Goal: Task Accomplishment & Management: Manage account settings

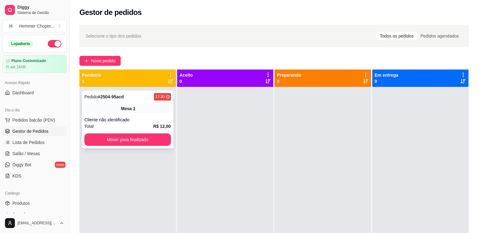
scroll to position [89, 0]
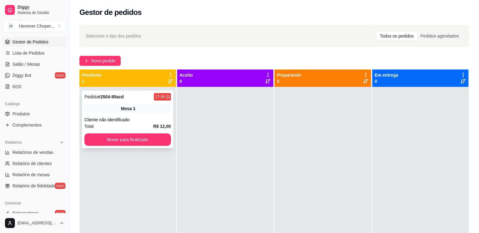
click at [157, 111] on div "Mesa 1" at bounding box center [127, 108] width 87 height 9
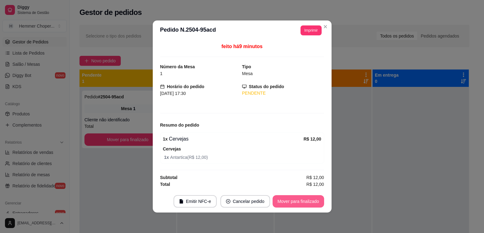
click at [302, 203] on button "Mover para finalizado" at bounding box center [299, 201] width 52 height 12
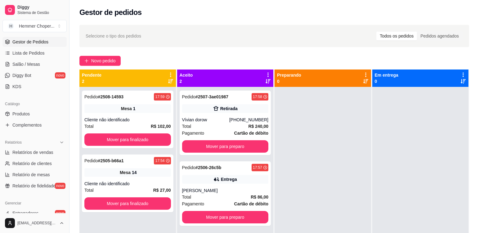
click at [342, 160] on div at bounding box center [323, 203] width 97 height 233
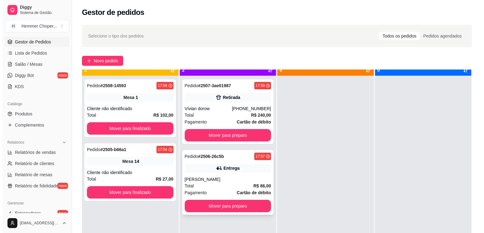
scroll to position [17, 0]
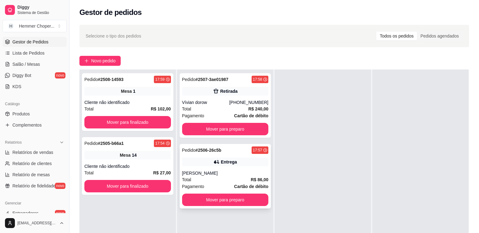
click at [231, 180] on div "Total R$ 86,00" at bounding box center [225, 179] width 87 height 7
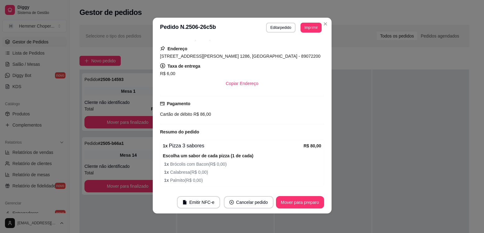
scroll to position [1, 0]
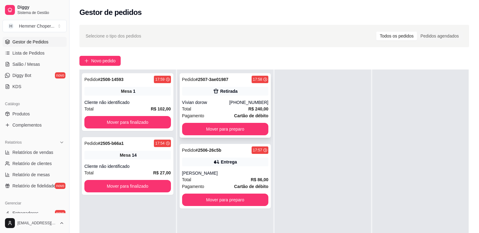
click at [212, 108] on div "Total R$ 240,00" at bounding box center [225, 109] width 87 height 7
click at [152, 163] on div "Pedido # 2505-b66a1 17:54 Mesa 14 Cliente não identificado Total R$ 27,00 Mover…" at bounding box center [128, 166] width 92 height 58
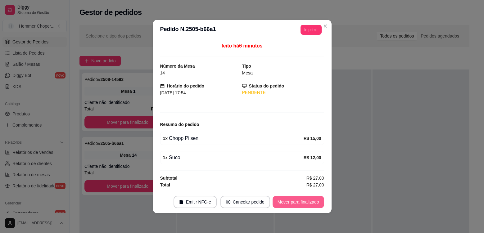
click at [313, 205] on button "Mover para finalizado" at bounding box center [299, 202] width 52 height 12
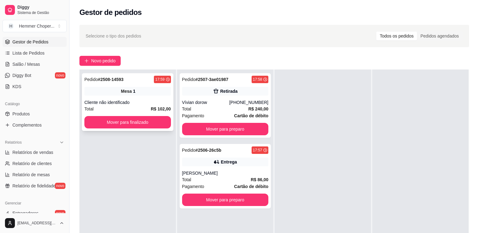
click at [154, 94] on div "Mesa 1" at bounding box center [127, 91] width 87 height 9
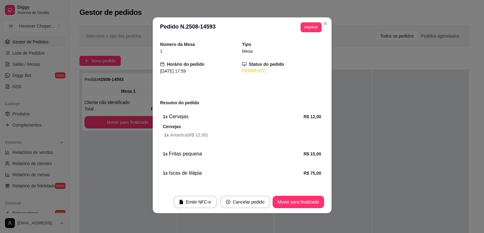
scroll to position [35, 0]
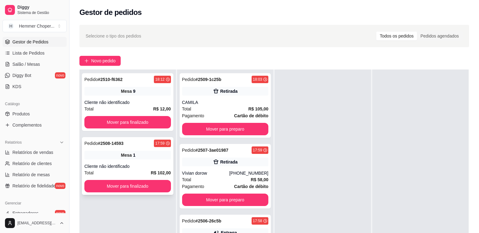
click at [149, 163] on div "Pedido # 2508-14593 17:59 Mesa 1 Cliente não identificado Total R$ 102,00 Mover…" at bounding box center [128, 166] width 92 height 58
click at [144, 104] on div "Cliente não identificado" at bounding box center [127, 102] width 87 height 6
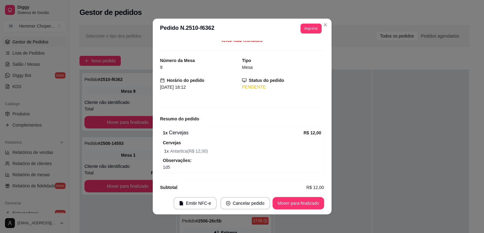
scroll to position [12, 0]
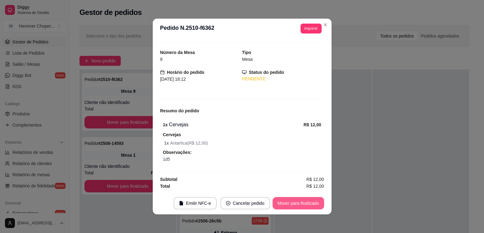
click at [284, 200] on button "Mover para finalizado" at bounding box center [299, 203] width 52 height 12
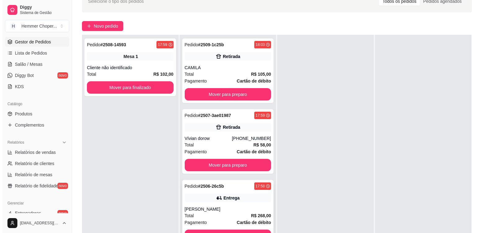
scroll to position [95, 0]
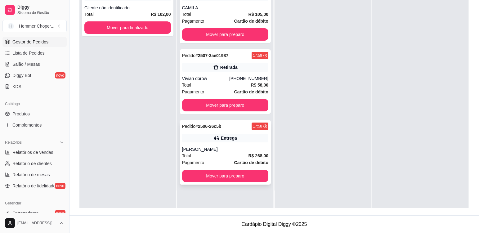
click at [234, 152] on div "[PERSON_NAME]" at bounding box center [225, 149] width 87 height 6
click at [232, 148] on div "[PERSON_NAME]" at bounding box center [225, 149] width 87 height 6
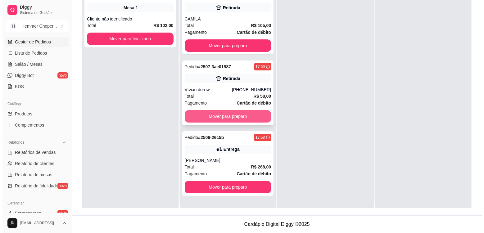
scroll to position [0, 0]
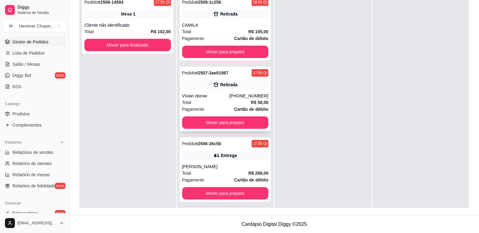
click at [216, 102] on div "Total R$ 58,00" at bounding box center [225, 102] width 87 height 7
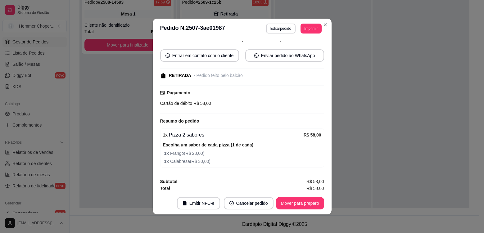
scroll to position [65, 0]
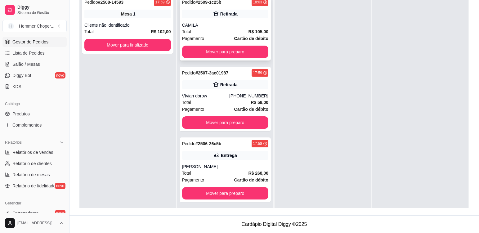
click at [213, 25] on div "CAMILA" at bounding box center [225, 25] width 87 height 6
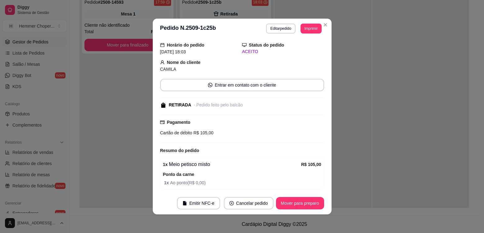
scroll to position [43, 0]
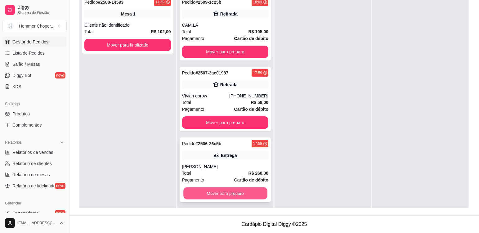
click at [228, 195] on button "Mover para preparo" at bounding box center [225, 194] width 84 height 12
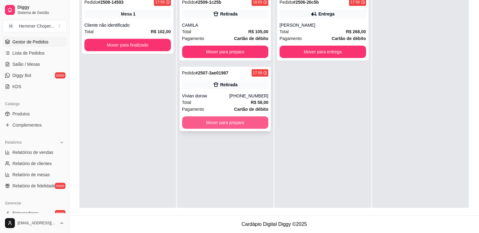
click at [226, 123] on button "Mover para preparo" at bounding box center [225, 122] width 87 height 12
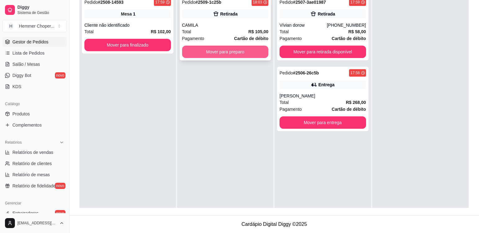
click at [228, 48] on button "Mover para preparo" at bounding box center [225, 52] width 87 height 12
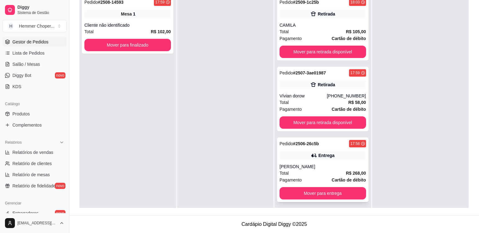
click at [319, 169] on div "[PERSON_NAME]" at bounding box center [323, 167] width 87 height 6
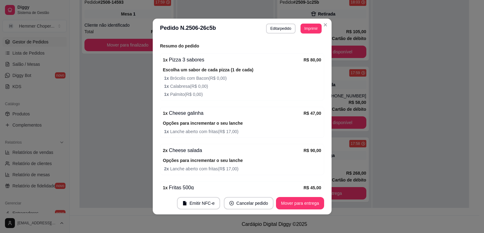
scroll to position [217, 0]
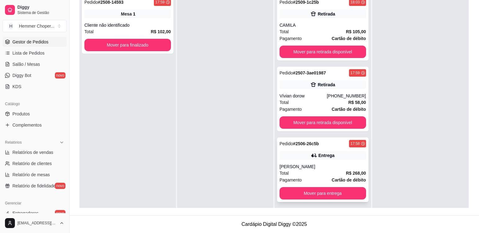
click at [309, 171] on div "Total R$ 268,00" at bounding box center [323, 173] width 87 height 7
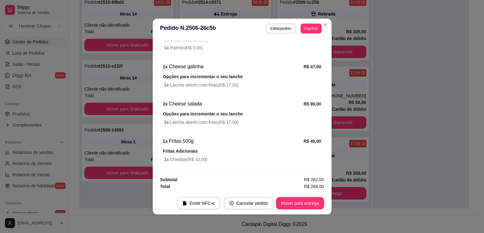
scroll to position [264, 0]
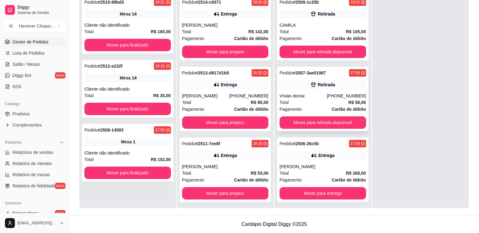
click at [312, 101] on div "Total R$ 58,00" at bounding box center [323, 102] width 87 height 7
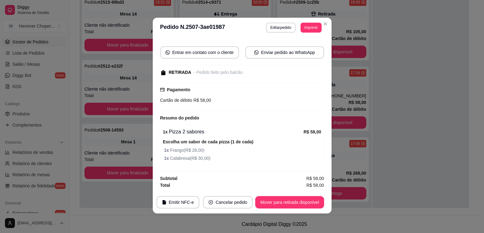
scroll to position [1, 0]
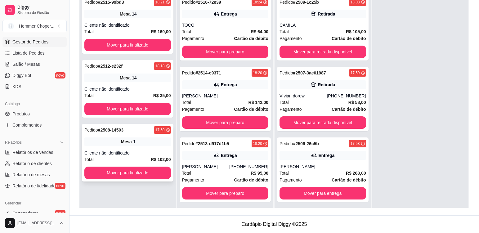
click at [143, 147] on div "Pedido # 2508-14593 17:59 Mesa 1 Cliente não identificado Total R$ 102,00 Mover…" at bounding box center [128, 153] width 92 height 58
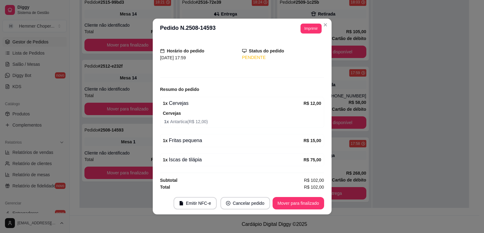
scroll to position [35, 0]
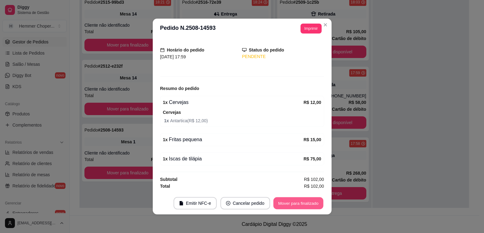
click at [291, 203] on button "Mover para finalizado" at bounding box center [298, 203] width 50 height 12
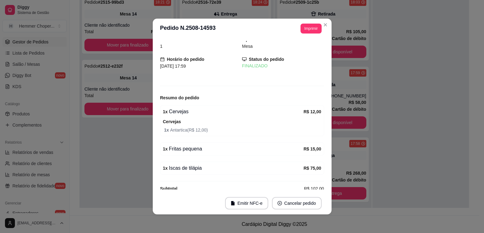
scroll to position [0, 0]
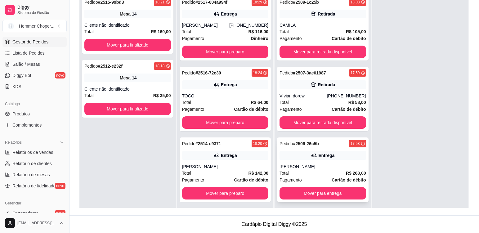
click at [316, 168] on div "[PERSON_NAME]" at bounding box center [323, 167] width 87 height 6
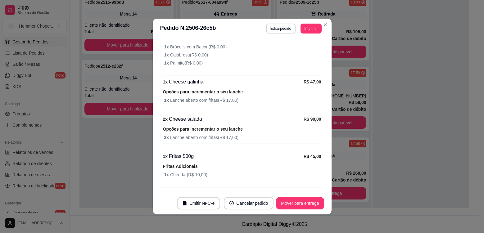
scroll to position [264, 0]
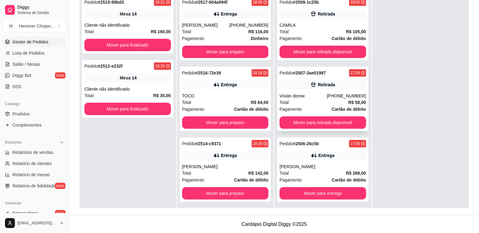
click at [322, 102] on div "Total R$ 58,00" at bounding box center [323, 102] width 87 height 7
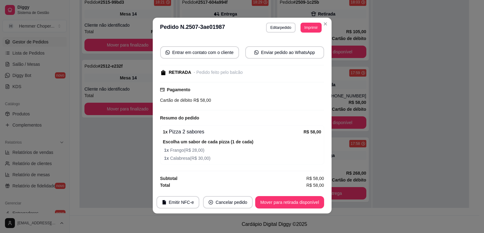
scroll to position [1, 0]
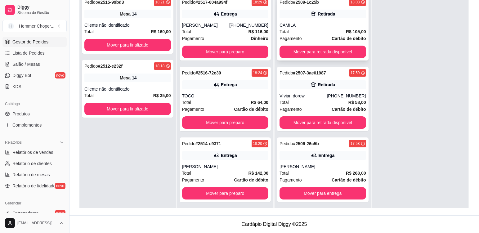
click at [323, 18] on div "Retirada" at bounding box center [323, 14] width 87 height 9
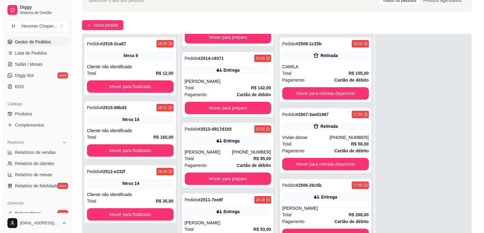
scroll to position [95, 0]
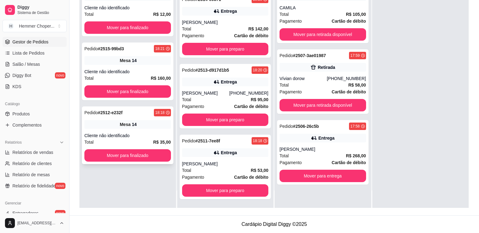
click at [113, 121] on div "Mesa 14" at bounding box center [127, 124] width 87 height 9
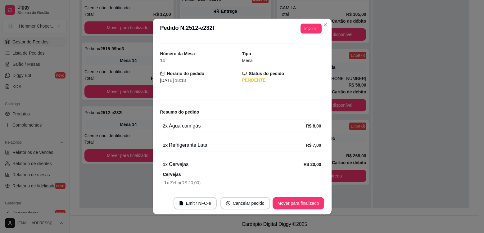
scroll to position [31, 0]
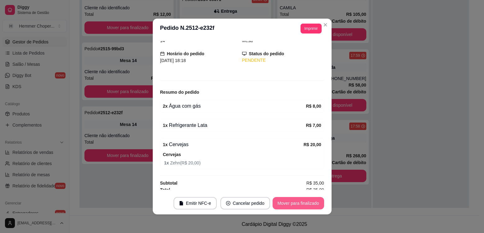
click at [282, 202] on button "Mover para finalizado" at bounding box center [299, 203] width 52 height 12
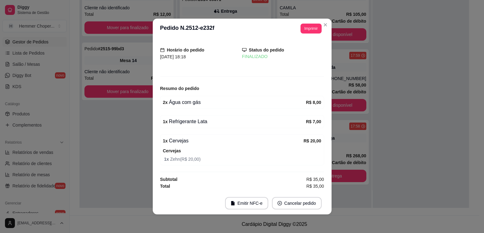
scroll to position [11, 0]
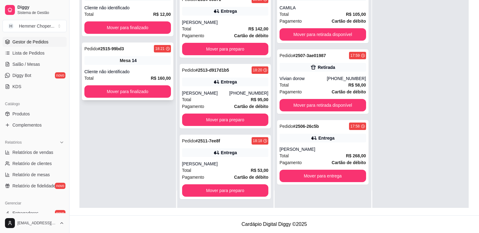
click at [141, 71] on div "Cliente não identificado" at bounding box center [127, 72] width 87 height 6
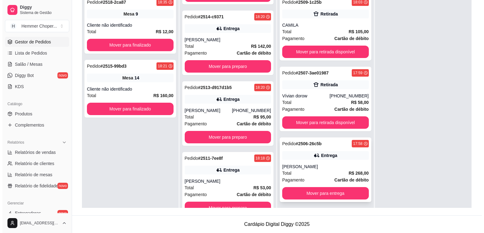
scroll to position [64, 0]
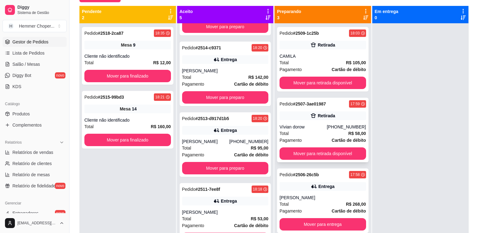
click at [306, 133] on div "Total R$ 58,00" at bounding box center [323, 133] width 87 height 7
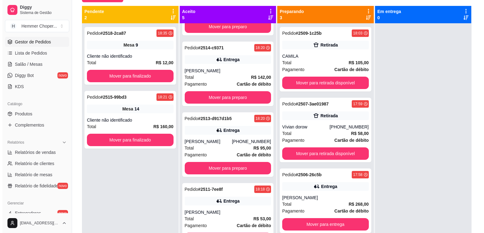
scroll to position [204, 0]
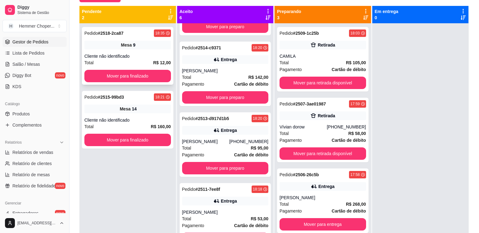
click at [134, 53] on div "Pedido # 2518-2ca87 18:35 Mesa 9 Cliente não identificado Total R$ 12,00 Mover …" at bounding box center [128, 56] width 92 height 58
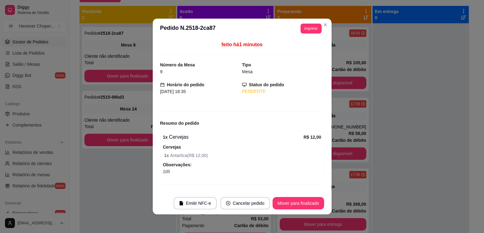
scroll to position [12, 0]
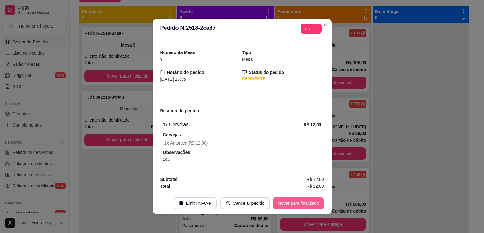
click at [299, 203] on button "Mover para finalizado" at bounding box center [299, 203] width 52 height 12
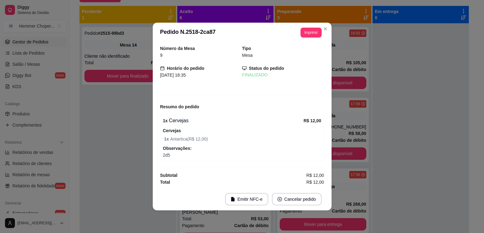
scroll to position [0, 0]
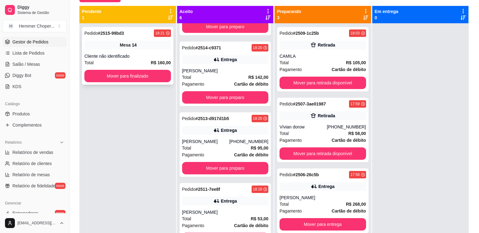
click at [142, 54] on div "Cliente não identificado" at bounding box center [127, 56] width 87 height 6
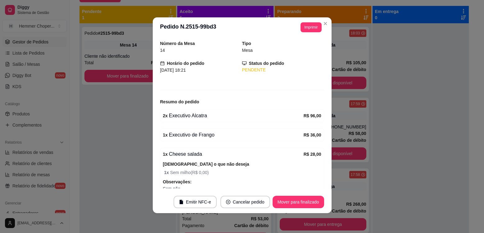
scroll to position [31, 0]
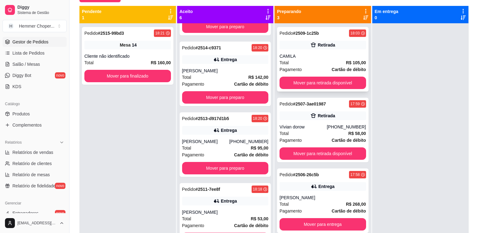
click at [310, 68] on div "Pagamento Cartão de débito" at bounding box center [323, 69] width 87 height 7
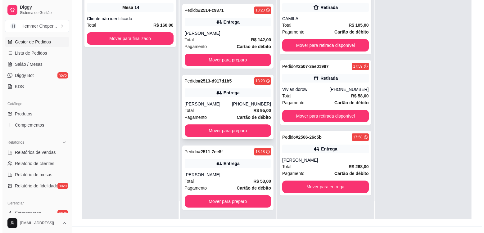
scroll to position [95, 0]
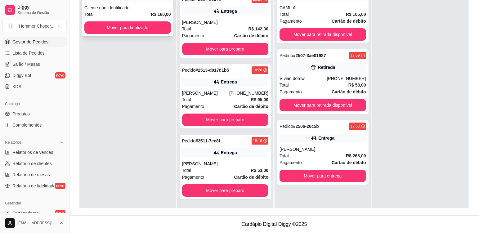
click at [134, 11] on div "Total R$ 160,00" at bounding box center [127, 14] width 87 height 7
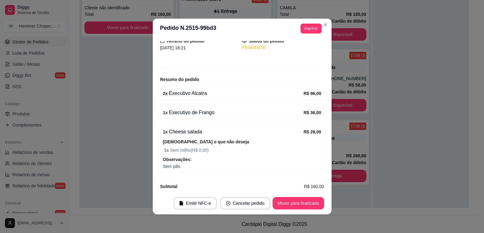
scroll to position [51, 0]
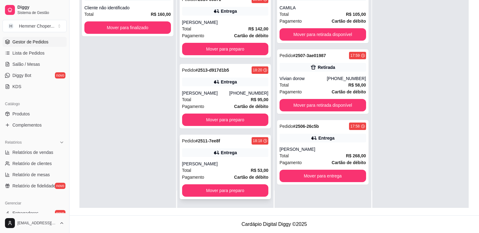
click at [215, 166] on div "[PERSON_NAME]" at bounding box center [225, 164] width 87 height 6
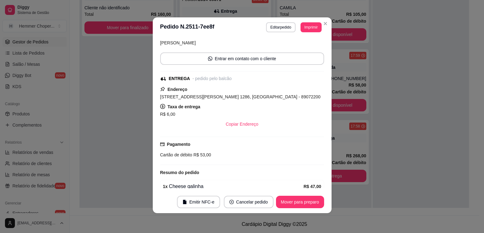
scroll to position [122, 0]
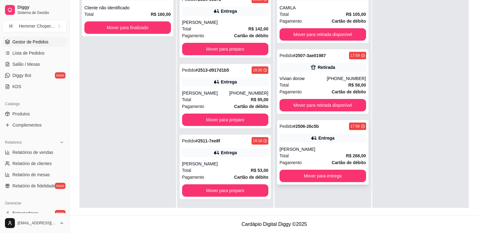
click at [329, 146] on div "[PERSON_NAME]" at bounding box center [323, 149] width 87 height 6
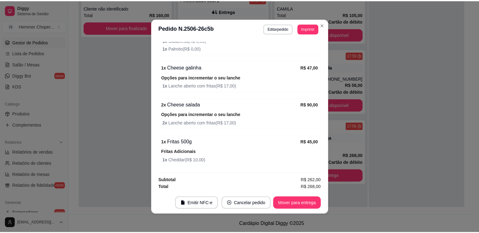
scroll to position [264, 0]
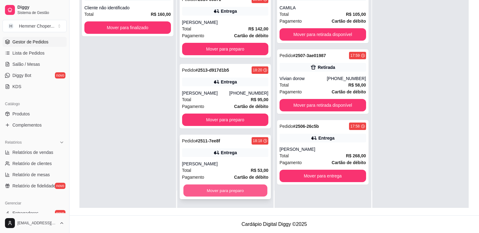
click at [222, 192] on button "Mover para preparo" at bounding box center [225, 191] width 84 height 12
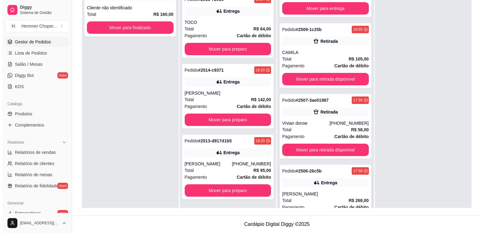
scroll to position [56, 0]
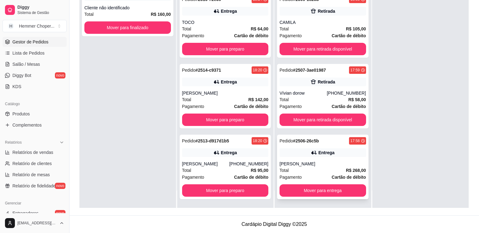
click at [315, 176] on div "Pagamento Cartão de débito" at bounding box center [323, 177] width 87 height 7
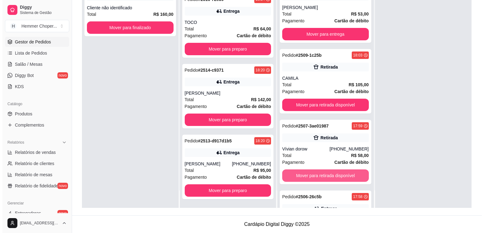
scroll to position [0, 0]
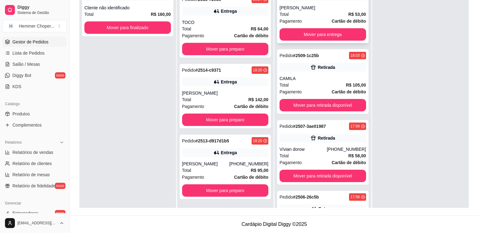
click at [325, 10] on div "[PERSON_NAME]" at bounding box center [323, 8] width 87 height 6
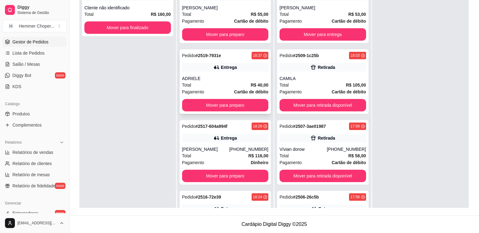
click at [218, 75] on div "Pedido # 2519-7931e 18:37 Entrega ADRIELE Total R$ 40,00 Pagamento Cartão de dé…" at bounding box center [226, 81] width 92 height 65
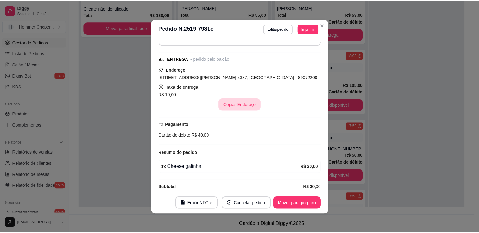
scroll to position [104, 0]
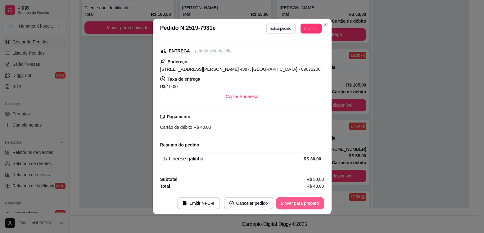
click at [302, 204] on button "Mover para preparo" at bounding box center [300, 203] width 48 height 12
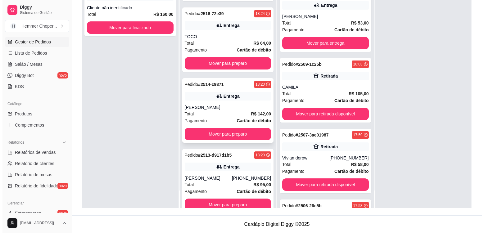
scroll to position [133, 0]
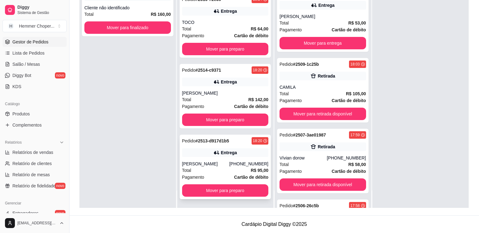
click at [215, 165] on div "[PERSON_NAME]" at bounding box center [205, 164] width 47 height 6
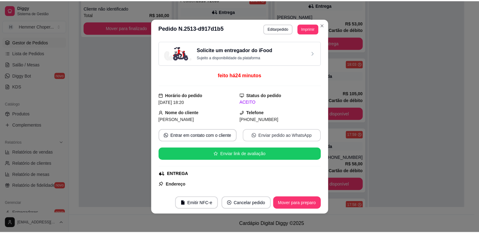
scroll to position [62, 0]
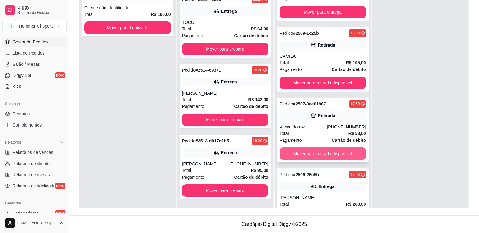
click at [331, 155] on button "Mover para retirada disponível" at bounding box center [323, 153] width 87 height 12
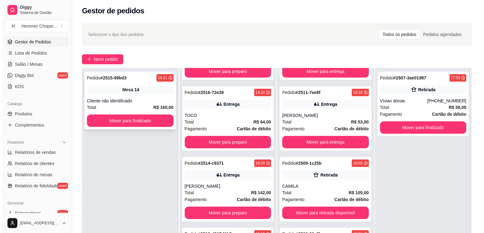
scroll to position [275, 0]
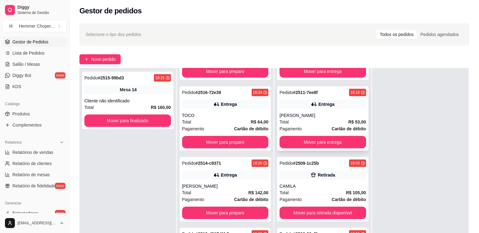
click at [312, 119] on div "Total R$ 53,00" at bounding box center [323, 122] width 87 height 7
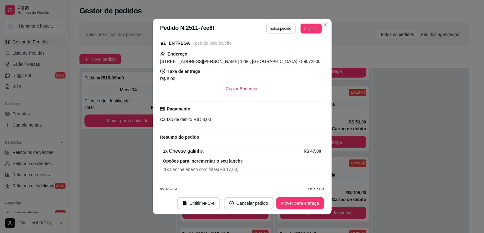
scroll to position [122, 0]
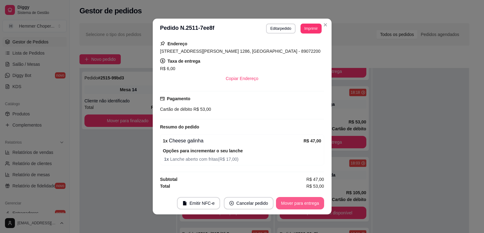
click at [313, 203] on button "Mover para entrega" at bounding box center [300, 203] width 48 height 12
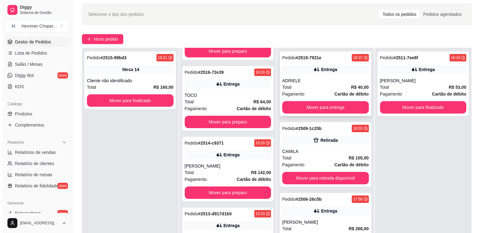
scroll to position [33, 0]
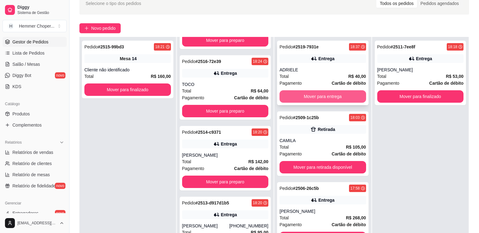
click at [317, 95] on button "Mover para entrega" at bounding box center [323, 96] width 87 height 12
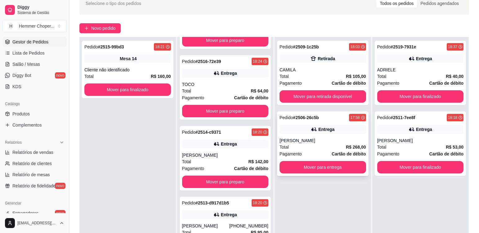
click at [312, 150] on div "Total R$ 268,00" at bounding box center [323, 147] width 87 height 7
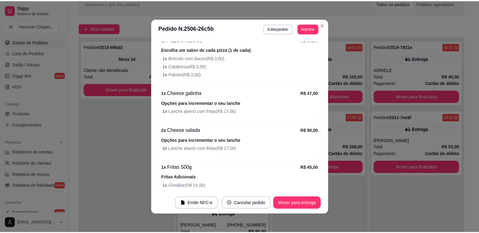
scroll to position [248, 0]
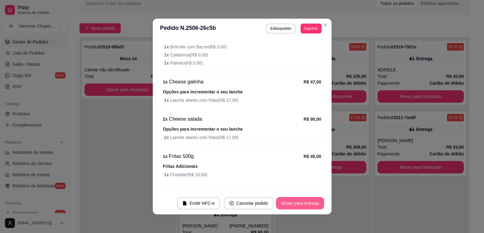
click at [297, 205] on button "Mover para entrega" at bounding box center [300, 203] width 48 height 12
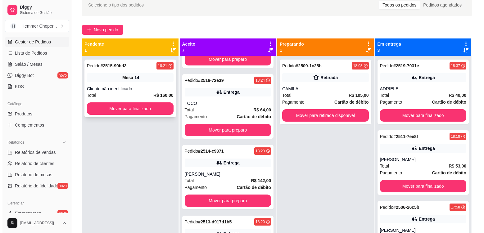
scroll to position [0, 0]
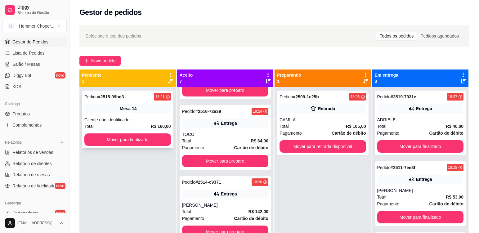
click at [149, 113] on div "Pedido # 2515-99bd3 18:21 Mesa 14 Cliente não identificado Total R$ 160,00 Move…" at bounding box center [128, 120] width 92 height 58
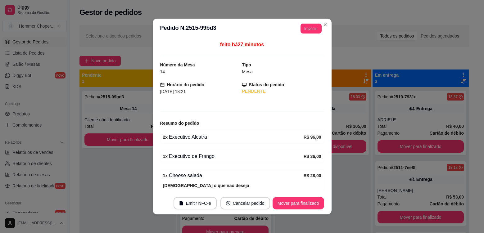
scroll to position [31, 0]
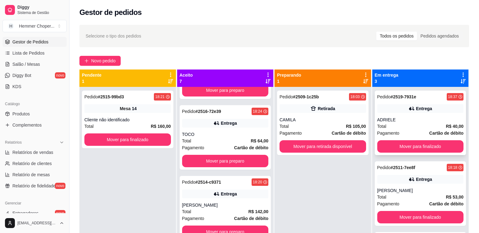
click at [425, 122] on div "ADRIELE" at bounding box center [421, 120] width 87 height 6
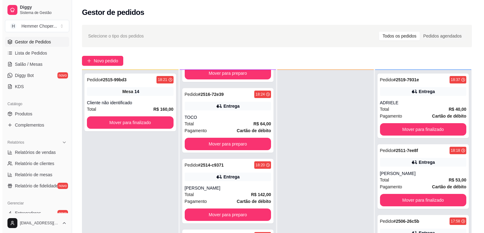
scroll to position [17, 0]
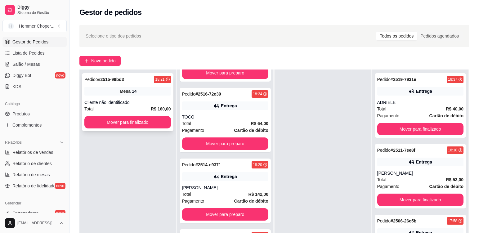
click at [150, 96] on div "Pedido # 2515-99bd3 18:21 Mesa 14 Cliente não identificado Total R$ 160,00 Move…" at bounding box center [128, 102] width 92 height 58
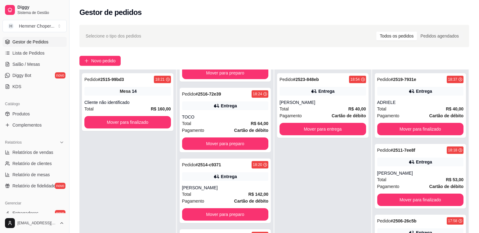
scroll to position [275, 0]
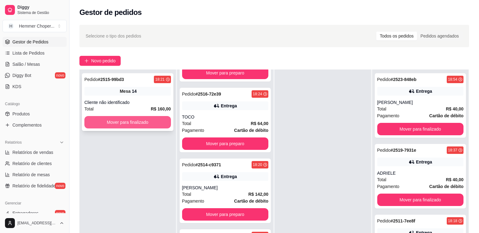
click at [148, 125] on button "Mover para finalizado" at bounding box center [127, 122] width 87 height 12
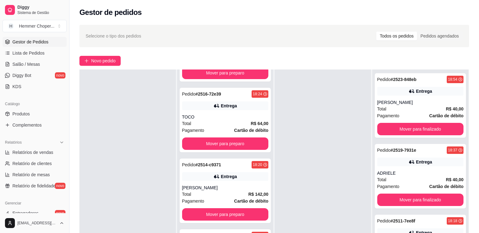
click at [148, 130] on div at bounding box center [127, 186] width 97 height 233
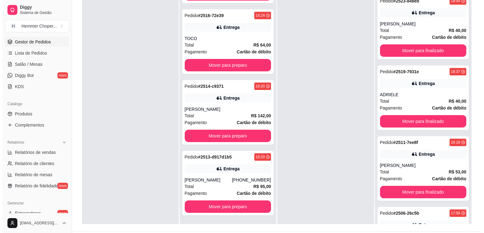
scroll to position [95, 0]
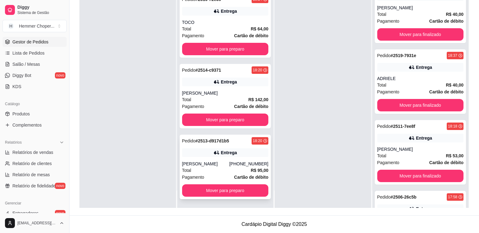
click at [200, 155] on div "Entrega" at bounding box center [225, 152] width 87 height 9
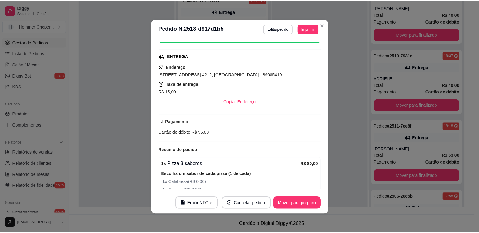
scroll to position [157, 0]
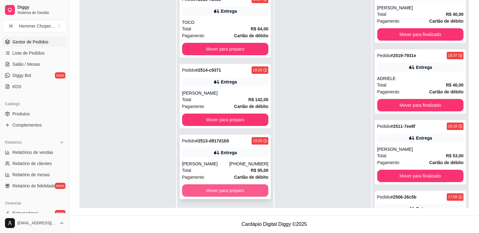
click at [227, 193] on button "Mover para preparo" at bounding box center [225, 190] width 87 height 12
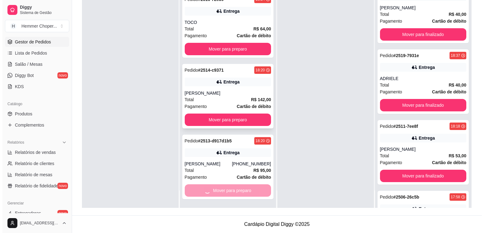
scroll to position [204, 0]
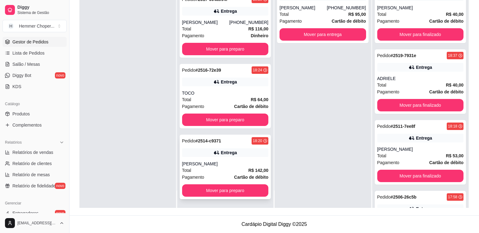
click at [248, 161] on div "[PERSON_NAME]" at bounding box center [225, 164] width 87 height 6
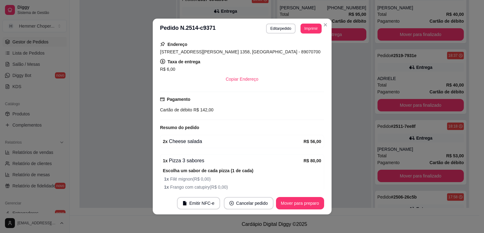
scroll to position [155, 0]
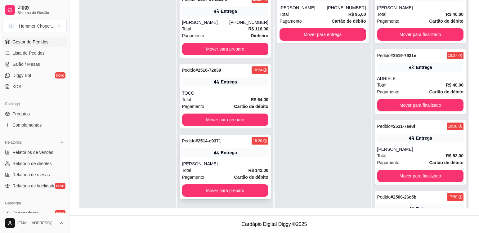
click at [220, 161] on div "Pedido # 2514-c9371 18:20 Entrega EGON Total R$ 142,00 Pagamento Cartão de débi…" at bounding box center [226, 167] width 92 height 65
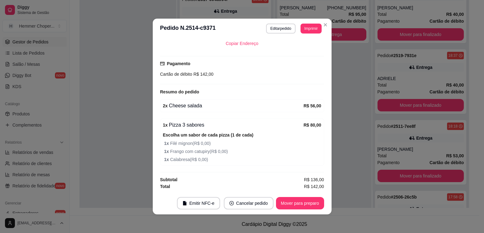
scroll to position [158, 0]
click at [283, 205] on button "Mover para preparo" at bounding box center [300, 203] width 48 height 12
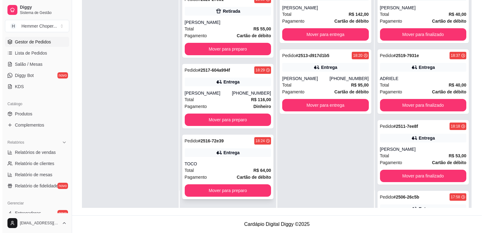
scroll to position [133, 0]
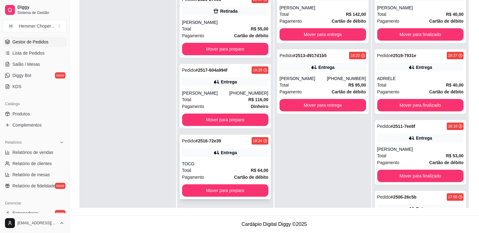
click at [223, 167] on div "Total R$ 64,00" at bounding box center [225, 170] width 87 height 7
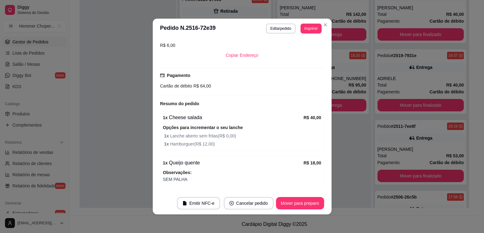
scroll to position [135, 0]
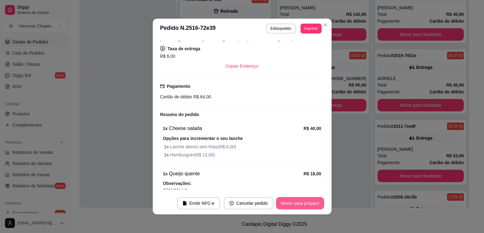
click at [294, 200] on button "Mover para preparo" at bounding box center [300, 203] width 48 height 12
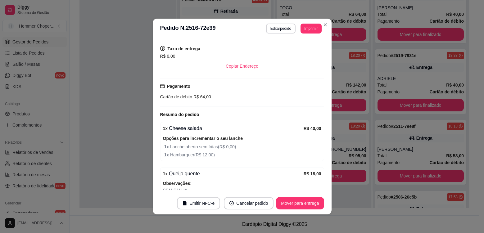
scroll to position [62, 0]
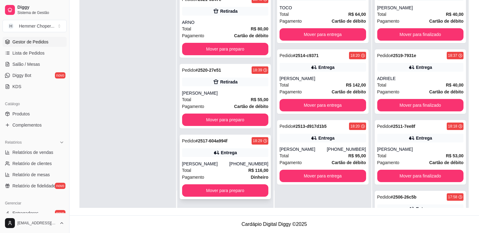
click at [222, 170] on div "Total R$ 116,00" at bounding box center [225, 170] width 87 height 7
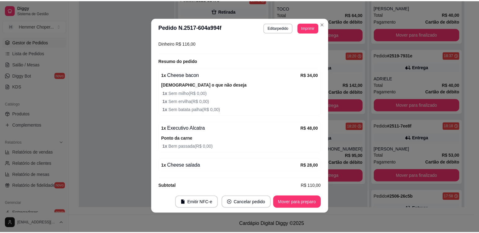
scroll to position [1, 0]
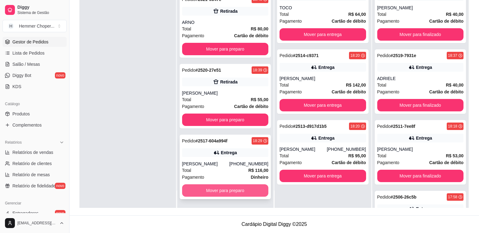
click at [243, 190] on button "Mover para preparo" at bounding box center [225, 190] width 87 height 12
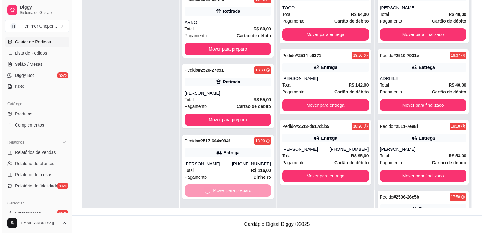
scroll to position [0, 0]
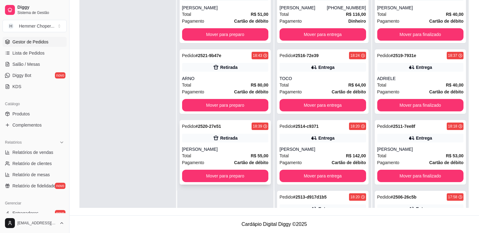
click at [220, 156] on div "Total R$ 55,00" at bounding box center [225, 155] width 87 height 7
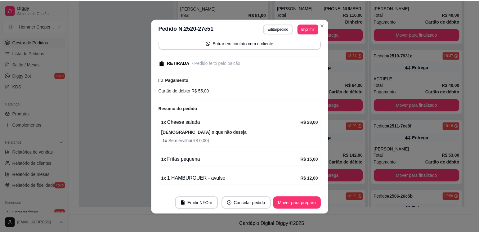
scroll to position [82, 0]
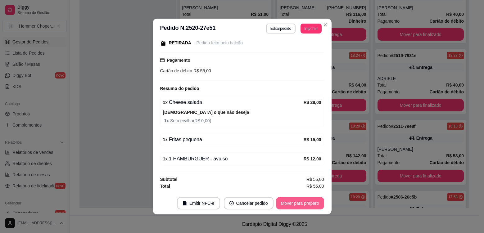
click at [287, 202] on button "Mover para preparo" at bounding box center [300, 203] width 48 height 12
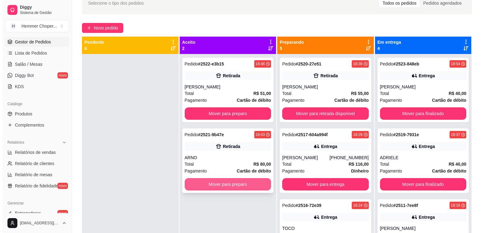
scroll to position [33, 0]
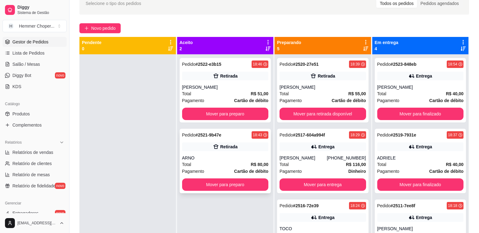
click at [221, 159] on div "ARNO" at bounding box center [225, 158] width 87 height 6
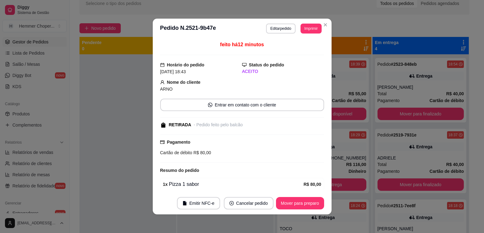
scroll to position [43, 0]
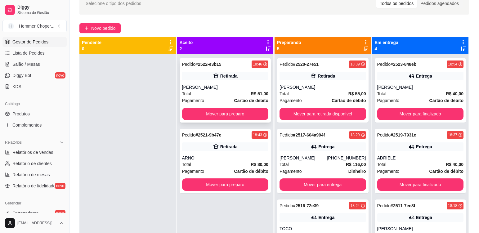
click at [218, 92] on div "Total R$ 51,00" at bounding box center [225, 93] width 87 height 7
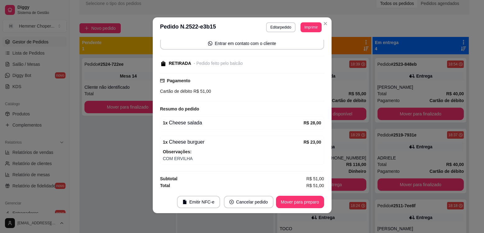
scroll to position [61, 0]
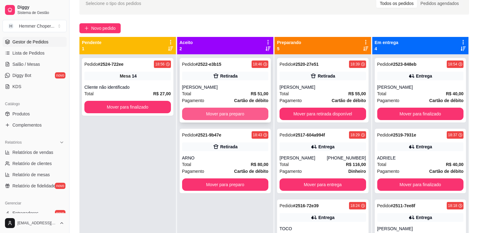
click at [229, 113] on button "Mover para preparo" at bounding box center [225, 114] width 87 height 12
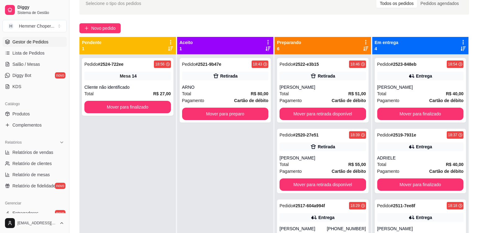
click at [146, 152] on div "Pedido # 2524-722ee 18:56 Mesa 14 Cliente não identificado Total R$ 27,00 Mover…" at bounding box center [127, 170] width 97 height 233
click at [148, 86] on div "Cliente não identificado" at bounding box center [127, 87] width 87 height 6
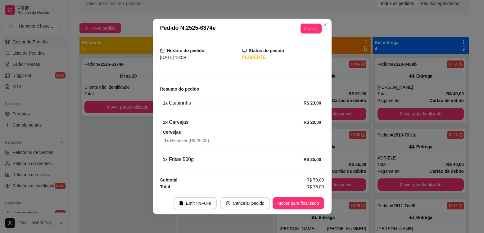
scroll to position [35, 0]
click at [294, 203] on button "Mover para finalizado" at bounding box center [299, 203] width 52 height 12
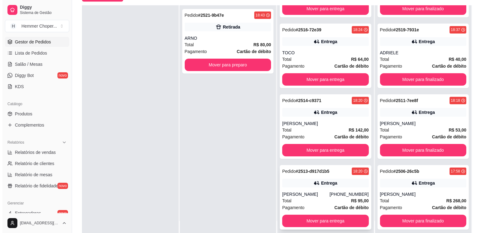
scroll to position [95, 0]
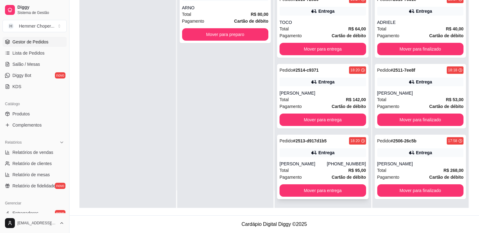
click at [313, 167] on div "[PERSON_NAME]" at bounding box center [303, 164] width 47 height 6
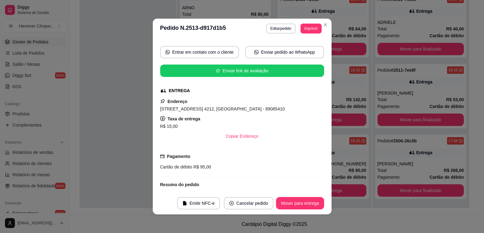
scroll to position [0, 0]
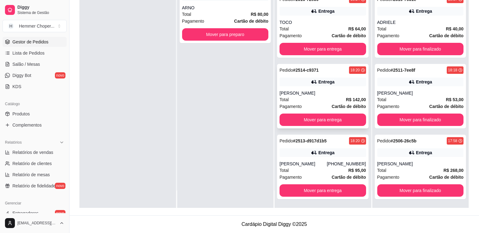
click at [307, 95] on div "[PERSON_NAME]" at bounding box center [323, 93] width 87 height 6
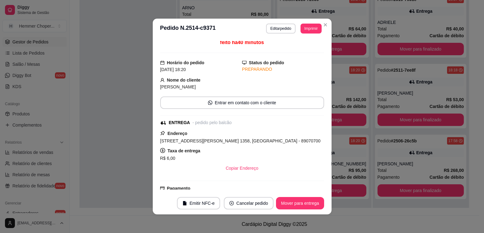
scroll to position [155, 0]
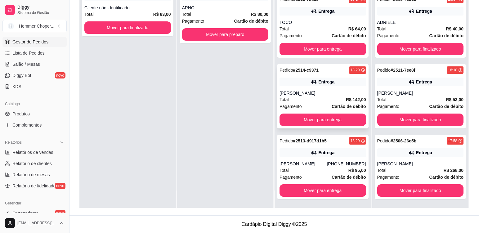
click at [312, 97] on div "Total R$ 142,00" at bounding box center [323, 99] width 87 height 7
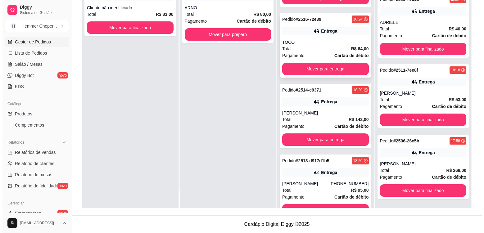
scroll to position [142, 0]
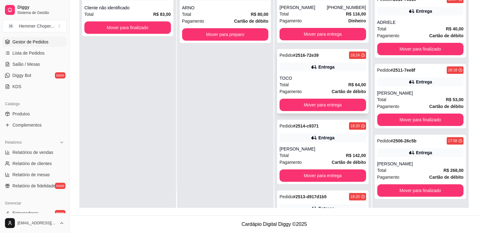
click at [316, 88] on div "Total R$ 64,00" at bounding box center [323, 84] width 87 height 7
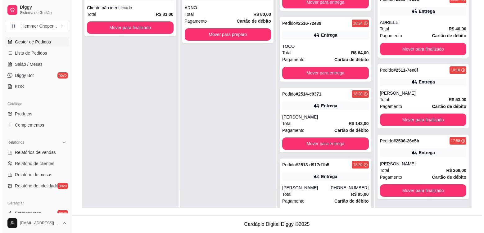
scroll to position [204, 0]
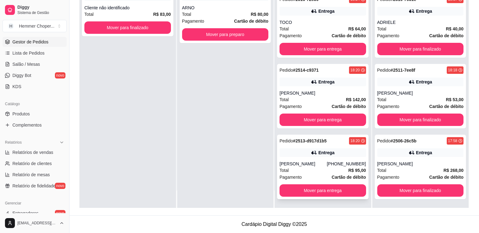
click at [316, 163] on div "[PERSON_NAME]" at bounding box center [303, 164] width 47 height 6
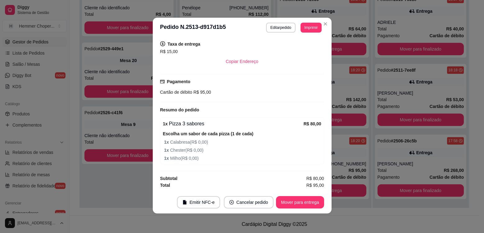
scroll to position [1, 0]
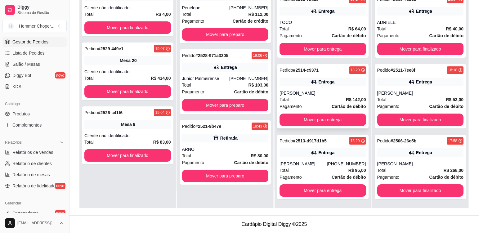
click at [314, 92] on div "[PERSON_NAME]" at bounding box center [323, 93] width 87 height 6
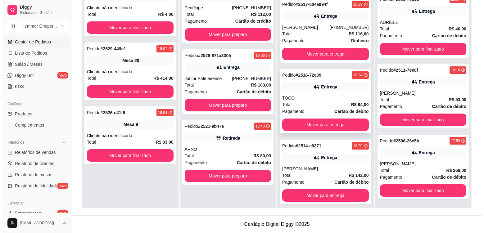
scroll to position [111, 0]
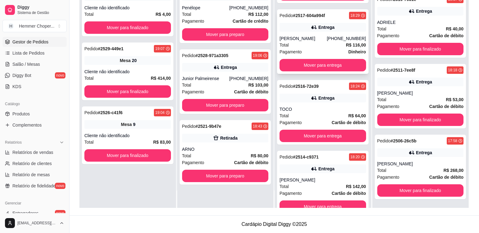
click at [319, 48] on div "Total R$ 116,00" at bounding box center [323, 45] width 87 height 7
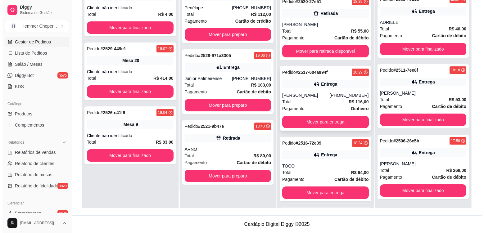
scroll to position [49, 0]
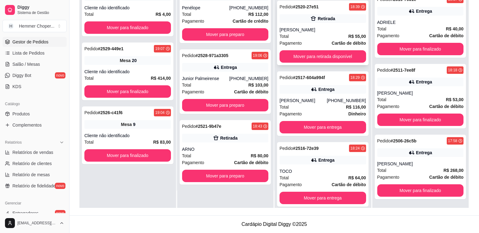
click at [320, 34] on div "Total R$ 55,00" at bounding box center [323, 36] width 87 height 7
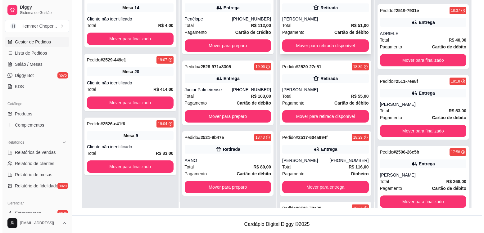
scroll to position [0, 0]
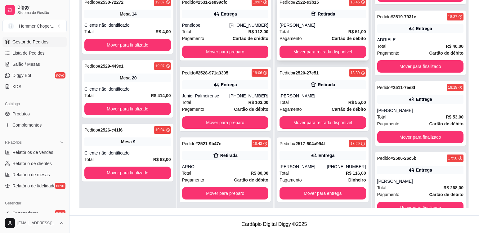
click at [319, 31] on div "Total R$ 51,00" at bounding box center [323, 31] width 87 height 7
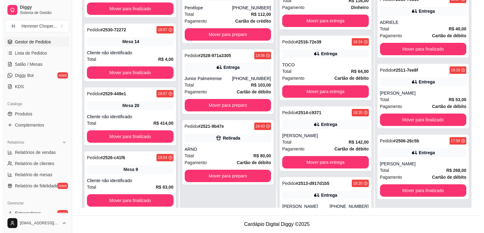
scroll to position [29, 0]
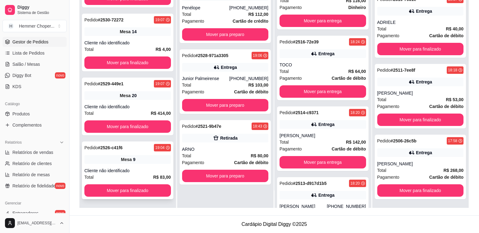
click at [136, 161] on div "Mesa 9" at bounding box center [127, 159] width 87 height 9
click at [143, 98] on div "Mesa 20" at bounding box center [127, 95] width 87 height 9
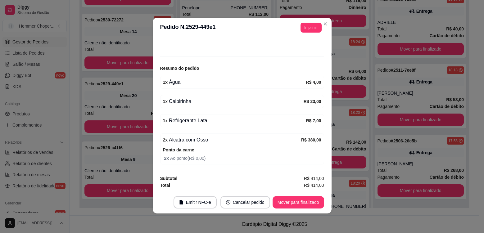
scroll to position [1, 0]
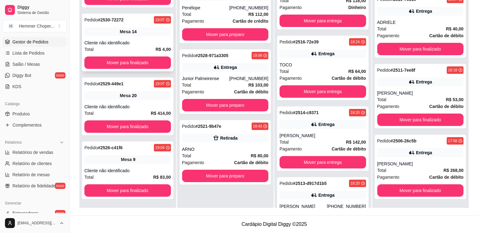
click at [138, 39] on div "Pedido # 2530-72272 19:07 Mesa 14 Cliente não identificado Total R$ 4,00 Mover …" at bounding box center [128, 43] width 92 height 58
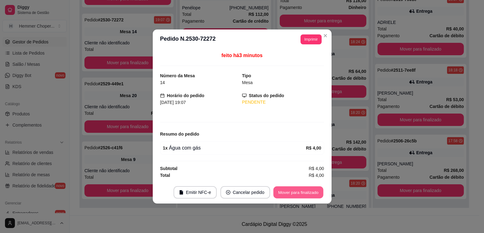
click at [295, 193] on button "Mover para finalizado" at bounding box center [298, 193] width 50 height 12
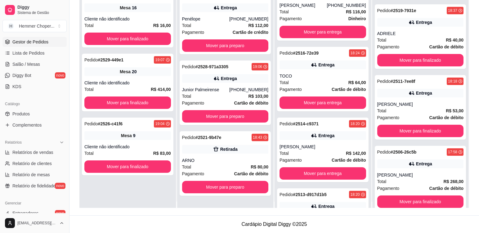
scroll to position [0, 0]
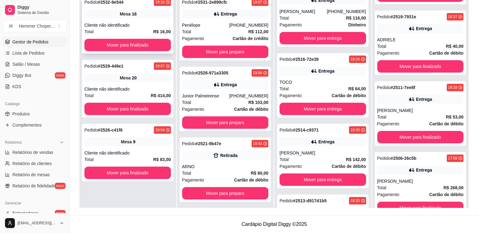
click at [159, 11] on div "Mesa 16" at bounding box center [127, 14] width 87 height 9
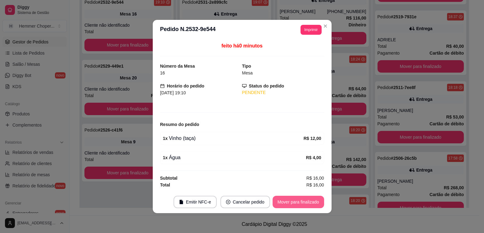
click at [300, 200] on button "Mover para finalizado" at bounding box center [299, 202] width 52 height 12
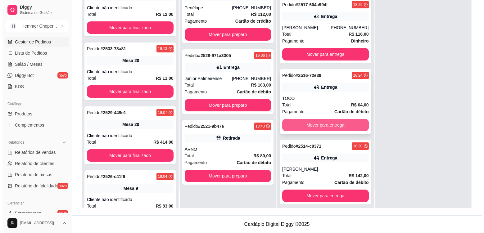
scroll to position [111, 0]
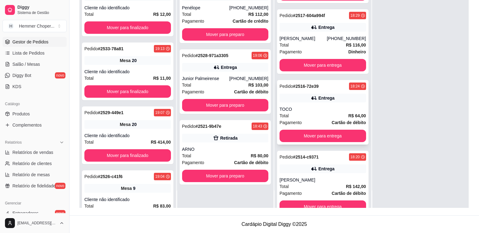
click at [302, 112] on div "TOCO" at bounding box center [323, 109] width 87 height 6
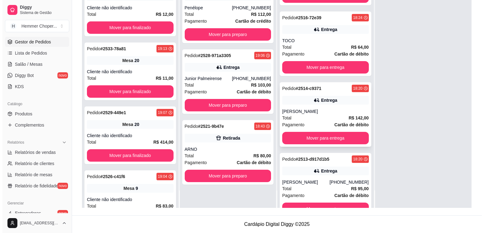
scroll to position [204, 0]
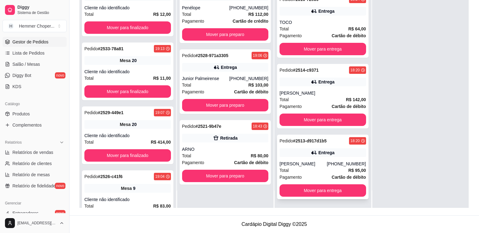
click at [316, 168] on div "Total R$ 95,00" at bounding box center [323, 170] width 87 height 7
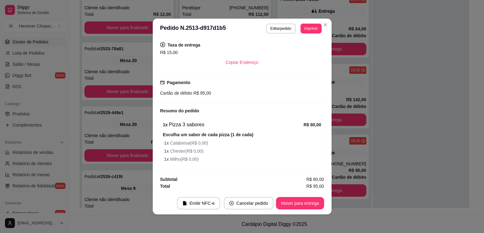
scroll to position [1, 0]
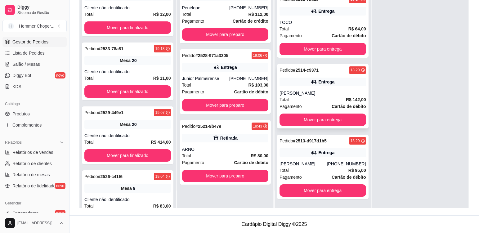
click at [310, 96] on div "[PERSON_NAME]" at bounding box center [323, 93] width 87 height 6
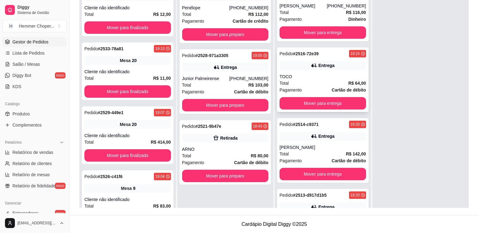
scroll to position [142, 0]
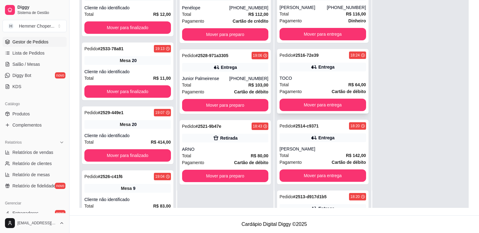
click at [302, 88] on div "Total R$ 64,00" at bounding box center [323, 84] width 87 height 7
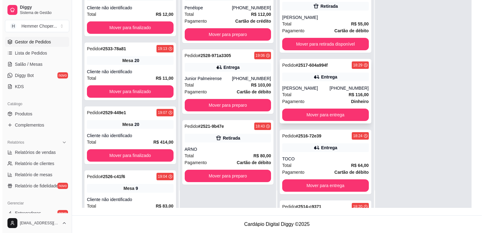
scroll to position [49, 0]
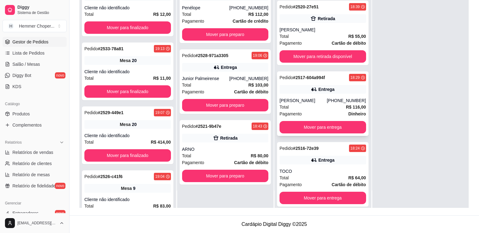
click at [312, 104] on div "[PERSON_NAME]" at bounding box center [303, 100] width 47 height 6
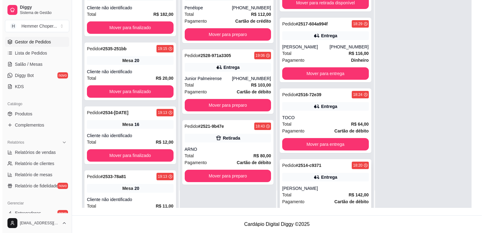
scroll to position [111, 0]
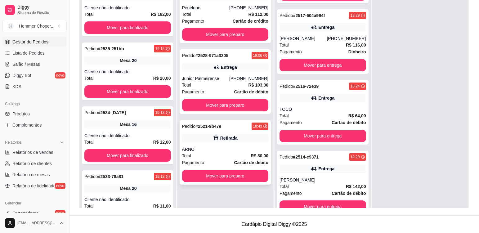
click at [211, 158] on div "Total R$ 80,00" at bounding box center [225, 155] width 87 height 7
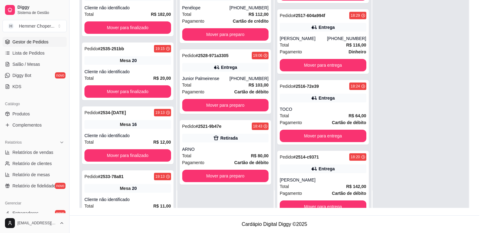
scroll to position [43, 0]
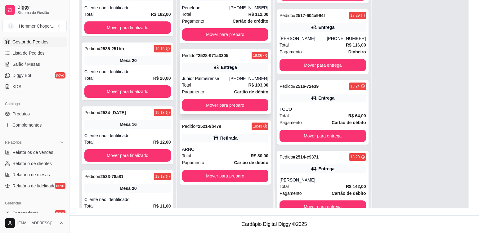
click at [215, 84] on div "Total R$ 103,00" at bounding box center [225, 85] width 87 height 7
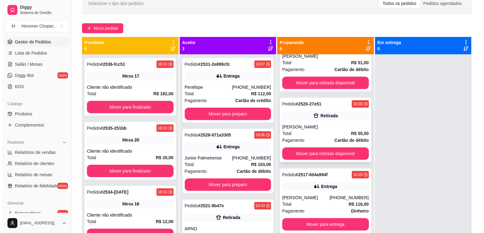
scroll to position [18, 0]
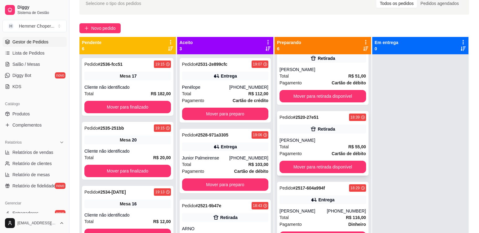
click at [312, 139] on div "[PERSON_NAME]" at bounding box center [323, 140] width 87 height 6
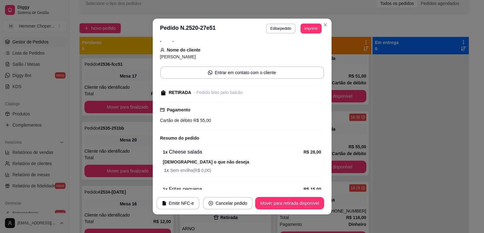
scroll to position [82, 0]
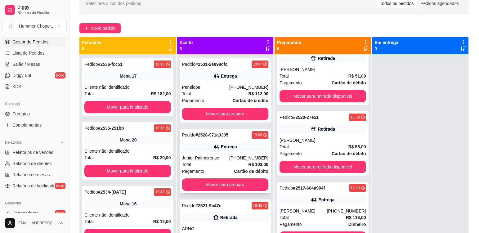
click at [217, 164] on div "Total R$ 103,00" at bounding box center [225, 164] width 87 height 7
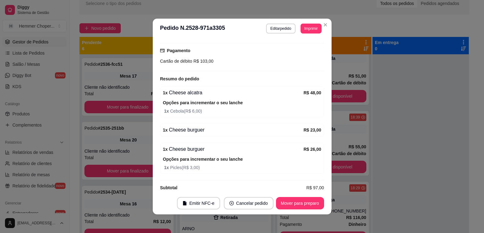
scroll to position [197, 0]
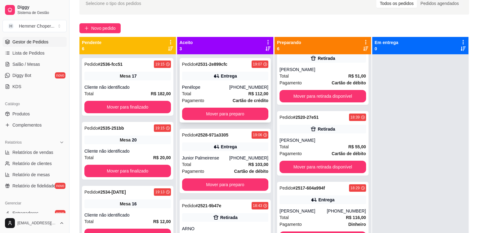
click at [215, 94] on div "Total R$ 112,00" at bounding box center [225, 93] width 87 height 7
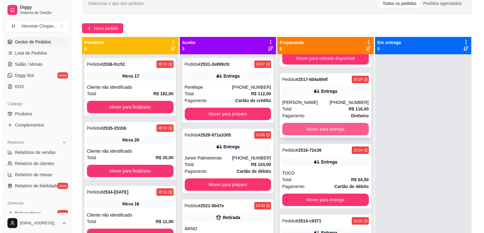
scroll to position [142, 0]
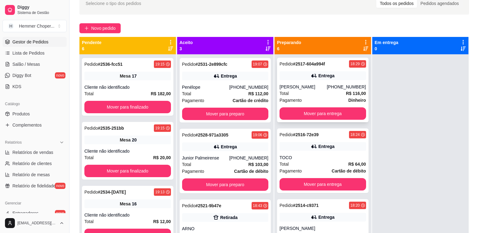
click at [308, 90] on div "[PERSON_NAME]" at bounding box center [303, 87] width 47 height 6
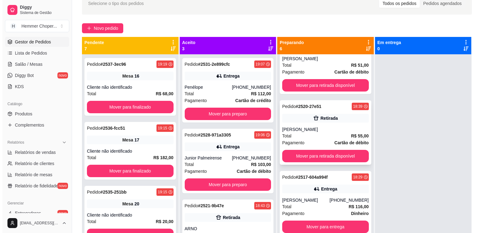
scroll to position [18, 0]
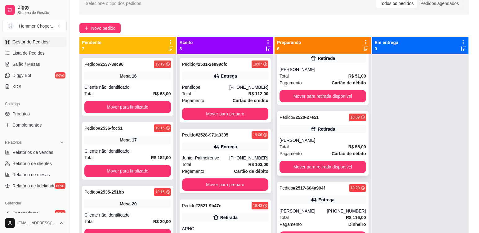
click at [314, 142] on div "[PERSON_NAME]" at bounding box center [323, 140] width 87 height 6
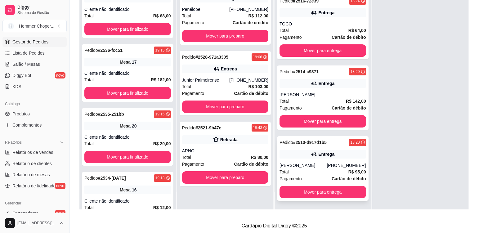
scroll to position [95, 0]
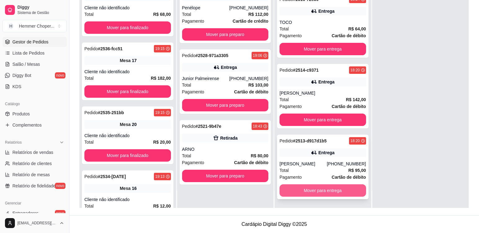
click at [315, 195] on button "Mover para entrega" at bounding box center [323, 190] width 87 height 12
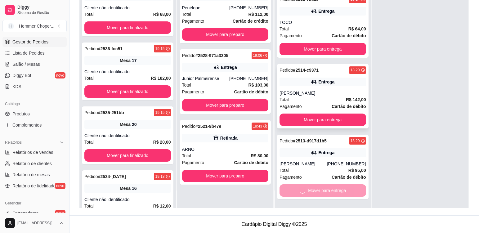
scroll to position [133, 0]
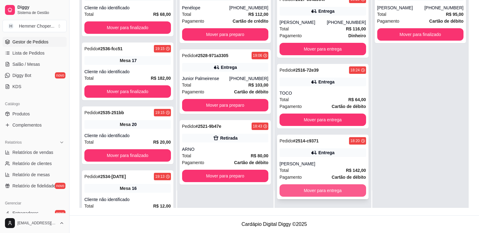
click at [310, 191] on button "Mover para entrega" at bounding box center [323, 190] width 87 height 12
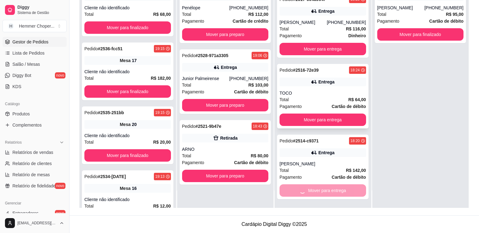
scroll to position [62, 0]
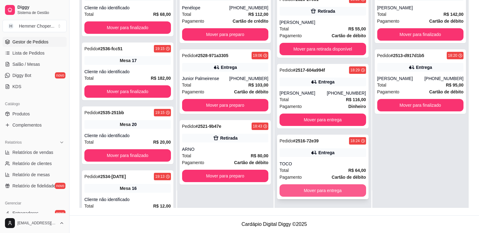
click at [311, 190] on button "Mover para entrega" at bounding box center [323, 190] width 87 height 12
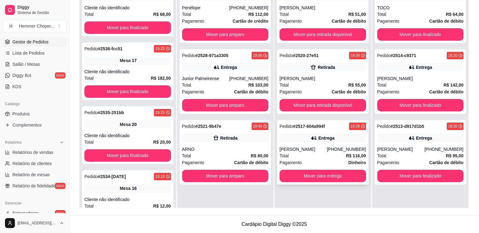
scroll to position [0, 0]
click at [313, 179] on button "Mover para entrega" at bounding box center [323, 176] width 87 height 12
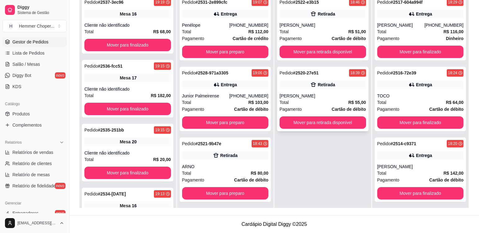
click at [301, 101] on div "Total R$ 55,00" at bounding box center [323, 102] width 87 height 7
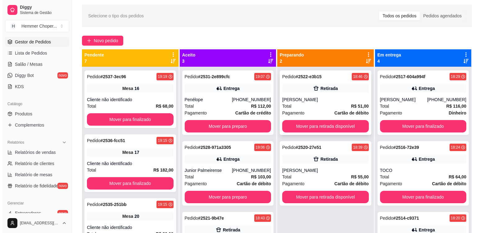
scroll to position [2, 0]
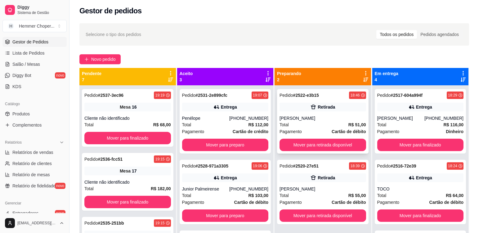
click at [320, 118] on div "[PERSON_NAME]" at bounding box center [323, 118] width 87 height 6
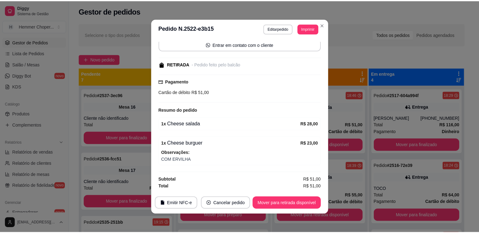
scroll to position [61, 0]
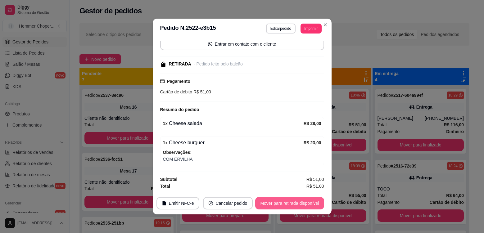
click at [299, 207] on button "Mover para retirada disponível" at bounding box center [289, 203] width 69 height 12
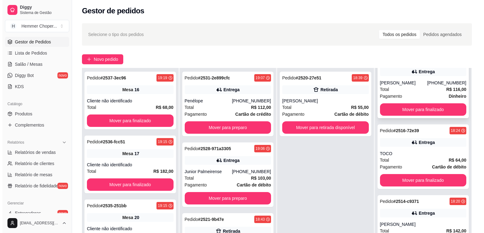
scroll to position [9, 0]
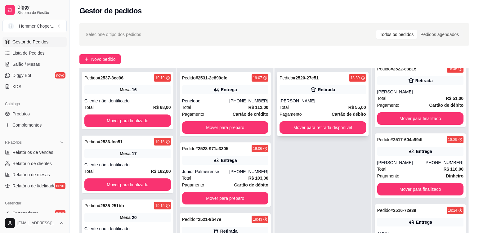
click at [320, 107] on div "Total R$ 55,00" at bounding box center [323, 107] width 87 height 7
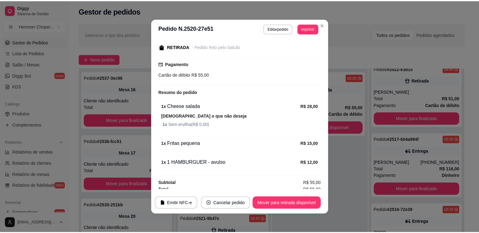
scroll to position [82, 0]
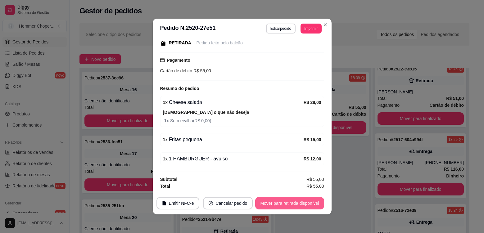
click at [302, 202] on button "Mover para retirada disponível" at bounding box center [289, 203] width 69 height 12
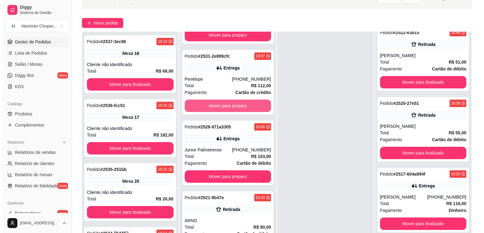
scroll to position [95, 0]
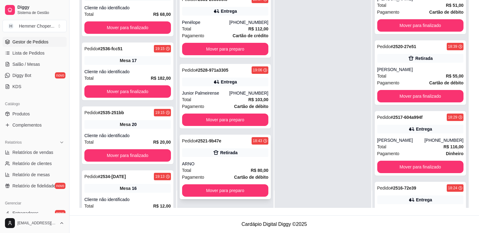
click at [221, 166] on div "ARNO" at bounding box center [225, 164] width 87 height 6
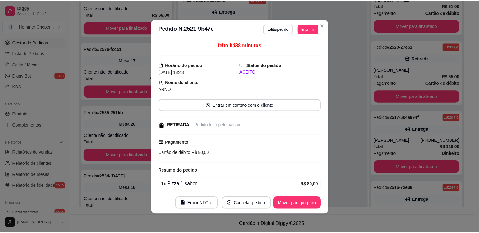
scroll to position [43, 0]
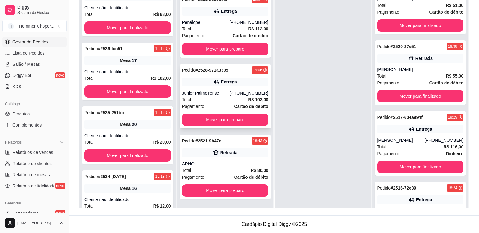
click at [223, 101] on div "Total R$ 103,00" at bounding box center [225, 99] width 87 height 7
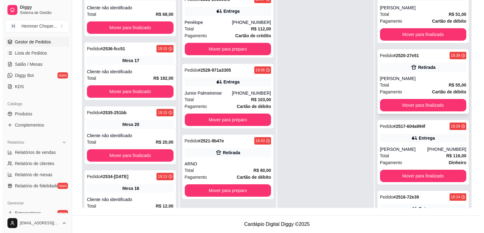
scroll to position [0, 0]
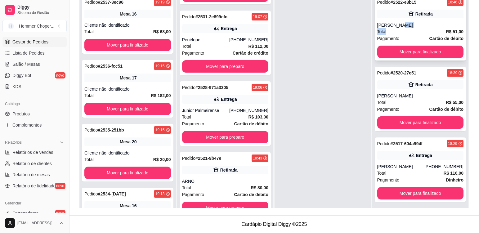
click at [399, 28] on div "Pedido # 2522-e3b15 18:46 Retirada [PERSON_NAME] Total R$ 51,00 Pagamento Cartã…" at bounding box center [421, 28] width 92 height 65
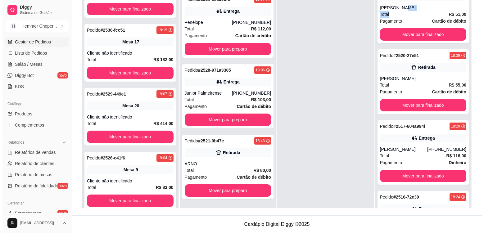
scroll to position [29, 0]
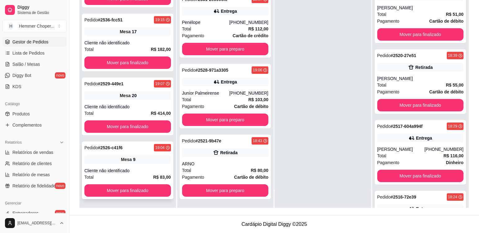
click at [146, 170] on div "Cliente não identificado" at bounding box center [127, 171] width 87 height 6
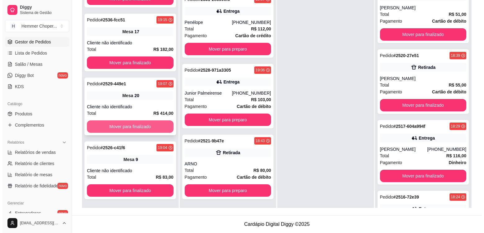
scroll to position [0, 0]
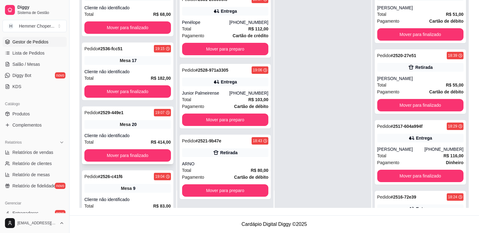
click at [138, 130] on div "Pedido # 2529-449e1 19:07 Mesa 20 Cliente não identificado Total R$ 414,00 Move…" at bounding box center [128, 135] width 92 height 58
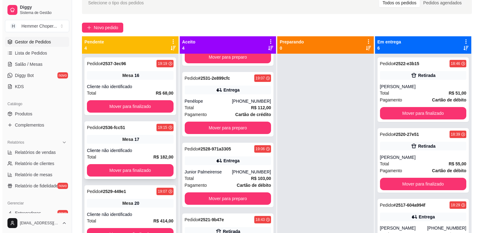
scroll to position [33, 0]
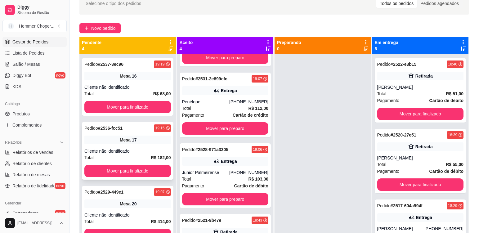
click at [138, 138] on div "Mesa 17" at bounding box center [127, 140] width 87 height 9
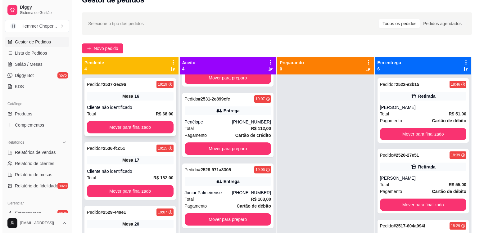
scroll to position [2, 0]
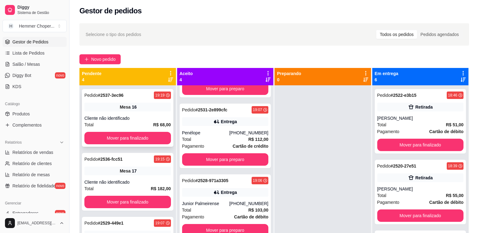
click at [145, 106] on div "Mesa 16" at bounding box center [127, 107] width 87 height 9
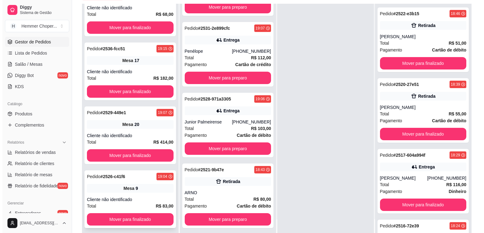
scroll to position [95, 0]
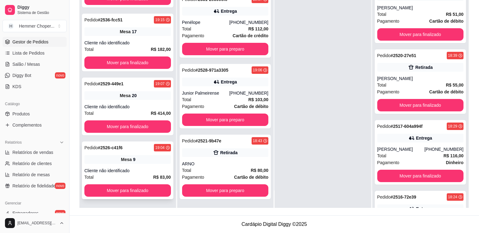
click at [150, 162] on div "Mesa 9" at bounding box center [127, 159] width 87 height 9
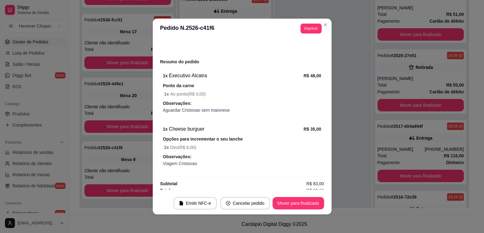
scroll to position [62, 0]
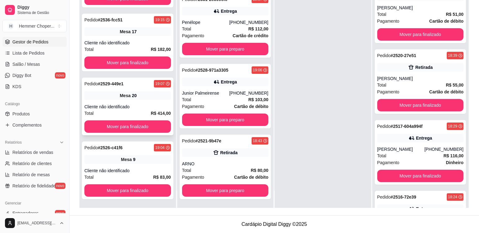
click at [138, 103] on div "Pedido # 2529-449e1 19:07 Mesa 20 Cliente não identificado Total R$ 414,00 Move…" at bounding box center [128, 107] width 92 height 58
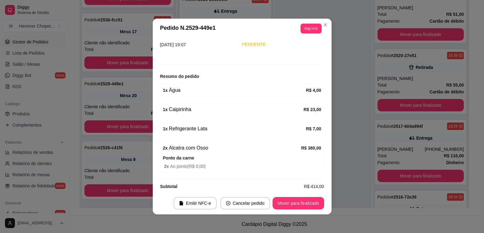
scroll to position [54, 0]
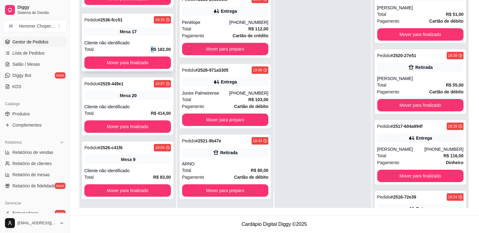
click at [142, 47] on div "Total R$ 182,00" at bounding box center [127, 49] width 87 height 7
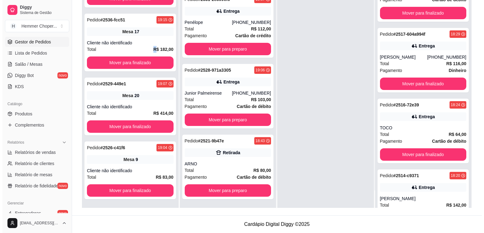
scroll to position [93, 0]
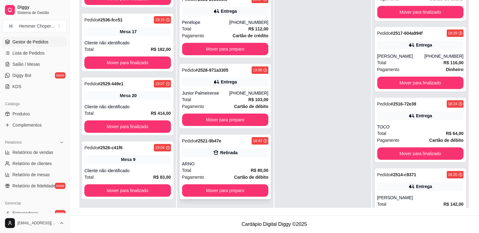
click at [216, 169] on div "Total R$ 80,00" at bounding box center [225, 170] width 87 height 7
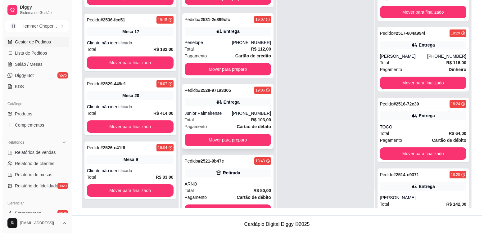
scroll to position [25, 0]
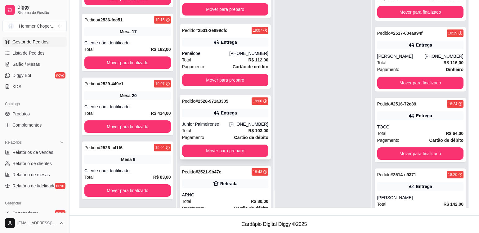
click at [219, 130] on div "Total R$ 103,00" at bounding box center [225, 130] width 87 height 7
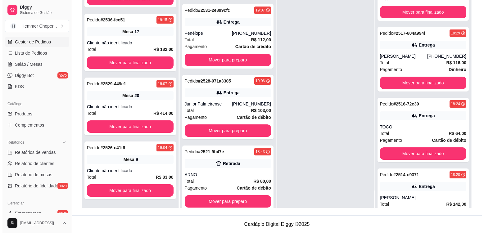
scroll to position [127, 0]
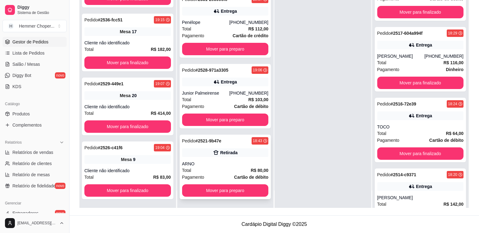
click at [224, 167] on div "Total R$ 80,00" at bounding box center [225, 170] width 87 height 7
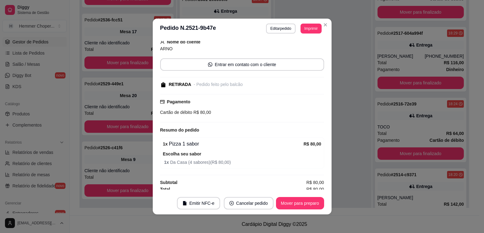
scroll to position [43, 0]
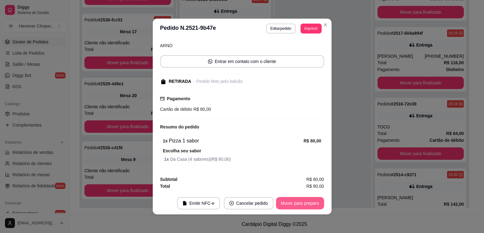
click at [297, 204] on button "Mover para preparo" at bounding box center [300, 203] width 48 height 12
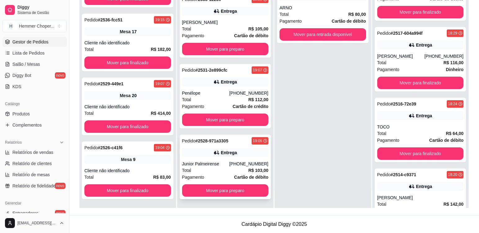
click at [201, 154] on div "Entrega" at bounding box center [225, 152] width 87 height 9
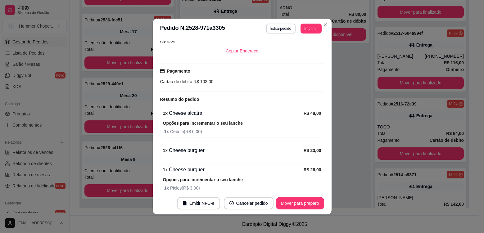
scroll to position [197, 0]
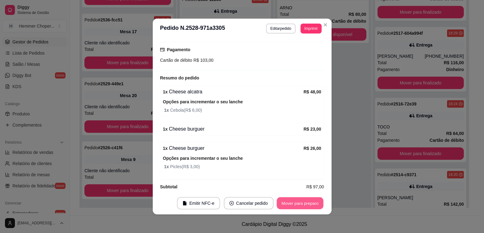
click at [296, 203] on button "Mover para preparo" at bounding box center [300, 203] width 47 height 12
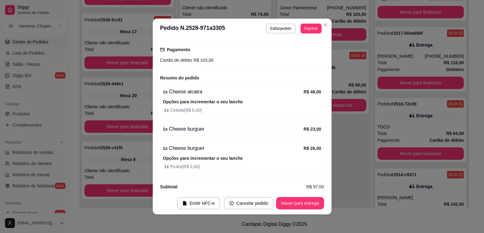
scroll to position [0, 0]
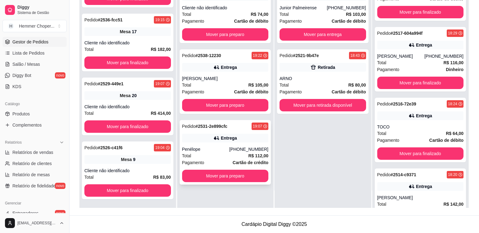
click at [211, 154] on div "Total R$ 112,00" at bounding box center [225, 155] width 87 height 7
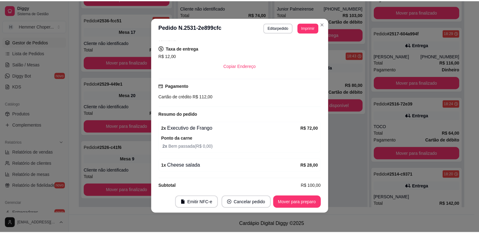
scroll to position [1, 0]
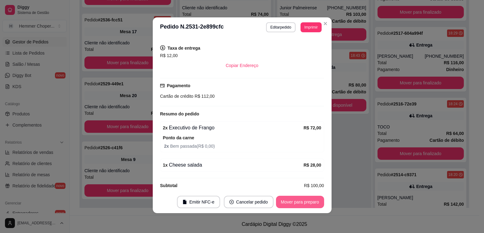
click at [287, 202] on button "Mover para preparo" at bounding box center [300, 202] width 48 height 12
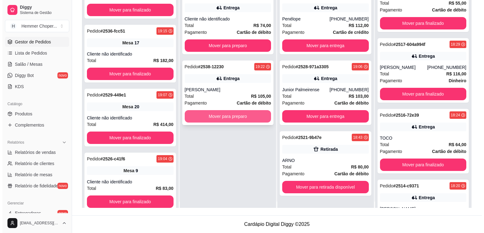
scroll to position [0, 0]
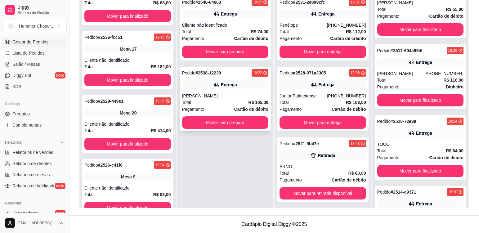
click at [212, 99] on div "Total R$ 105,00" at bounding box center [225, 102] width 87 height 7
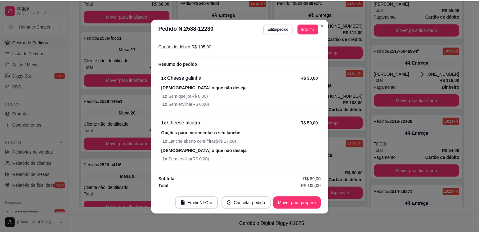
scroll to position [1, 0]
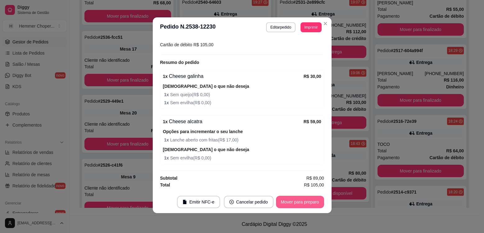
click at [310, 200] on button "Mover para preparo" at bounding box center [300, 202] width 48 height 12
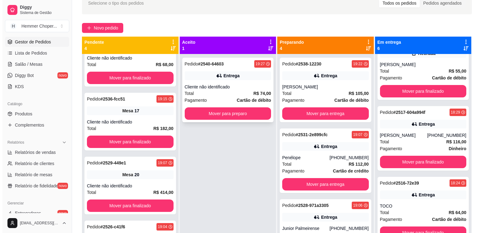
scroll to position [33, 0]
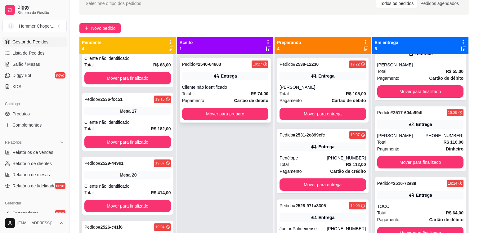
click at [211, 97] on div "Total R$ 74,00" at bounding box center [225, 93] width 87 height 7
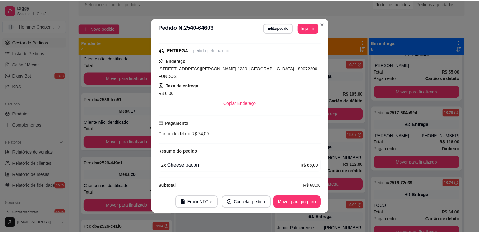
scroll to position [1, 0]
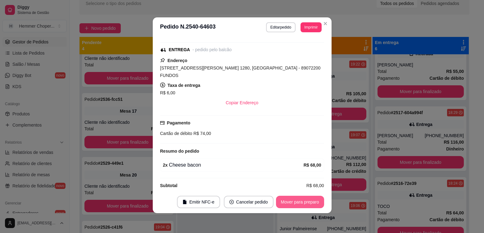
click at [303, 202] on button "Mover para preparo" at bounding box center [300, 202] width 48 height 12
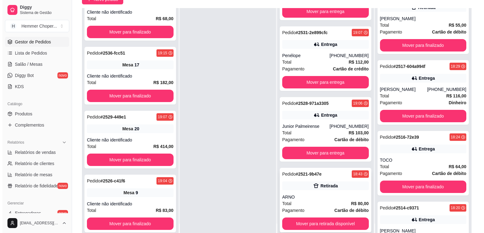
scroll to position [95, 0]
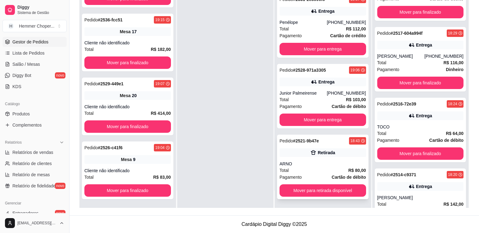
click at [311, 167] on div "Total R$ 80,00" at bounding box center [323, 170] width 87 height 7
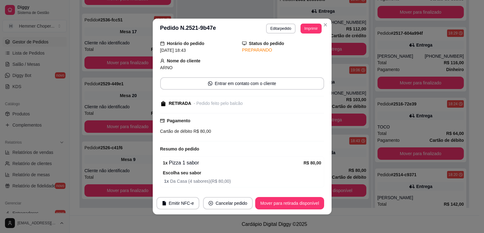
scroll to position [43, 0]
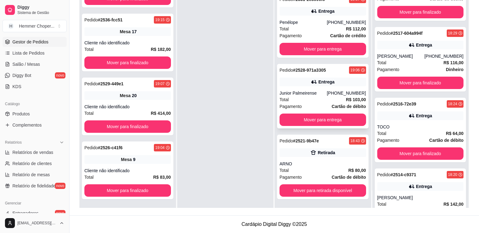
click at [335, 82] on div "Entrega" at bounding box center [323, 82] width 87 height 9
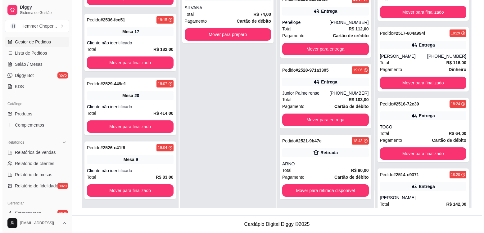
scroll to position [56, 0]
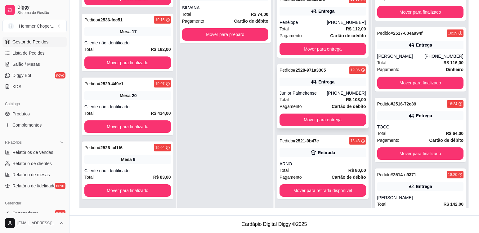
click at [305, 98] on div "Total R$ 103,00" at bounding box center [323, 99] width 87 height 7
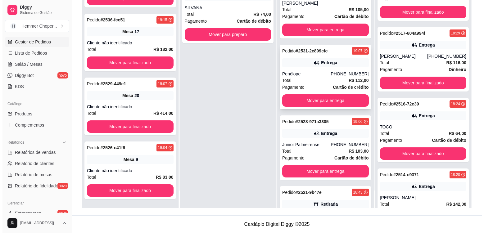
scroll to position [0, 0]
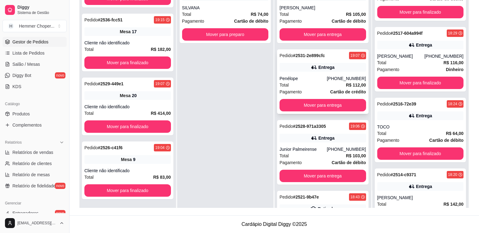
click at [311, 79] on div "Penélope" at bounding box center [303, 78] width 47 height 6
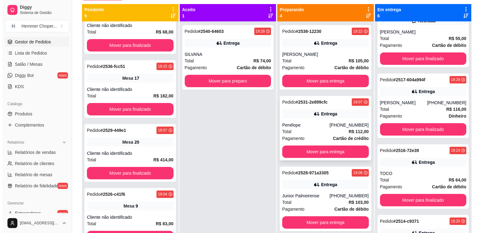
scroll to position [33, 0]
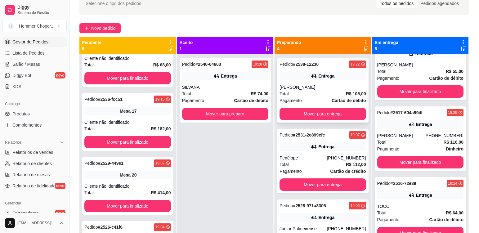
click at [311, 94] on div "Total R$ 105,00" at bounding box center [323, 93] width 87 height 7
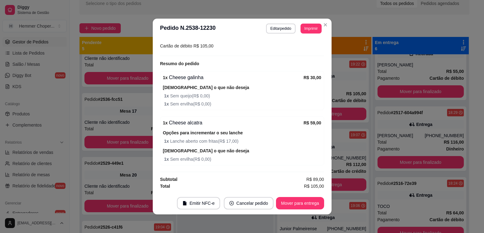
scroll to position [1, 0]
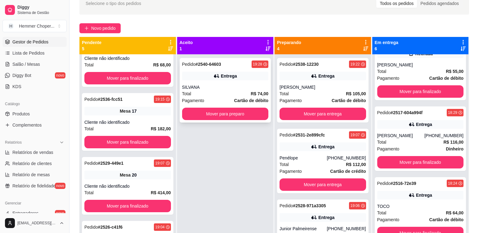
click at [225, 88] on div "SILVANA" at bounding box center [225, 87] width 87 height 6
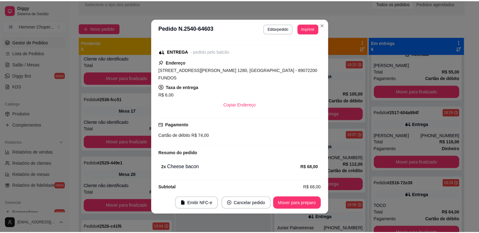
scroll to position [118, 0]
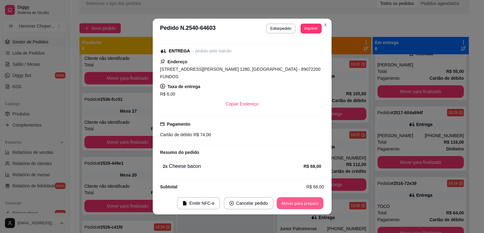
click at [284, 203] on button "Mover para preparo" at bounding box center [300, 203] width 47 height 12
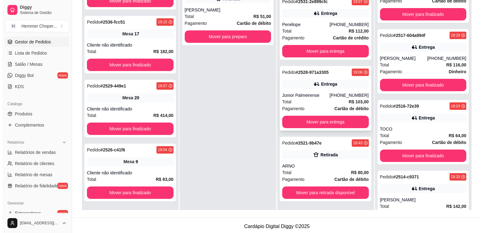
scroll to position [95, 0]
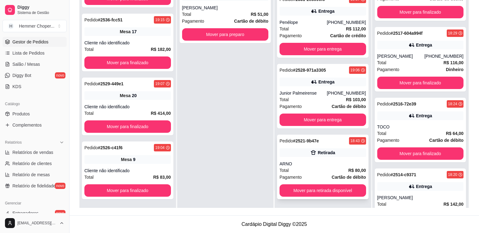
click at [313, 167] on div "ARNO" at bounding box center [323, 164] width 87 height 6
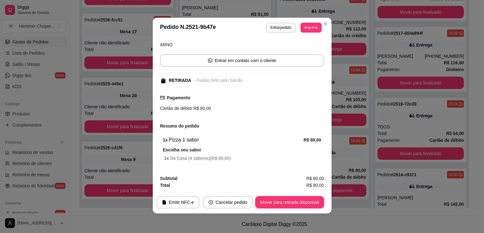
scroll to position [1, 0]
click at [281, 202] on button "Mover para retirada disponível" at bounding box center [289, 202] width 66 height 12
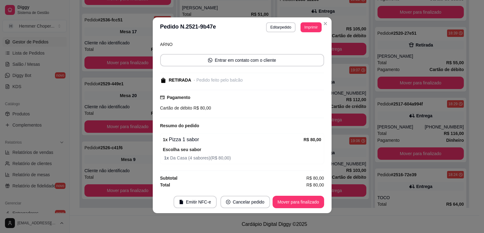
scroll to position [164, 0]
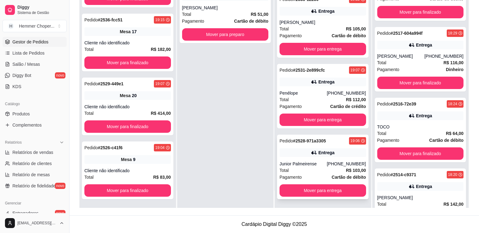
click at [322, 166] on div "Junior Palmeirense" at bounding box center [303, 164] width 47 height 6
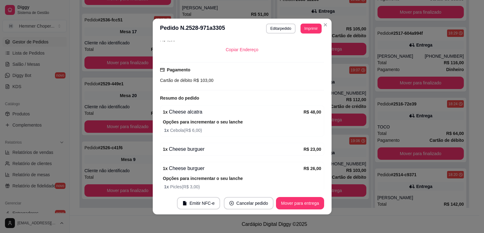
scroll to position [197, 0]
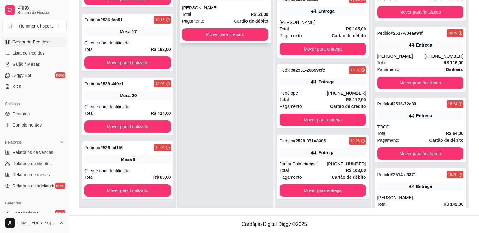
click at [218, 14] on div "Total R$ 51,00" at bounding box center [225, 14] width 87 height 7
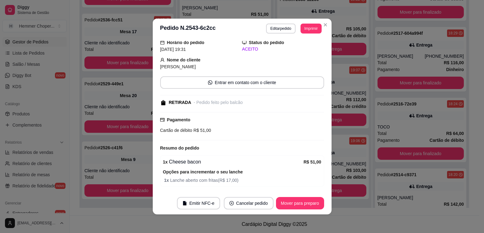
scroll to position [0, 0]
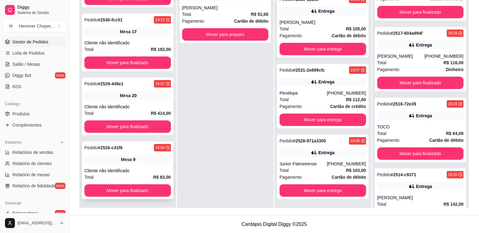
click at [137, 162] on div "Mesa 9" at bounding box center [127, 159] width 87 height 9
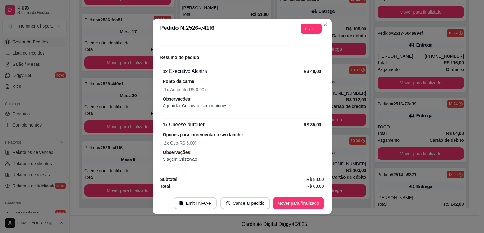
scroll to position [93, 0]
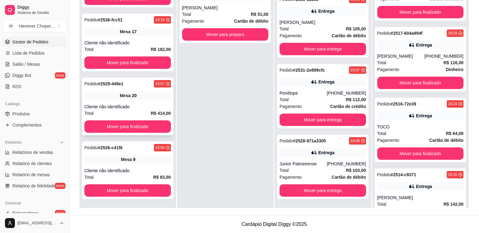
click at [138, 104] on div "Cliente não identificado" at bounding box center [127, 107] width 87 height 6
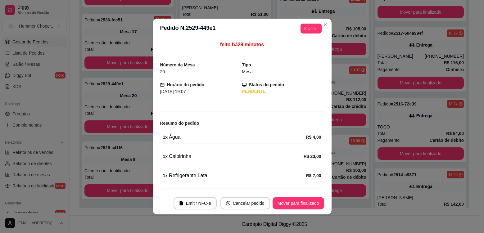
scroll to position [54, 0]
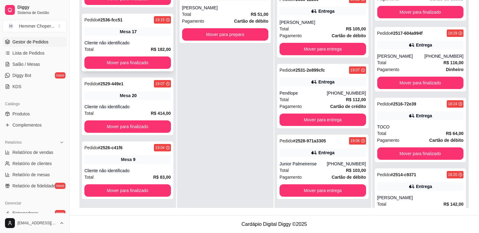
click at [142, 33] on div "Mesa 17" at bounding box center [127, 31] width 87 height 9
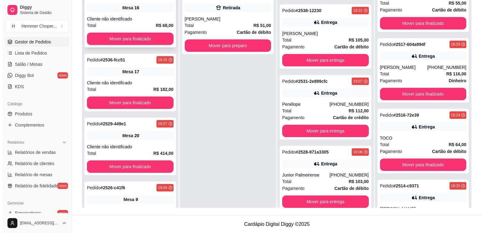
scroll to position [0, 0]
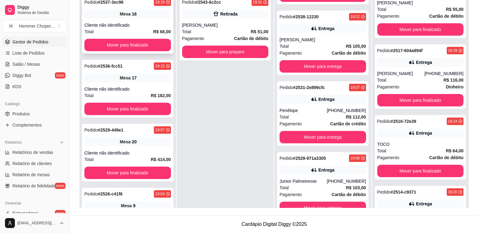
click at [144, 23] on div "Cliente não identificado" at bounding box center [127, 25] width 87 height 6
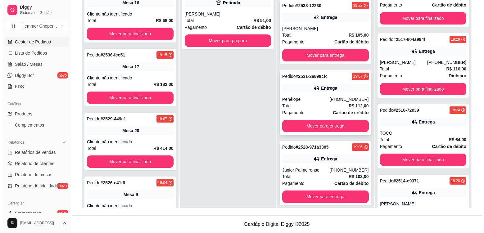
scroll to position [17, 0]
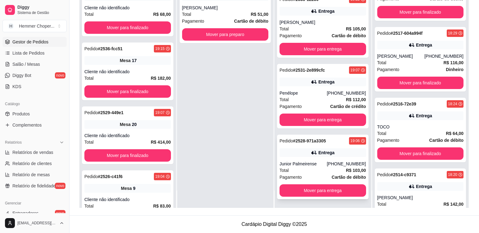
click at [310, 169] on div "Total R$ 103,00" at bounding box center [323, 170] width 87 height 7
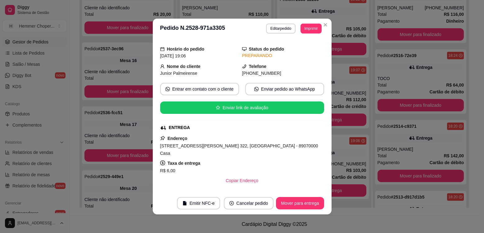
scroll to position [42, 0]
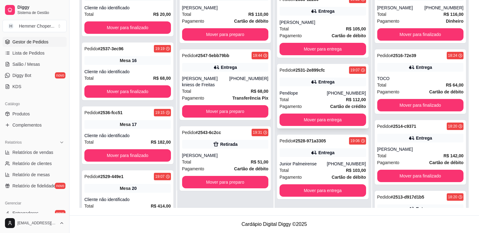
click at [313, 97] on div "Total R$ 112,00" at bounding box center [323, 99] width 87 height 7
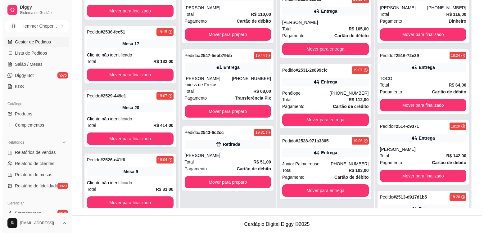
scroll to position [157, 0]
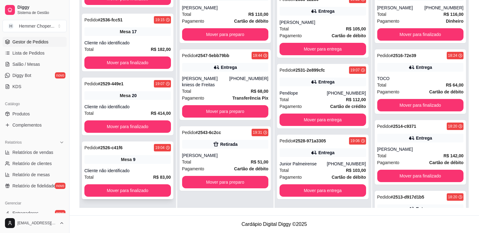
click at [143, 163] on div "Mesa 9" at bounding box center [127, 159] width 87 height 9
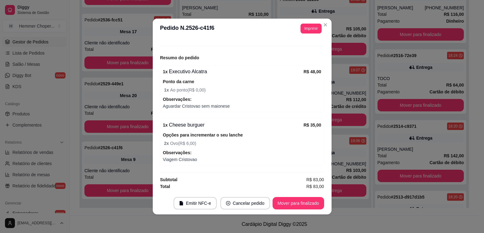
scroll to position [66, 0]
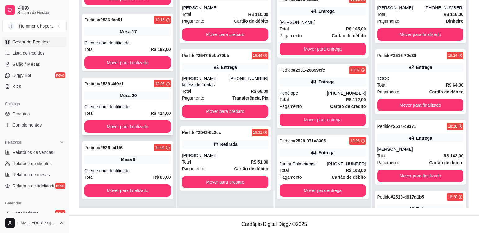
click at [151, 107] on div "Cliente não identificado" at bounding box center [127, 107] width 87 height 6
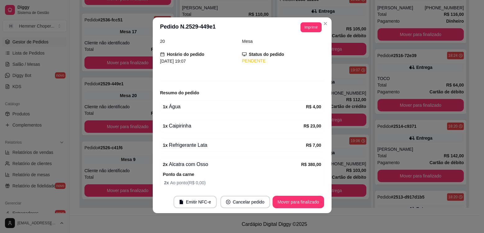
scroll to position [0, 0]
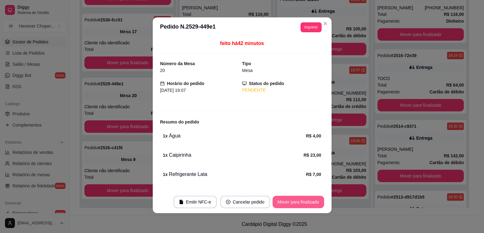
click at [292, 206] on button "Mover para finalizado" at bounding box center [299, 202] width 52 height 12
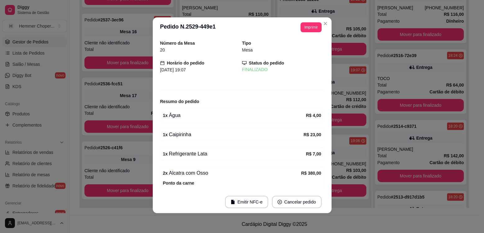
scroll to position [157, 0]
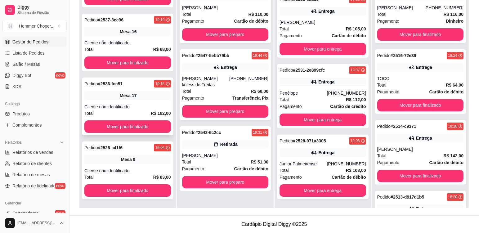
click at [138, 102] on div "Pedido # 2536-fcc51 19:15 Mesa 17 Cliente não identificado Total R$ 182,00 Move…" at bounding box center [128, 107] width 92 height 58
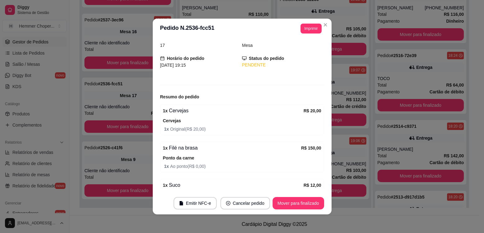
scroll to position [0, 0]
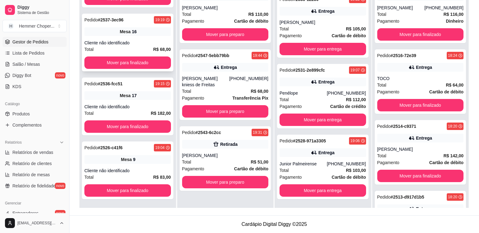
click at [143, 37] on div "Pedido # 2537-3ec96 19:19 Mesa 16 Cliente não identificado Total R$ 68,00 Mover…" at bounding box center [128, 43] width 92 height 58
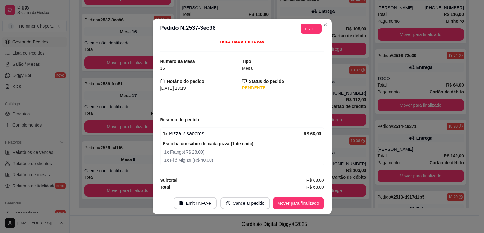
scroll to position [4, 0]
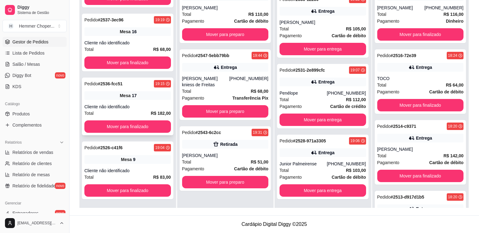
click at [142, 99] on div "Mesa 17" at bounding box center [127, 95] width 87 height 9
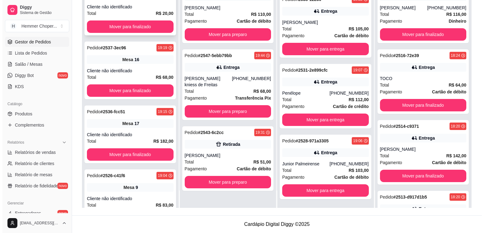
scroll to position [95, 0]
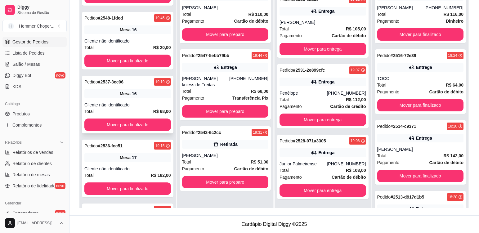
click at [140, 98] on div "Pedido # 2537-3ec96 19:19 Mesa 16 Cliente não identificado Total R$ 68,00 Mover…" at bounding box center [128, 105] width 92 height 58
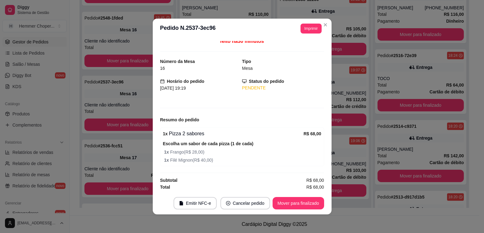
scroll to position [4, 0]
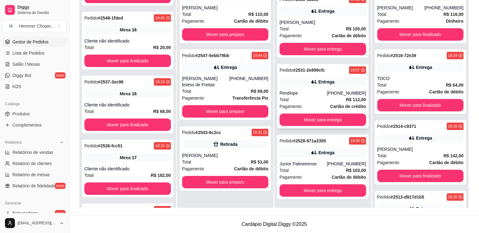
click at [313, 98] on div "Total R$ 112,00" at bounding box center [323, 99] width 87 height 7
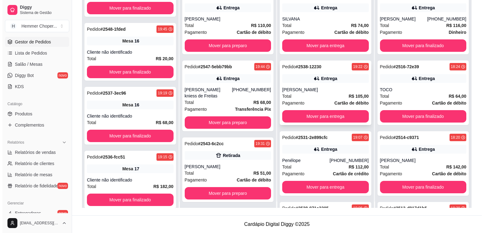
scroll to position [0, 0]
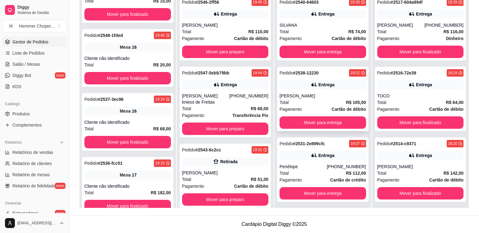
click at [312, 95] on div "[PERSON_NAME]" at bounding box center [323, 96] width 87 height 6
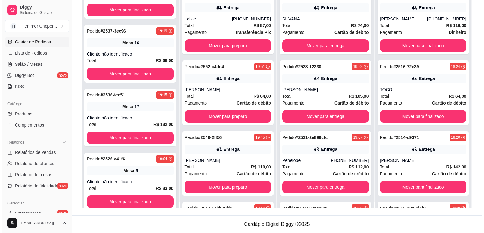
scroll to position [17, 0]
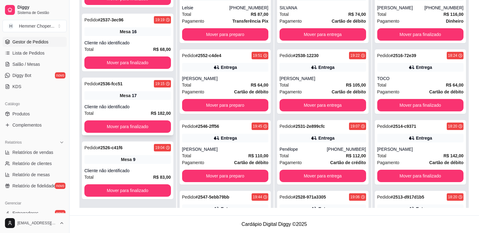
click at [139, 99] on div "Mesa 17" at bounding box center [127, 95] width 87 height 9
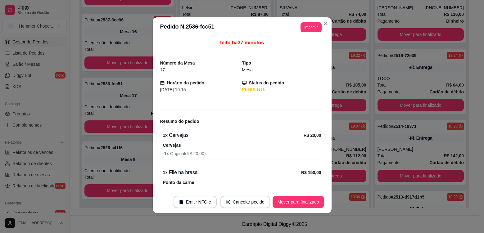
scroll to position [0, 0]
click at [302, 205] on button "Mover para finalizado" at bounding box center [299, 202] width 52 height 12
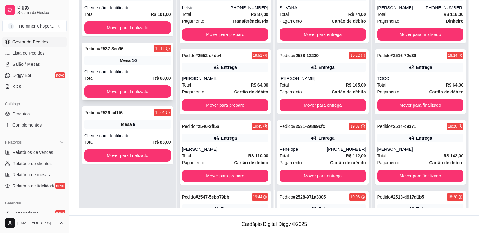
click at [144, 67] on div "Pedido # 2537-3ec96 19:19 Mesa 16 Cliente não identificado Total R$ 68,00 Mover…" at bounding box center [128, 72] width 92 height 58
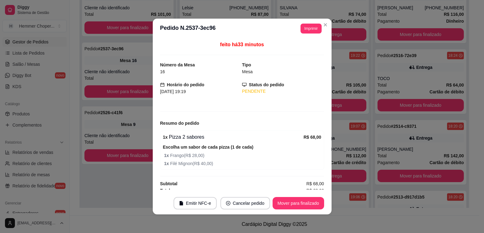
scroll to position [4, 0]
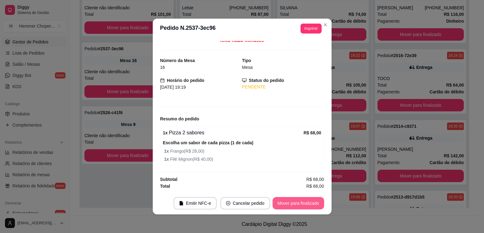
click at [302, 203] on button "Mover para finalizado" at bounding box center [299, 203] width 52 height 12
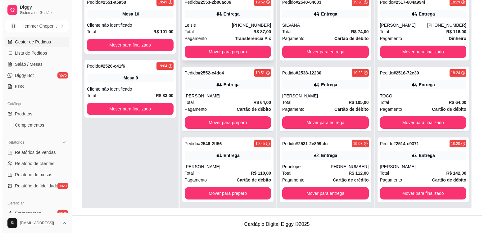
scroll to position [33, 0]
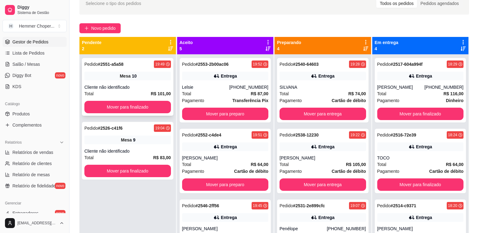
click at [142, 83] on div "Pedido # 2551-a5a58 19:49 Mesa 10 Cliente não identificado Total R$ 101,00 Move…" at bounding box center [128, 87] width 92 height 58
click at [138, 150] on div "Cliente não identificado" at bounding box center [127, 151] width 87 height 6
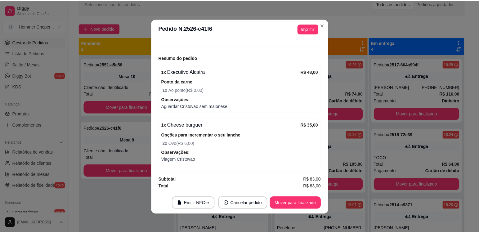
scroll to position [66, 0]
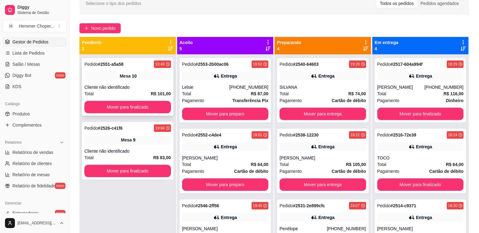
click at [138, 85] on div "Cliente não identificado" at bounding box center [127, 87] width 87 height 6
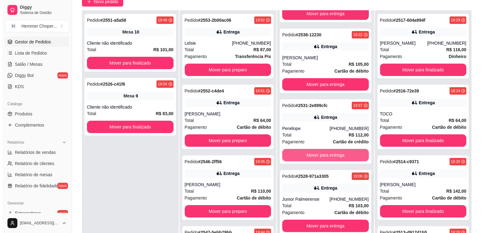
scroll to position [95, 0]
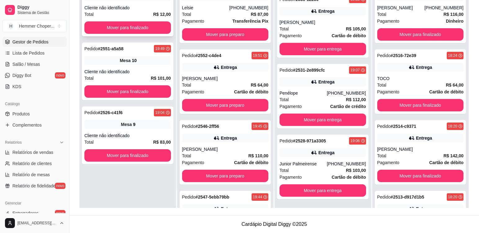
click at [148, 9] on div "Cliente não identificado" at bounding box center [127, 8] width 87 height 6
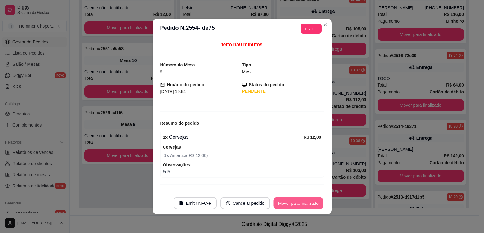
click at [289, 203] on button "Mover para finalizado" at bounding box center [298, 203] width 50 height 12
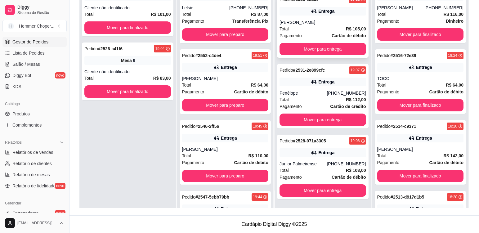
click at [324, 26] on div "Total R$ 105,00" at bounding box center [323, 28] width 87 height 7
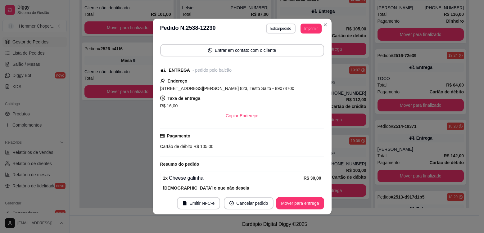
scroll to position [155, 0]
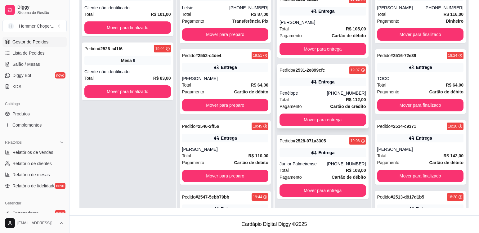
click at [316, 98] on div "Total R$ 112,00" at bounding box center [323, 99] width 87 height 7
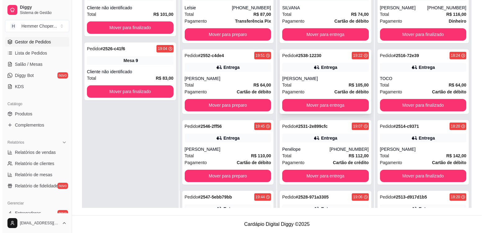
scroll to position [0, 0]
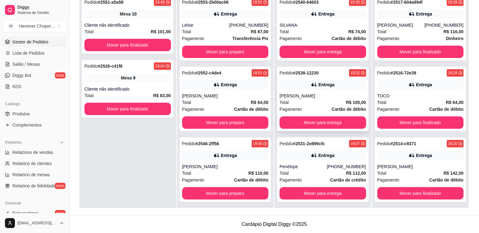
click at [316, 99] on div "[PERSON_NAME]" at bounding box center [323, 96] width 87 height 6
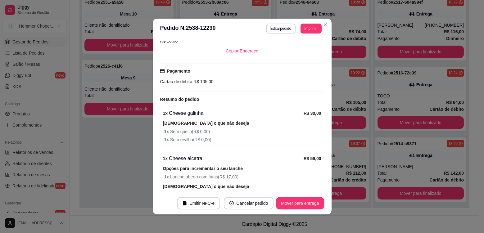
scroll to position [186, 0]
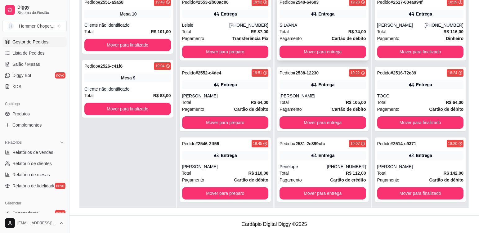
click at [327, 29] on div "Total R$ 74,00" at bounding box center [323, 31] width 87 height 7
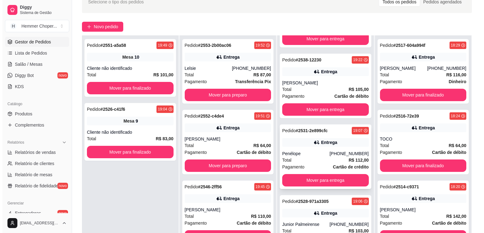
scroll to position [64, 0]
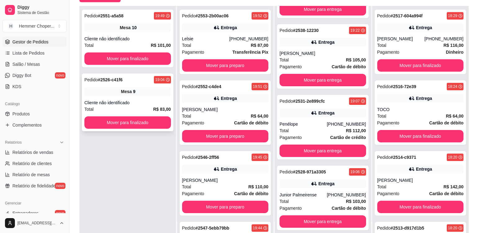
click at [144, 102] on div "Cliente não identificado" at bounding box center [127, 103] width 87 height 6
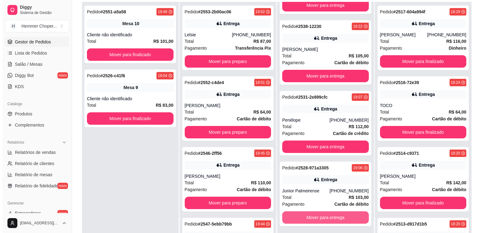
scroll to position [95, 0]
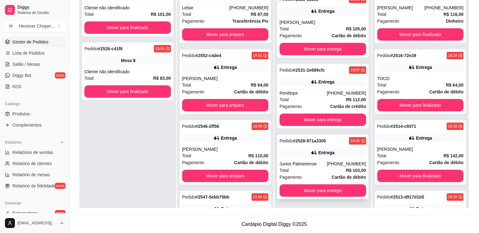
click at [324, 164] on div "Junior Palmeirense" at bounding box center [303, 164] width 47 height 6
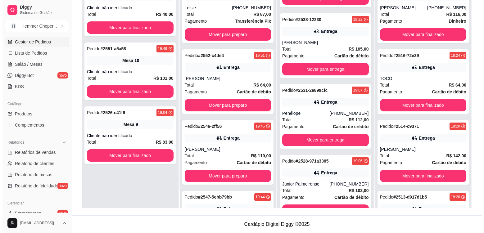
scroll to position [25, 0]
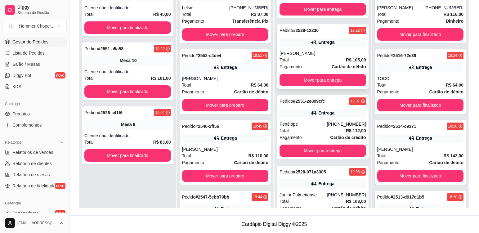
click at [308, 51] on div "[PERSON_NAME]" at bounding box center [323, 53] width 87 height 6
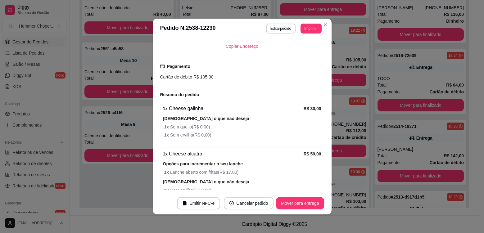
scroll to position [155, 0]
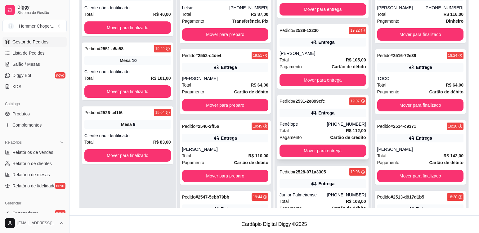
click at [307, 127] on div "Penélope" at bounding box center [303, 124] width 47 height 6
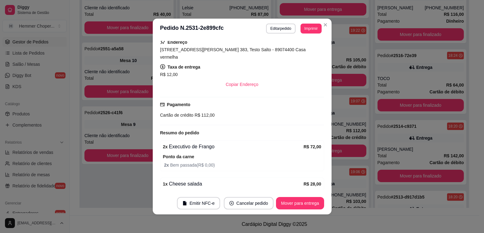
scroll to position [160, 0]
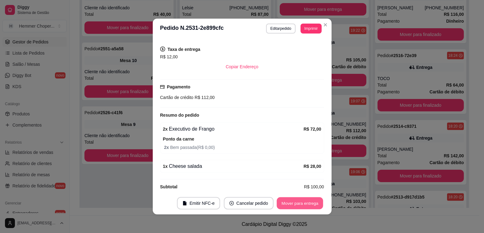
click at [299, 203] on button "Mover para entrega" at bounding box center [300, 203] width 47 height 12
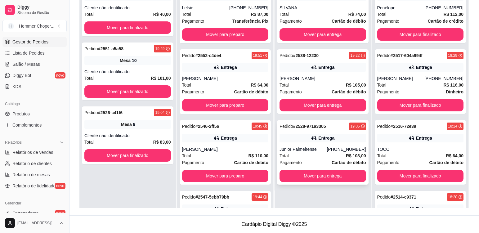
click at [308, 152] on div "Total R$ 103,00" at bounding box center [323, 155] width 87 height 7
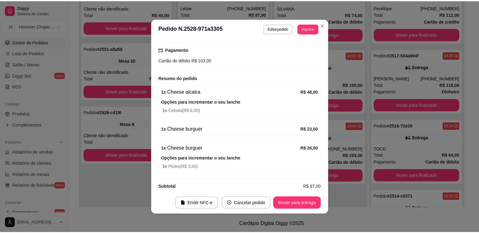
scroll to position [1, 0]
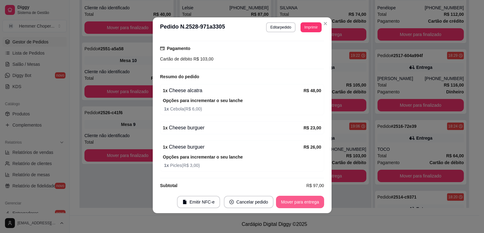
click at [292, 204] on button "Mover para entrega" at bounding box center [300, 202] width 48 height 12
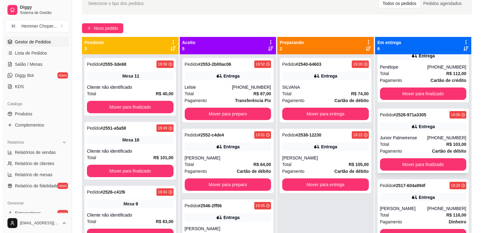
scroll to position [31, 0]
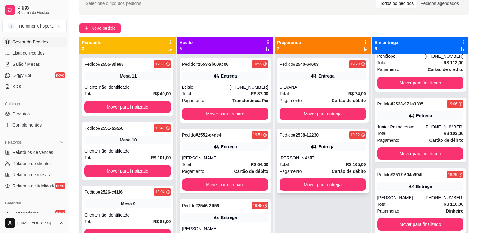
click at [302, 164] on div "Total R$ 105,00" at bounding box center [323, 164] width 87 height 7
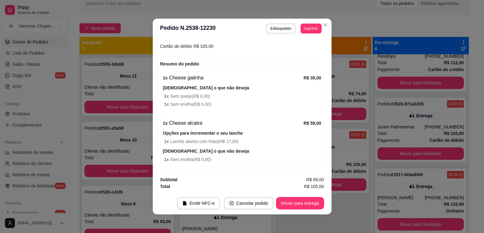
scroll to position [186, 0]
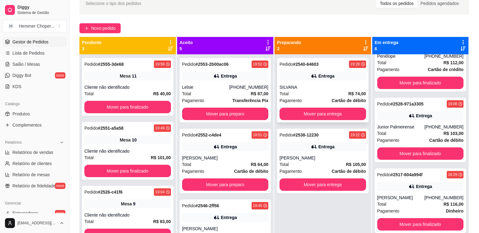
click at [325, 95] on div "Total R$ 74,00" at bounding box center [323, 93] width 87 height 7
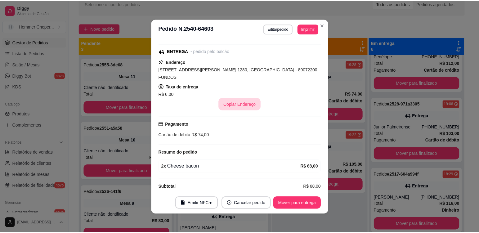
scroll to position [1, 0]
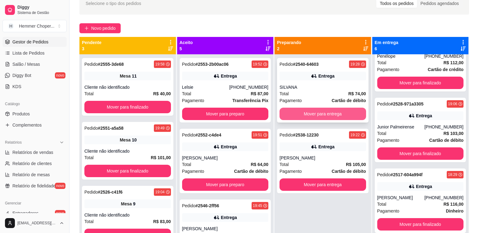
click at [336, 114] on button "Mover para entrega" at bounding box center [323, 114] width 87 height 12
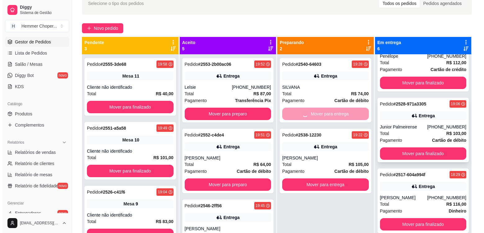
scroll to position [102, 0]
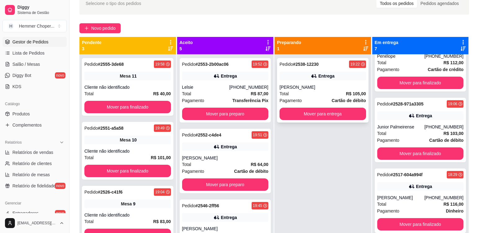
click at [316, 85] on div "[PERSON_NAME]" at bounding box center [323, 87] width 87 height 6
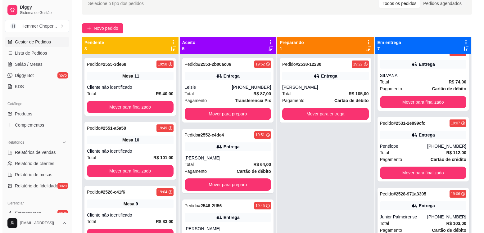
scroll to position [9, 0]
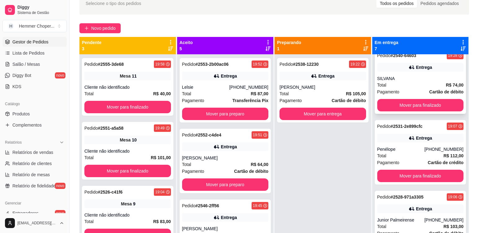
click at [421, 81] on div "SILVANA" at bounding box center [421, 78] width 87 height 6
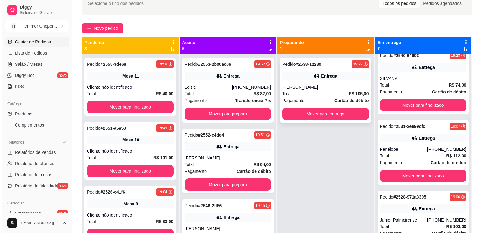
scroll to position [17, 0]
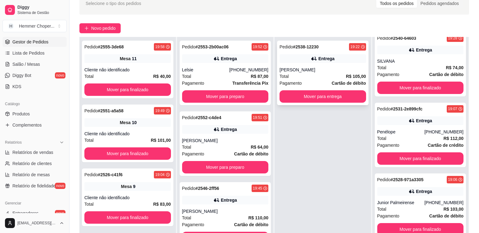
click at [319, 75] on div "Total R$ 105,00" at bounding box center [323, 76] width 87 height 7
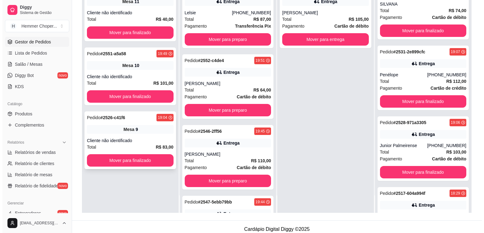
scroll to position [95, 0]
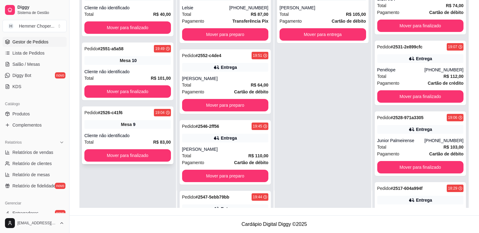
click at [150, 124] on div "Mesa 9" at bounding box center [127, 124] width 87 height 9
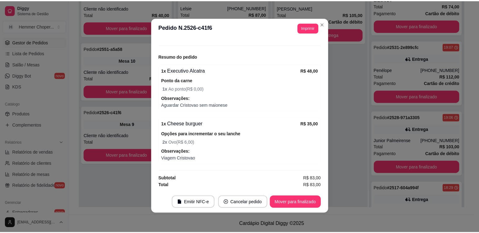
scroll to position [1, 0]
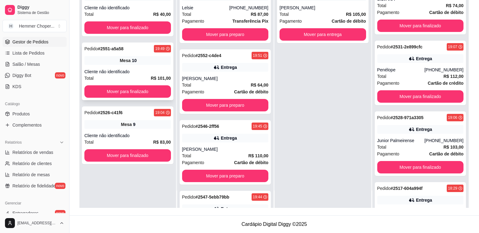
click at [145, 73] on div "Cliente não identificado" at bounding box center [127, 72] width 87 height 6
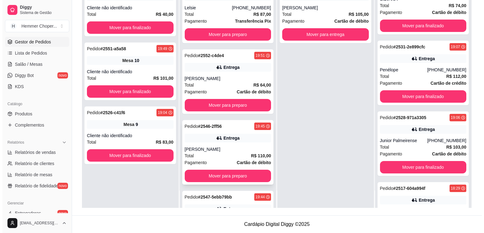
scroll to position [133, 0]
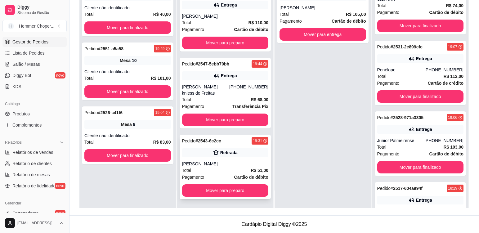
click at [215, 162] on div "[PERSON_NAME]" at bounding box center [225, 164] width 87 height 6
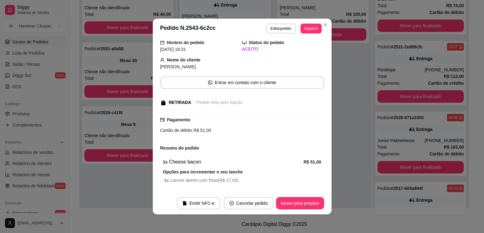
scroll to position [43, 0]
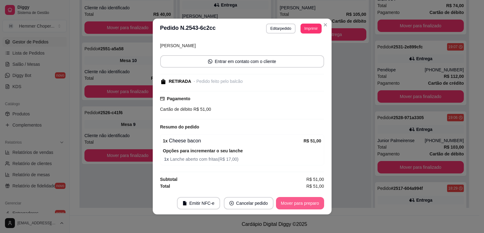
click at [292, 202] on button "Mover para preparo" at bounding box center [300, 203] width 48 height 12
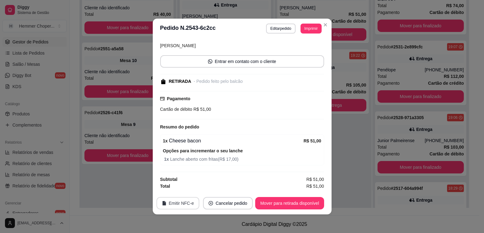
scroll to position [62, 0]
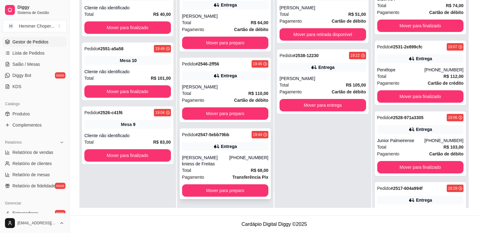
click at [210, 166] on div "[PERSON_NAME] kniess de Freitas" at bounding box center [205, 161] width 47 height 12
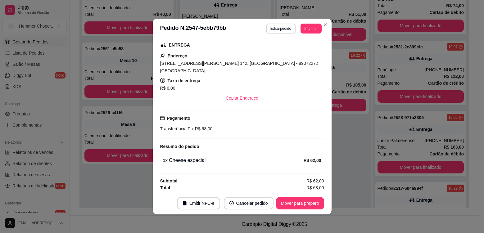
scroll to position [130, 0]
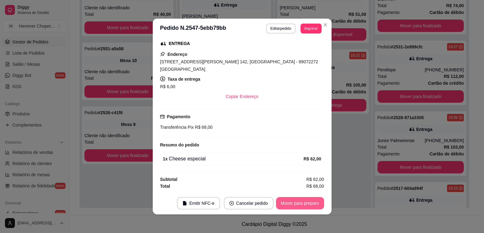
click at [288, 204] on button "Mover para preparo" at bounding box center [300, 203] width 48 height 12
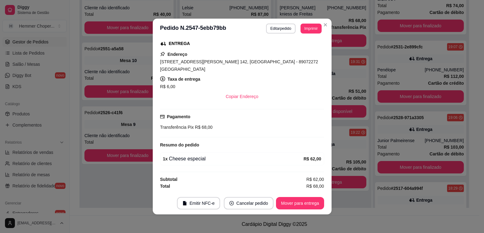
scroll to position [0, 0]
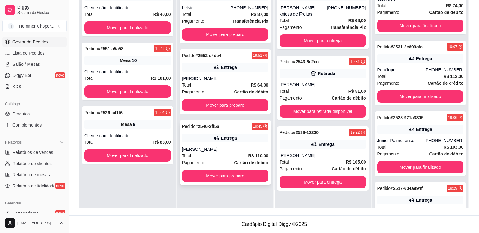
click at [215, 153] on div "Total R$ 110,00" at bounding box center [225, 155] width 87 height 7
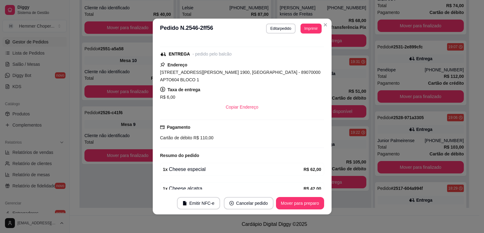
scroll to position [137, 0]
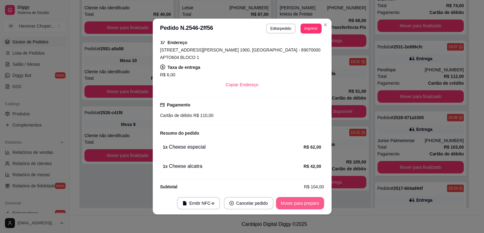
click at [296, 203] on button "Mover para preparo" at bounding box center [300, 203] width 48 height 12
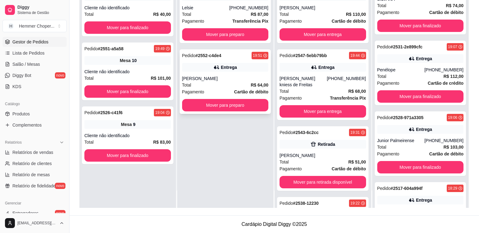
click at [215, 79] on div "[PERSON_NAME]" at bounding box center [225, 78] width 87 height 6
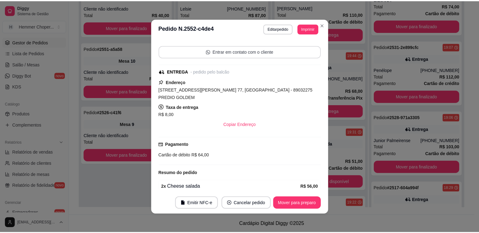
scroll to position [104, 0]
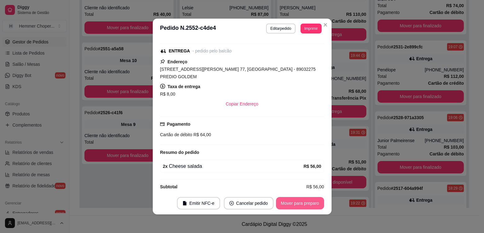
click at [292, 206] on button "Mover para preparo" at bounding box center [300, 203] width 48 height 12
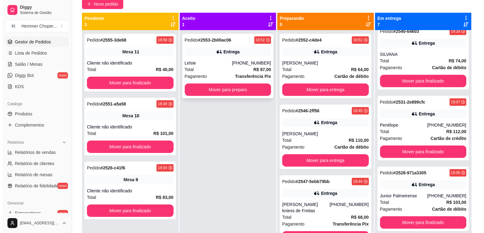
scroll to position [0, 0]
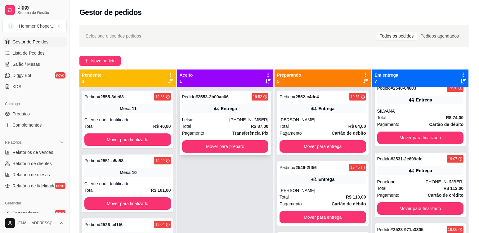
click at [217, 122] on div "Lelsie" at bounding box center [205, 120] width 47 height 6
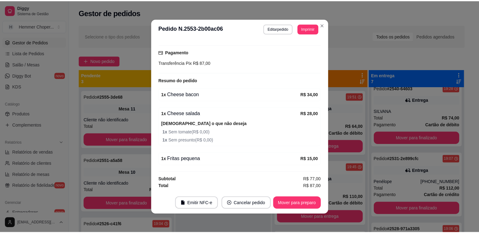
scroll to position [1, 0]
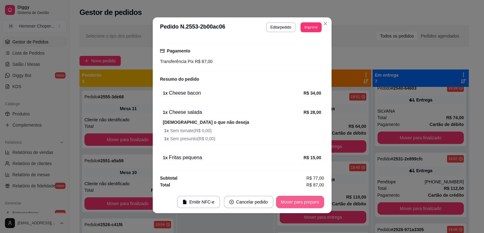
click at [286, 200] on button "Mover para preparo" at bounding box center [300, 202] width 48 height 12
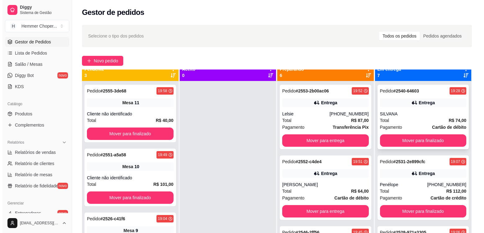
scroll to position [0, 0]
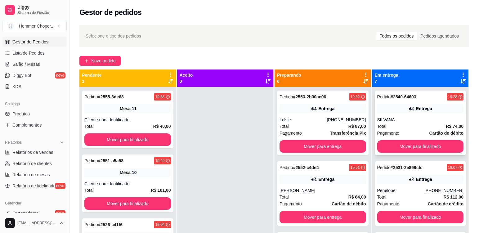
click at [415, 126] on div "Total R$ 74,00" at bounding box center [421, 126] width 87 height 7
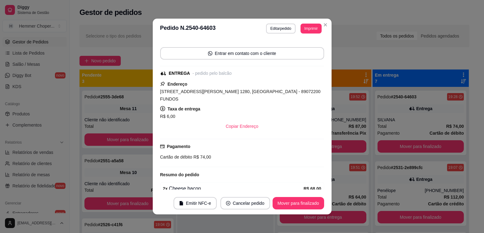
scroll to position [118, 0]
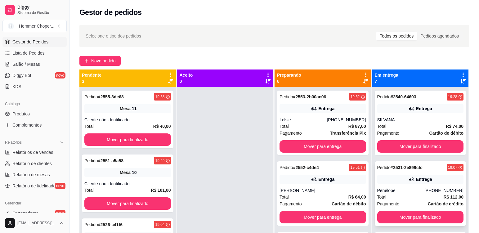
click at [392, 180] on div "Entrega" at bounding box center [421, 179] width 87 height 9
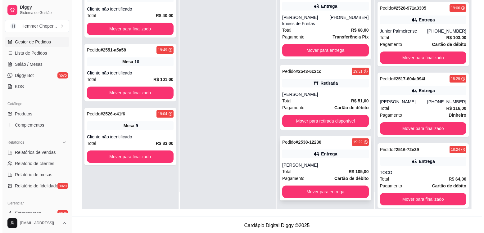
scroll to position [95, 0]
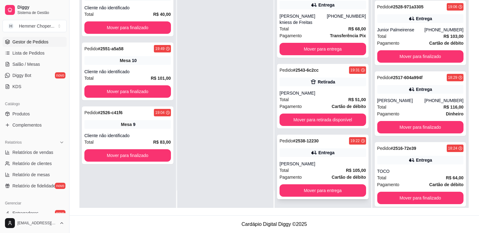
click at [306, 165] on div "[PERSON_NAME]" at bounding box center [323, 164] width 87 height 6
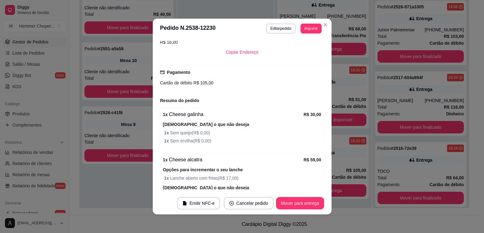
scroll to position [0, 0]
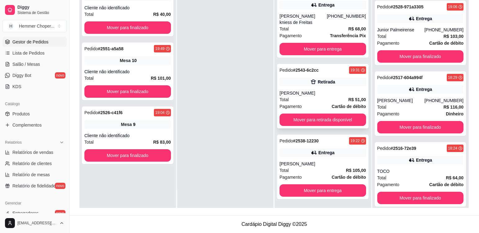
click at [318, 97] on div "Total R$ 51,00" at bounding box center [323, 99] width 87 height 7
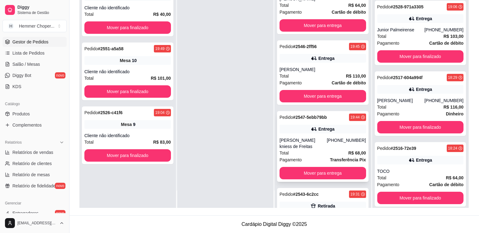
click at [315, 147] on div "[PERSON_NAME] kniess de Freitas" at bounding box center [303, 143] width 47 height 12
click at [340, 63] on div "Pedido # 2546-2ff56 19:45 Entrega GUILHERME Total R$ 110,00 Pagamento Cartão de…" at bounding box center [323, 72] width 92 height 65
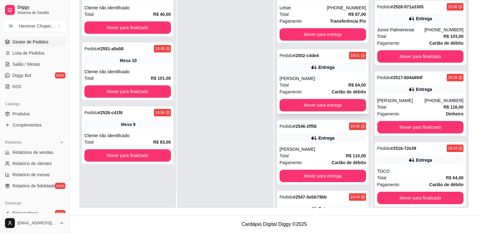
click at [327, 76] on div "[PERSON_NAME]" at bounding box center [323, 78] width 87 height 6
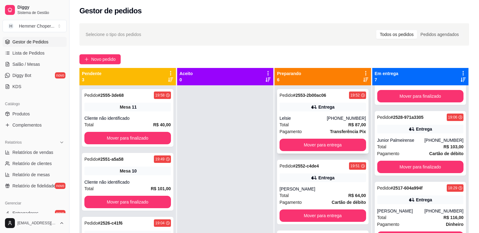
click at [322, 120] on div "Lelsie" at bounding box center [303, 118] width 47 height 6
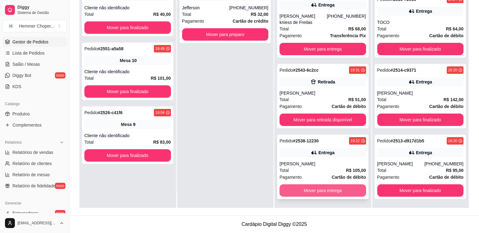
click at [313, 193] on button "Mover para entrega" at bounding box center [323, 190] width 87 height 12
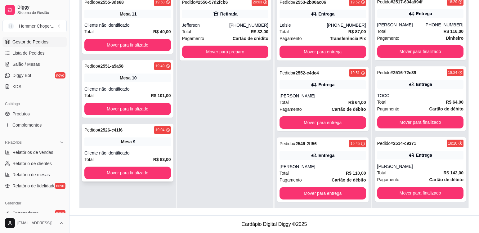
click at [142, 153] on div "Cliente não identificado" at bounding box center [127, 153] width 87 height 6
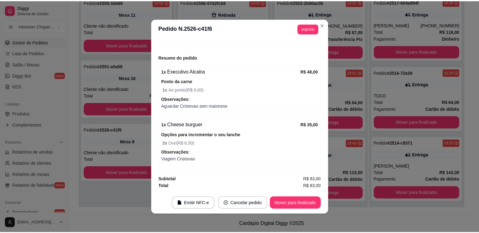
scroll to position [1, 0]
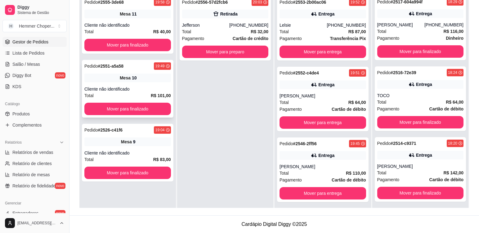
click at [146, 83] on div "Pedido # 2551-a5a58 19:49 Mesa 10 Cliente não identificado Total R$ 101,00 Move…" at bounding box center [128, 89] width 92 height 58
click at [136, 20] on div "Pedido # 2555-3de68 19:58 Mesa 11 Cliente não identificado Total R$ 40,00 Mover…" at bounding box center [128, 25] width 92 height 58
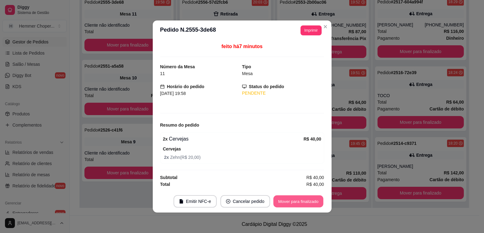
click at [293, 201] on button "Mover para finalizado" at bounding box center [298, 202] width 50 height 12
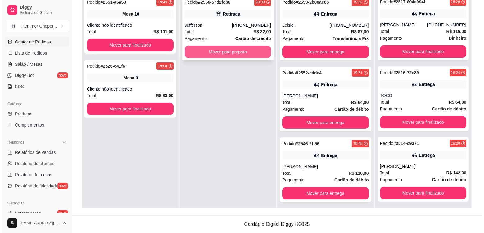
scroll to position [33, 0]
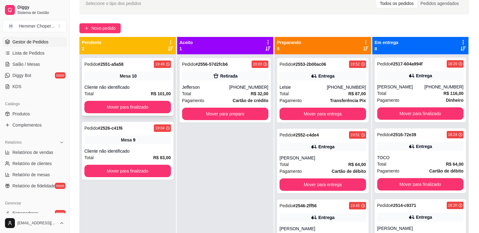
click at [156, 85] on div "Cliente não identificado" at bounding box center [127, 87] width 87 height 6
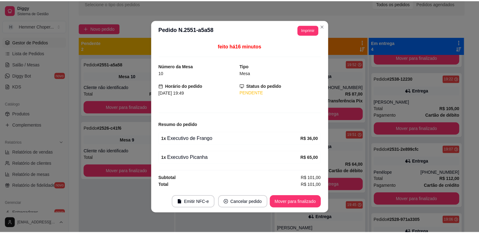
scroll to position [56, 0]
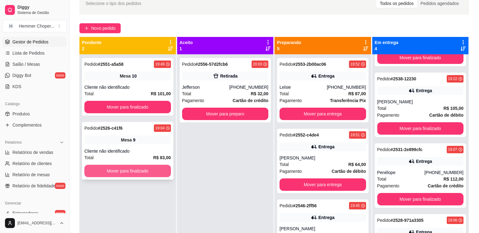
click at [125, 174] on button "Mover para finalizado" at bounding box center [127, 171] width 87 height 12
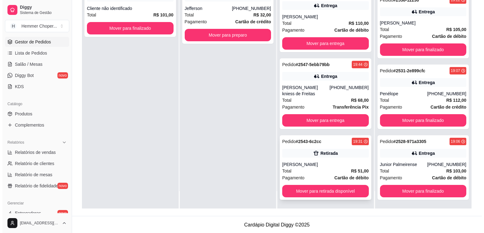
scroll to position [95, 0]
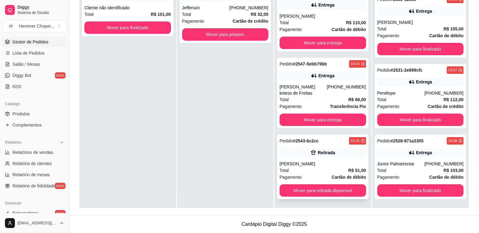
click at [324, 166] on div "[PERSON_NAME]" at bounding box center [323, 164] width 87 height 6
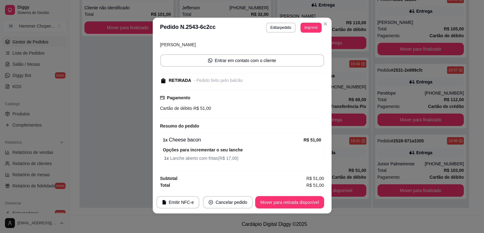
scroll to position [1, 0]
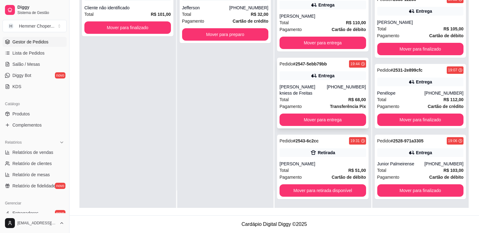
click at [322, 98] on div "Total R$ 68,00" at bounding box center [323, 99] width 87 height 7
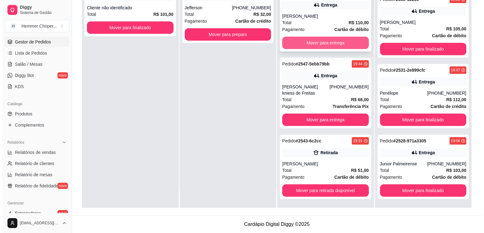
scroll to position [102, 0]
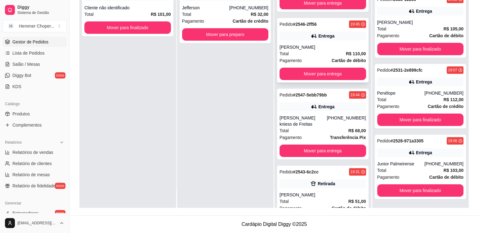
click at [321, 49] on div "[PERSON_NAME]" at bounding box center [323, 47] width 87 height 6
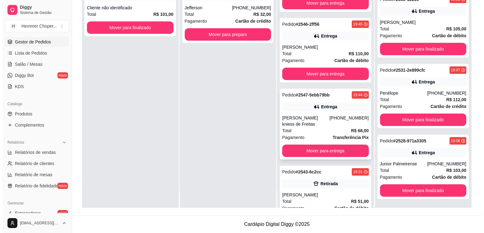
scroll to position [40, 0]
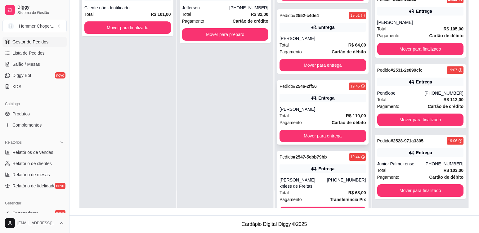
click at [313, 112] on div "Total R$ 110,00" at bounding box center [323, 115] width 87 height 7
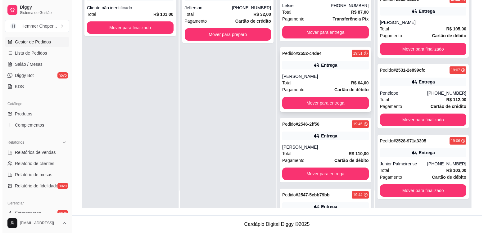
scroll to position [0, 0]
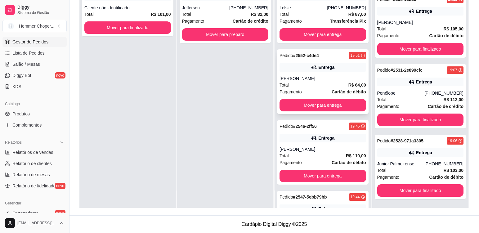
click at [307, 84] on div "Total R$ 64,00" at bounding box center [323, 85] width 87 height 7
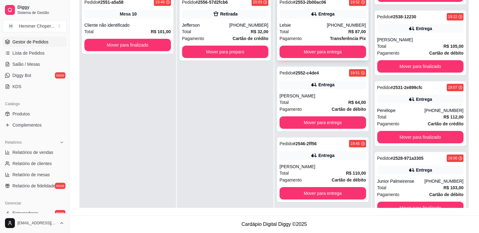
click at [297, 25] on div "Lelsie" at bounding box center [303, 25] width 47 height 6
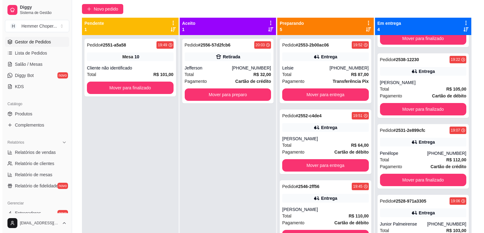
scroll to position [33, 0]
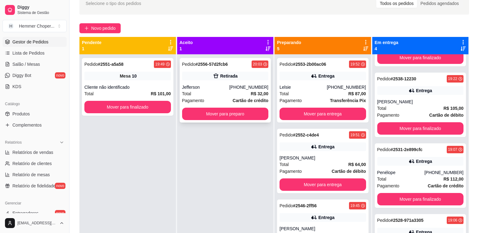
click at [214, 82] on div "Pedido # 2556-57d2fcb6 20:03 Retirada Jefferson [PHONE_NUMBER] Total R$ 32,00 P…" at bounding box center [226, 90] width 92 height 65
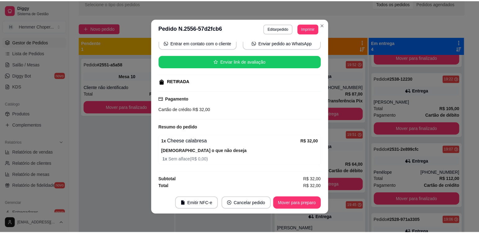
scroll to position [1, 0]
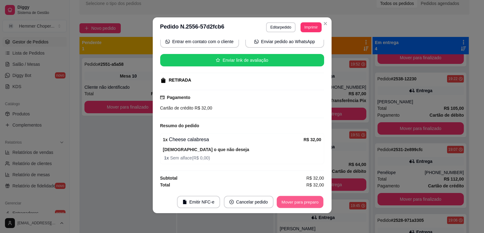
click at [292, 202] on button "Mover para preparo" at bounding box center [300, 202] width 47 height 12
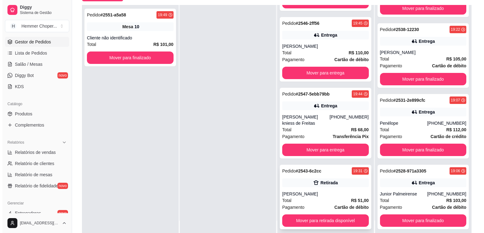
scroll to position [95, 0]
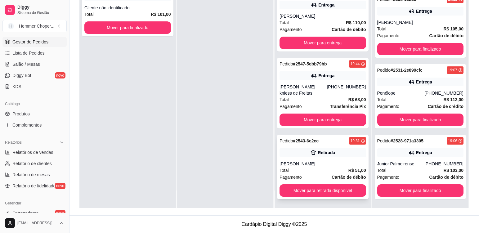
click at [316, 164] on div "[PERSON_NAME]" at bounding box center [323, 164] width 87 height 6
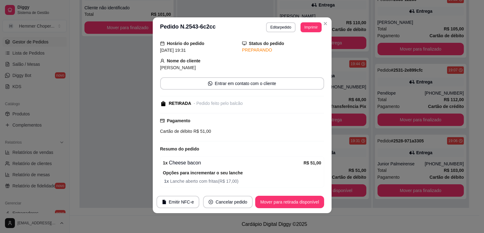
scroll to position [43, 0]
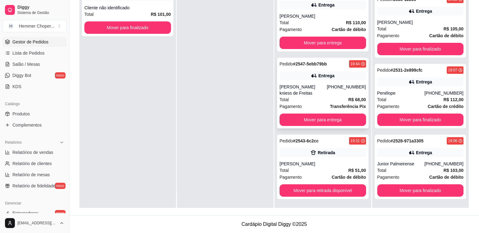
click at [304, 95] on div "[PERSON_NAME] kniess de Freitas" at bounding box center [303, 90] width 47 height 12
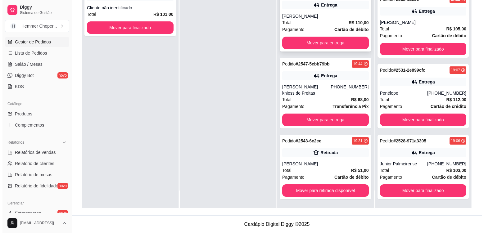
scroll to position [173, 0]
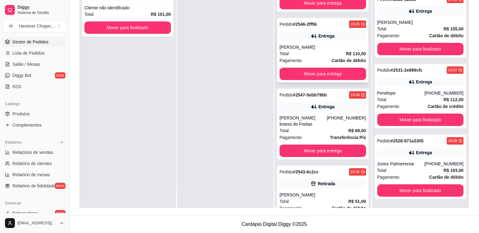
click at [316, 51] on div "Total R$ 110,00" at bounding box center [323, 53] width 87 height 7
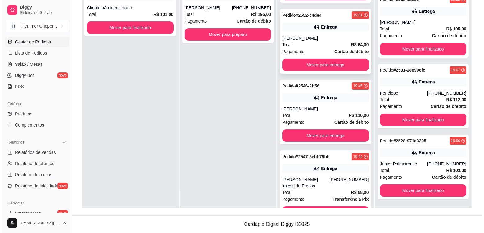
scroll to position [111, 0]
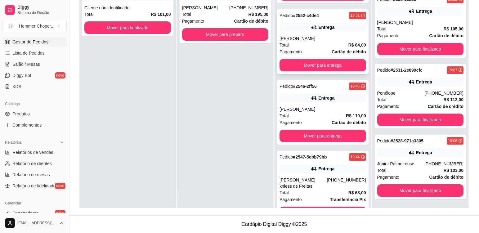
click at [309, 37] on div "[PERSON_NAME]" at bounding box center [323, 38] width 87 height 6
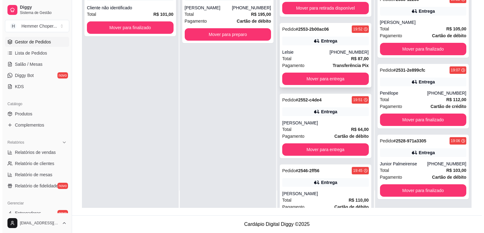
scroll to position [18, 0]
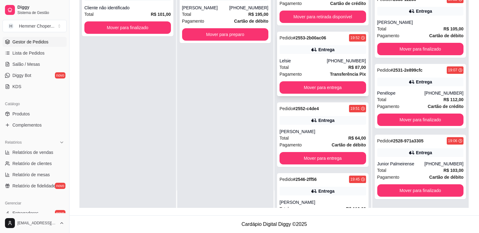
click at [305, 64] on div "Total R$ 87,00" at bounding box center [323, 67] width 87 height 7
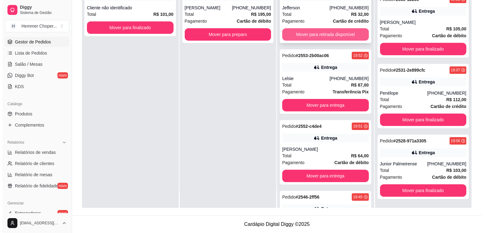
scroll to position [0, 0]
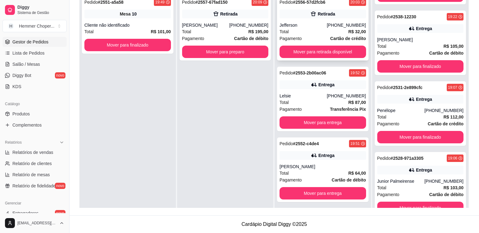
click at [308, 29] on div "Total R$ 32,00" at bounding box center [323, 31] width 87 height 7
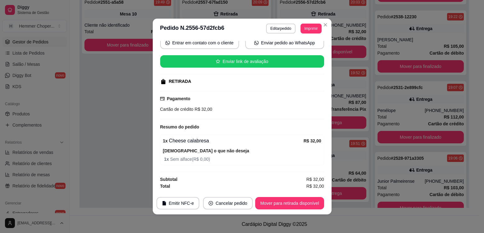
scroll to position [1, 0]
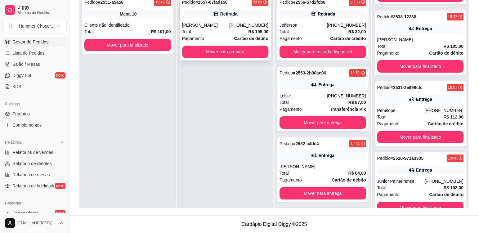
click at [218, 22] on div "Pedido # 2557-67fad150 20:09 Retirada [PERSON_NAME] [PHONE_NUMBER] Total R$ 195…" at bounding box center [226, 28] width 92 height 65
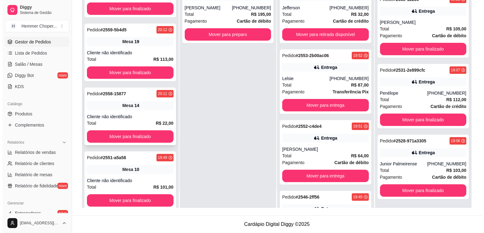
scroll to position [29, 0]
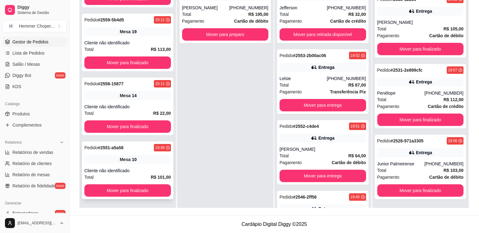
click at [133, 166] on div "Pedido # 2551-a5a58 19:49 Mesa 10 Cliente não identificado Total R$ 101,00 Move…" at bounding box center [128, 171] width 92 height 58
click at [133, 96] on div "14" at bounding box center [134, 96] width 5 height 6
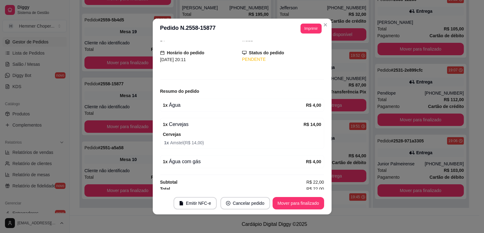
scroll to position [35, 0]
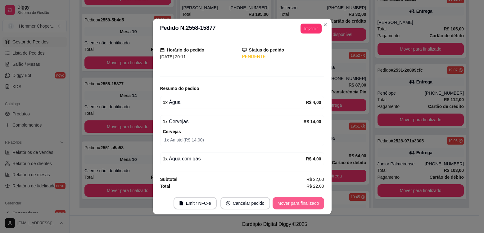
click at [295, 204] on button "Mover para finalizado" at bounding box center [299, 203] width 52 height 12
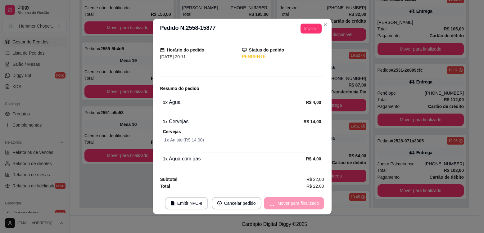
scroll to position [14, 0]
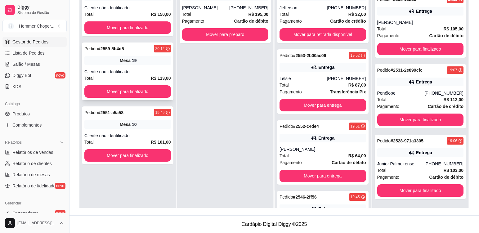
click at [135, 73] on div "Cliente não identificado" at bounding box center [127, 72] width 87 height 6
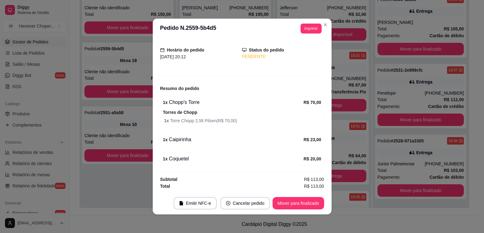
scroll to position [1, 0]
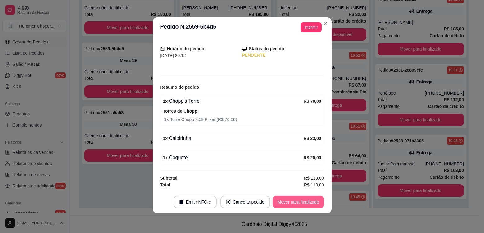
click at [296, 203] on button "Mover para finalizado" at bounding box center [299, 202] width 52 height 12
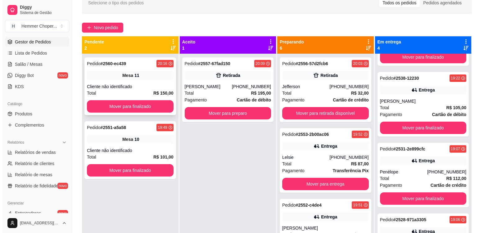
scroll to position [33, 0]
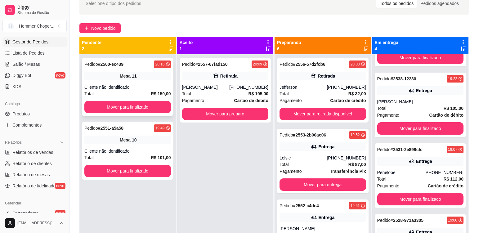
click at [150, 84] on div "Pedido # 2560-ec439 20:16 Mesa 11 Cliente não identificado Total R$ 150,00 Move…" at bounding box center [128, 87] width 92 height 58
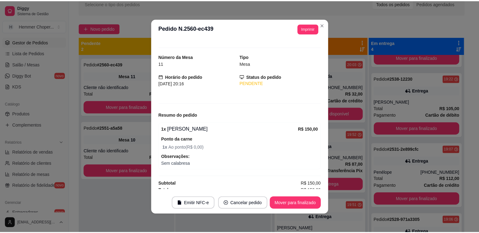
scroll to position [12, 0]
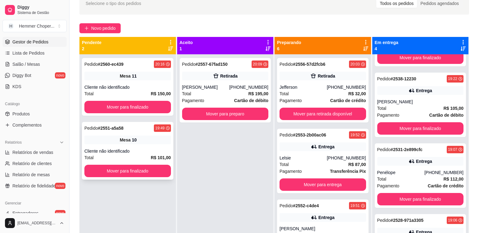
click at [142, 152] on div "Cliente não identificado" at bounding box center [127, 151] width 87 height 6
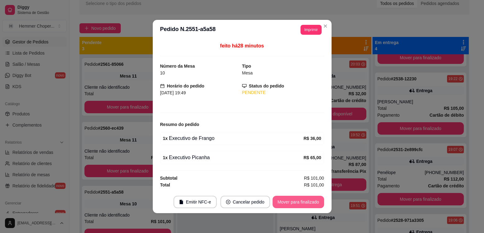
click at [286, 201] on button "Mover para finalizado" at bounding box center [299, 202] width 52 height 12
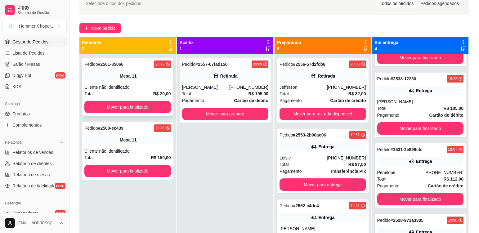
click at [138, 85] on div "Cliente não identificado" at bounding box center [127, 87] width 87 height 6
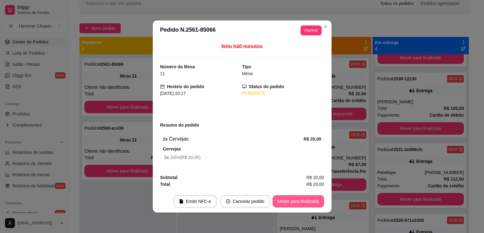
click at [298, 202] on button "Mover para finalizado" at bounding box center [299, 201] width 52 height 12
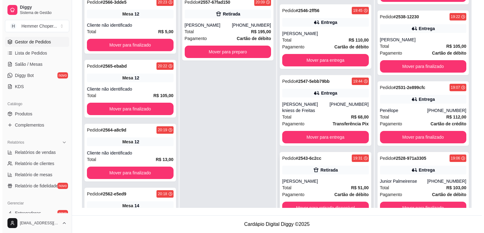
scroll to position [17, 0]
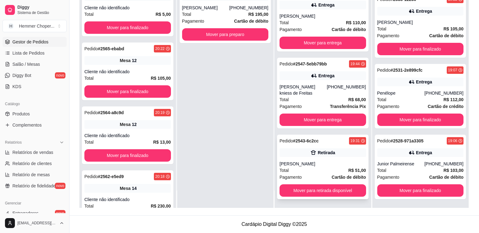
click at [305, 169] on div "Total R$ 51,00" at bounding box center [323, 170] width 87 height 7
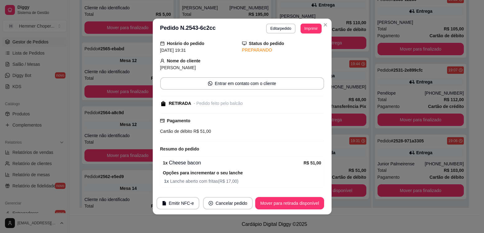
scroll to position [43, 0]
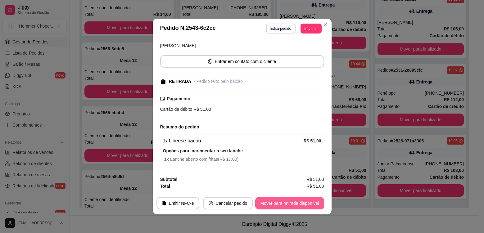
click at [275, 201] on button "Mover para retirada disponível" at bounding box center [289, 203] width 69 height 12
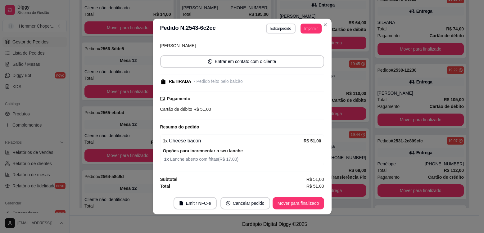
scroll to position [127, 0]
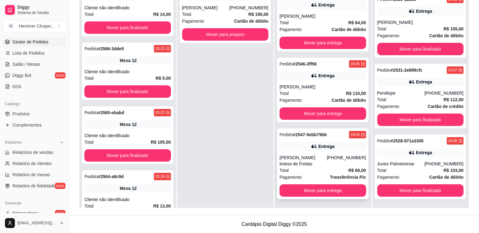
click at [308, 173] on div "Total R$ 68,00" at bounding box center [323, 170] width 87 height 7
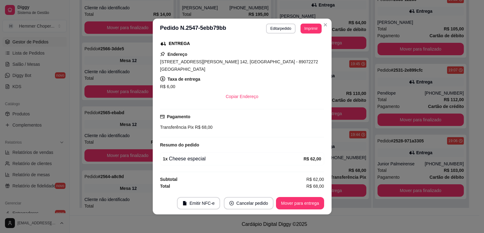
scroll to position [6, 0]
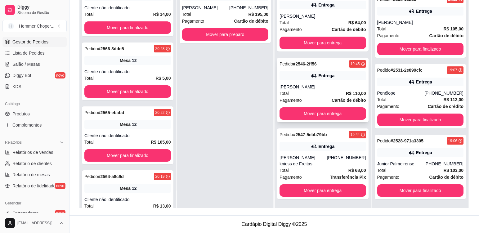
click at [321, 93] on div "Total R$ 110,00" at bounding box center [323, 93] width 87 height 7
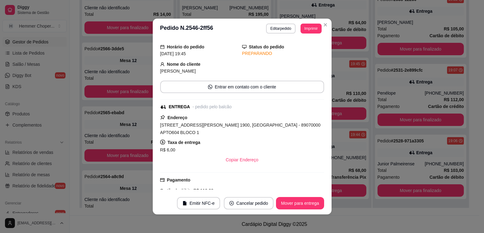
scroll to position [44, 0]
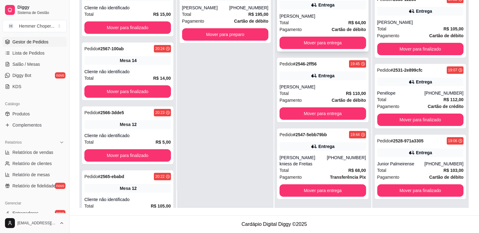
click at [308, 17] on div "[PERSON_NAME]" at bounding box center [323, 16] width 87 height 6
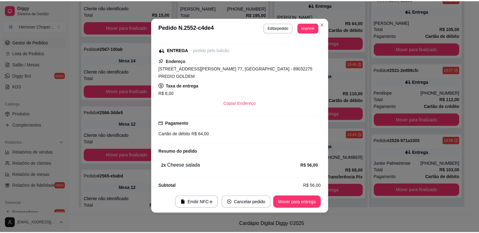
scroll to position [1, 0]
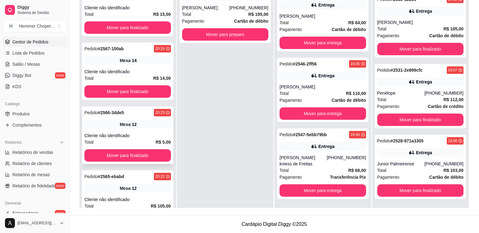
click at [137, 130] on div "Pedido # 2566-3dde5 20:23 Mesa 12 Cliente não identificado Total R$ 5,00 Mover …" at bounding box center [128, 135] width 92 height 58
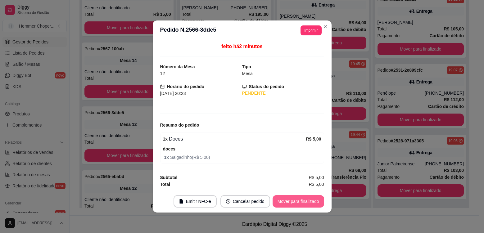
click at [304, 202] on button "Mover para finalizado" at bounding box center [299, 201] width 52 height 12
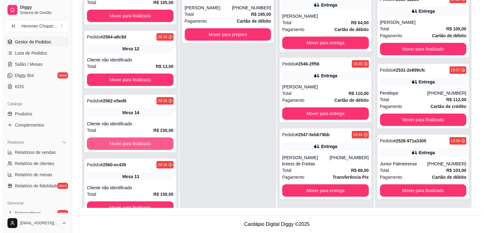
scroll to position [157, 0]
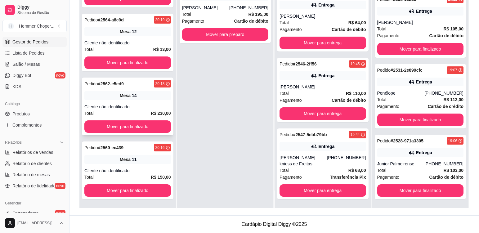
click at [138, 102] on div "Pedido # 2562-e5ed9 20:18 Mesa 14 Cliente não identificado Total R$ 230,00 Move…" at bounding box center [128, 107] width 92 height 58
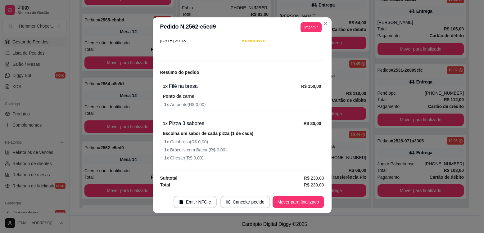
scroll to position [349, 0]
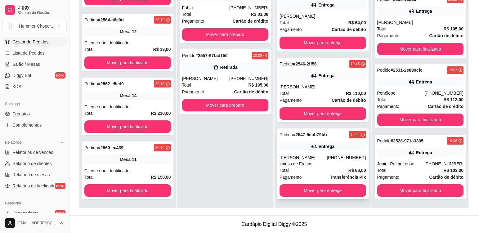
click at [304, 170] on div "Total R$ 68,00" at bounding box center [323, 170] width 87 height 7
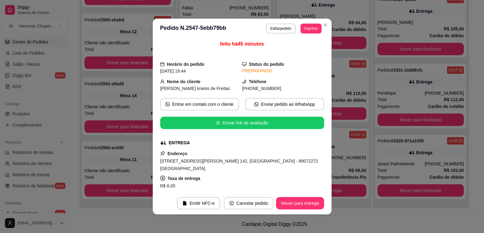
scroll to position [29, 0]
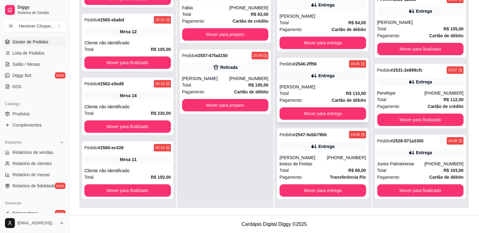
click at [315, 88] on div "[PERSON_NAME]" at bounding box center [323, 87] width 87 height 6
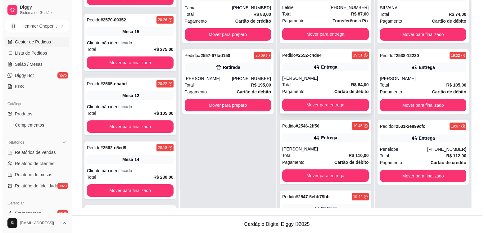
scroll to position [221, 0]
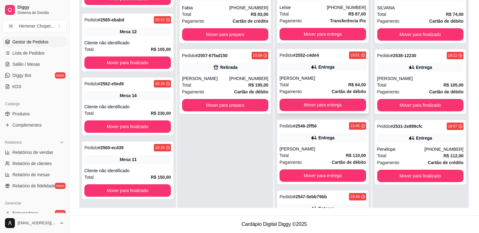
click at [328, 73] on div "Pedido # 2552-c4de4 19:51 Entrega LUIZ Total R$ 64,00 Pagamento Cartão de débit…" at bounding box center [323, 81] width 92 height 65
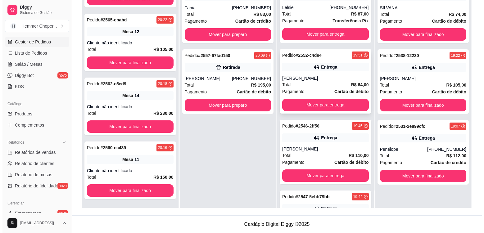
scroll to position [9, 0]
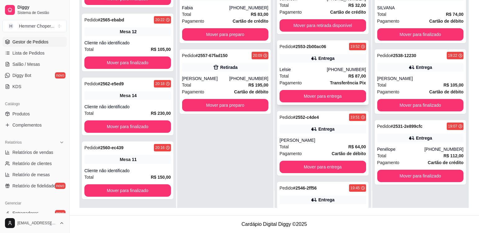
click at [311, 67] on div "Lelsie" at bounding box center [303, 69] width 47 height 6
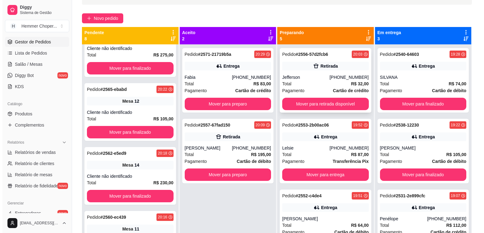
scroll to position [33, 0]
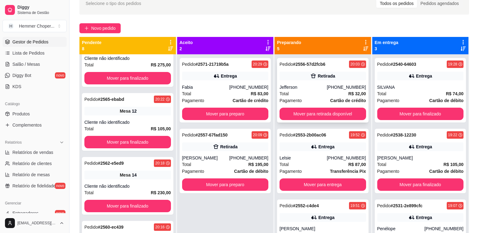
click at [314, 86] on div "Jefferson" at bounding box center [303, 87] width 47 height 6
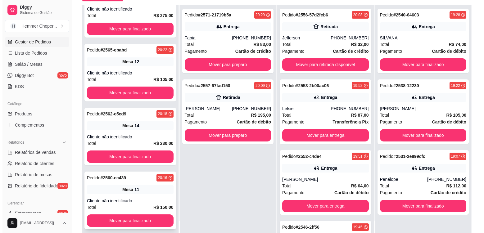
scroll to position [95, 0]
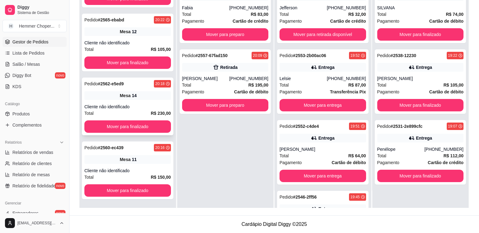
click at [143, 106] on div "Cliente não identificado" at bounding box center [127, 107] width 87 height 6
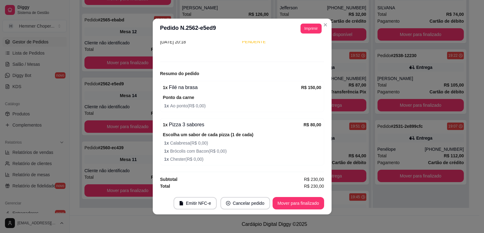
scroll to position [221, 0]
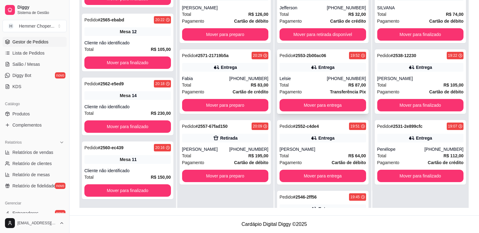
click at [308, 81] on div "Lelsie" at bounding box center [303, 78] width 47 height 6
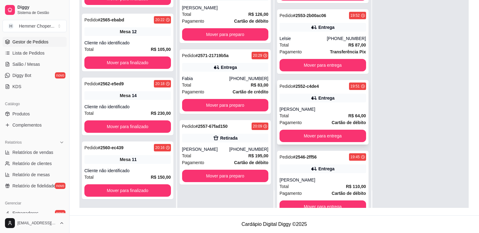
scroll to position [133, 0]
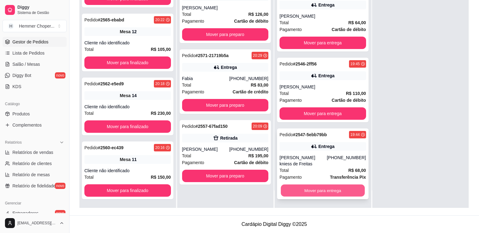
click at [317, 190] on button "Mover para entrega" at bounding box center [323, 191] width 84 height 12
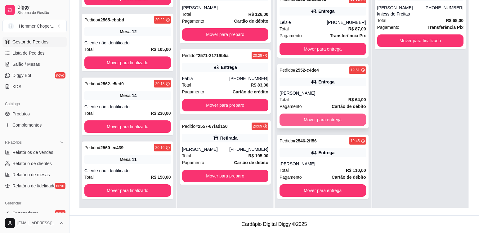
scroll to position [56, 0]
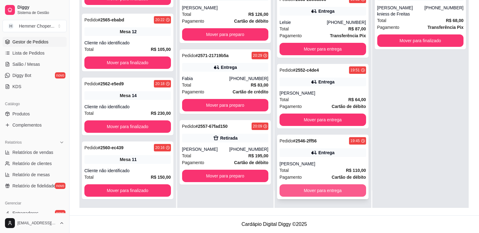
click at [320, 192] on button "Mover para entrega" at bounding box center [323, 190] width 87 height 12
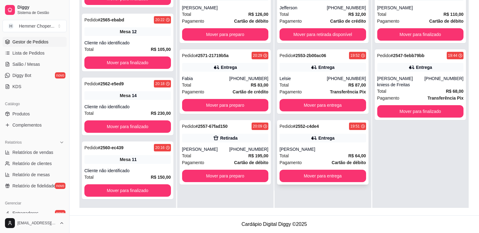
scroll to position [0, 0]
click at [315, 174] on button "Mover para entrega" at bounding box center [323, 176] width 87 height 12
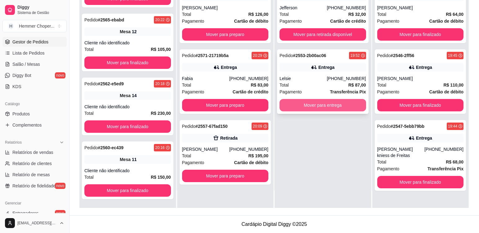
click at [309, 105] on button "Mover para entrega" at bounding box center [323, 105] width 87 height 12
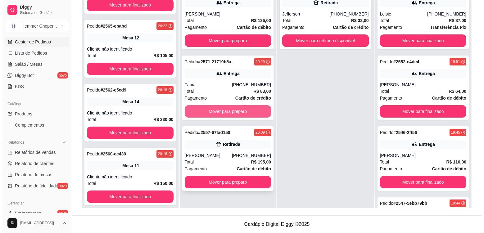
scroll to position [17, 0]
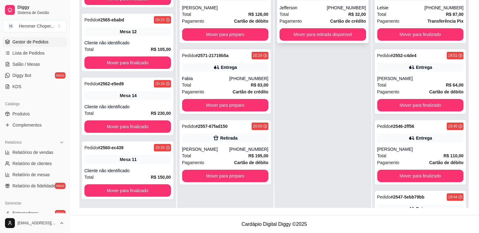
click at [312, 10] on div "Jefferson" at bounding box center [303, 8] width 47 height 6
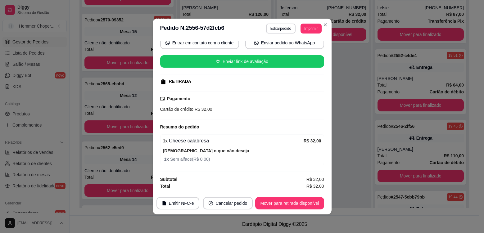
scroll to position [285, 0]
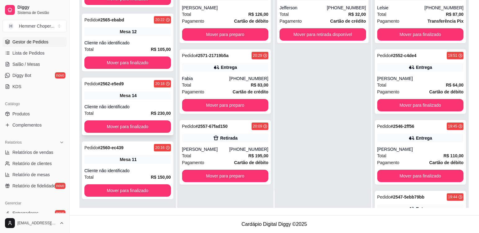
click at [139, 106] on div "Cliente não identificado" at bounding box center [127, 107] width 87 height 6
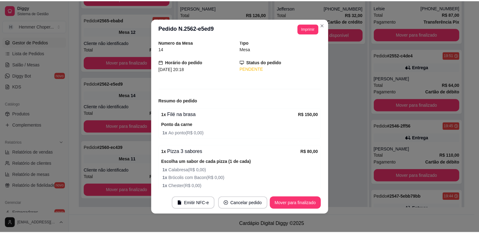
scroll to position [50, 0]
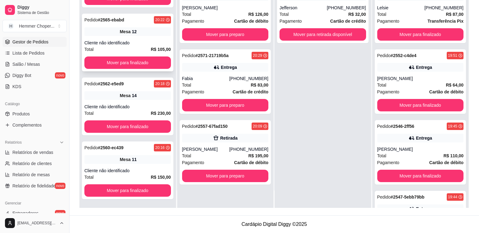
click at [140, 40] on div "Cliente não identificado" at bounding box center [127, 43] width 87 height 6
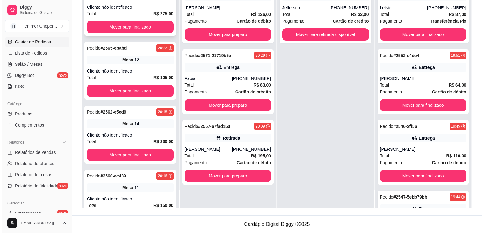
scroll to position [223, 0]
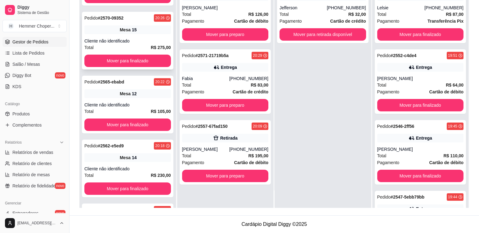
click at [149, 38] on div "Pedido # 2570-09352 20:26 Mesa 15 Cliente não identificado Total R$ 275,00 Move…" at bounding box center [128, 41] width 92 height 58
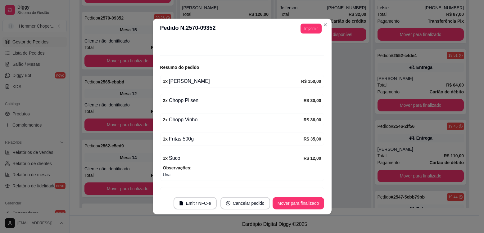
scroll to position [62, 0]
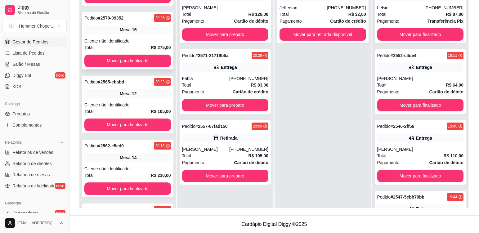
click at [150, 37] on div "Pedido # 2570-09352 20:26 Mesa 15 Cliente não identificado Total R$ 275,00 Move…" at bounding box center [128, 41] width 92 height 58
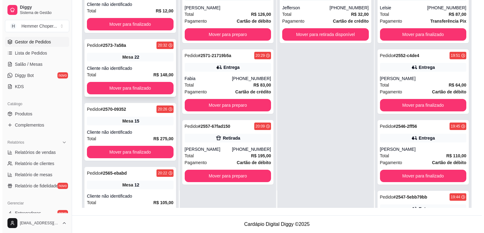
scroll to position [129, 0]
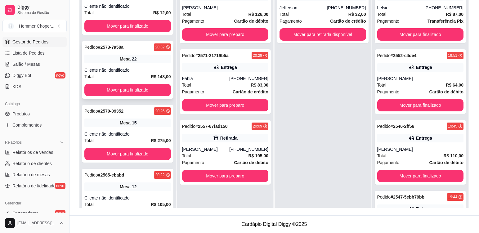
click at [150, 65] on div "Pedido # 2573-7a58a 20:32 Mesa 22 Cliente não identificado Total R$ 148,00 Move…" at bounding box center [128, 70] width 92 height 58
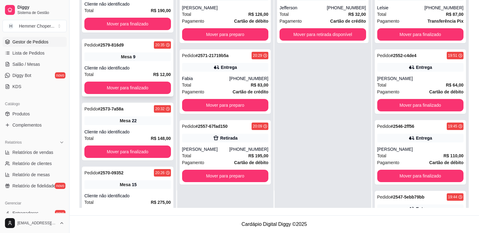
scroll to position [67, 0]
click at [143, 65] on div "Pedido # 2579-816d9 20:35 Mesa 9 Cliente não identificado Total R$ 12,00 Mover …" at bounding box center [128, 68] width 92 height 58
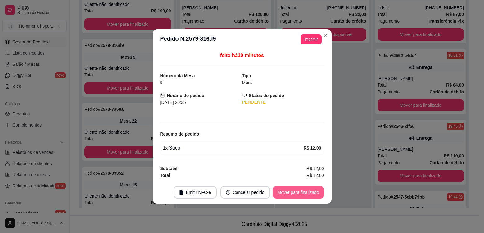
click at [300, 194] on button "Mover para finalizado" at bounding box center [299, 192] width 52 height 12
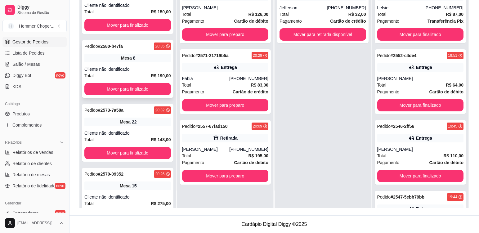
scroll to position [0, 0]
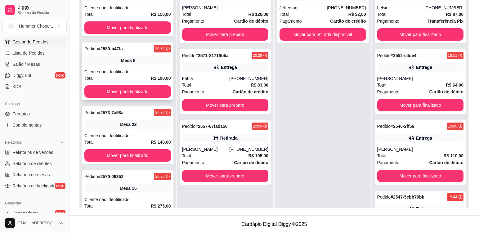
click at [135, 65] on div "Pedido # 2580-b47fa 20:35 Mesa 8 Cliente não identificado Total R$ 190,00 Mover…" at bounding box center [128, 72] width 92 height 58
click at [140, 68] on div "Pedido # 2580-b47fa 20:35 Mesa 8 Cliente não identificado Total R$ 190,00 Mover…" at bounding box center [128, 72] width 92 height 58
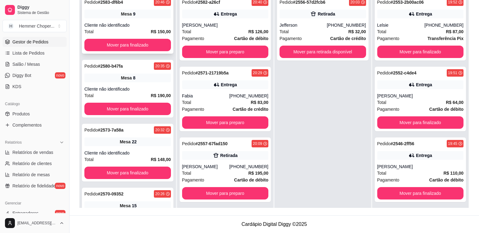
click at [154, 20] on div "Pedido # 2583-df6b4 20:46 Mesa 9 Cliente não identificado Total R$ 150,00 Mover…" at bounding box center [128, 25] width 92 height 58
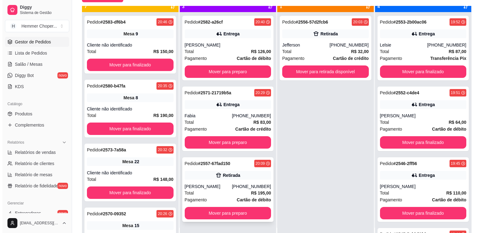
scroll to position [17, 0]
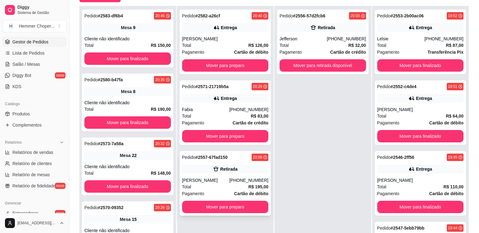
click at [224, 184] on div "Total R$ 195,00" at bounding box center [225, 186] width 87 height 7
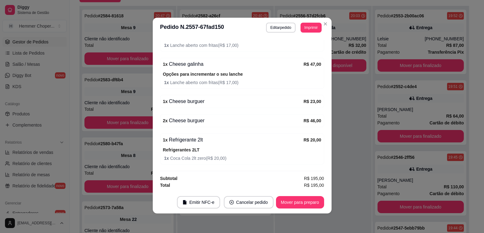
scroll to position [1, 0]
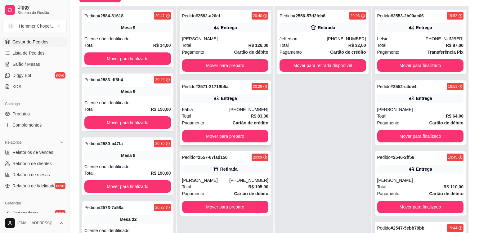
click at [214, 109] on div "Fabia" at bounding box center [205, 109] width 47 height 6
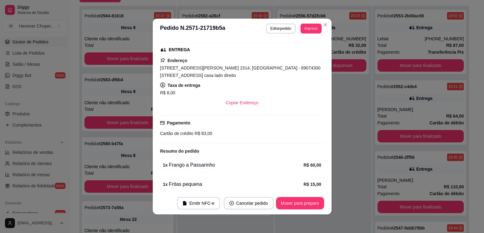
scroll to position [150, 0]
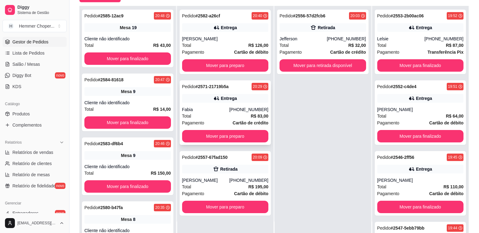
click at [237, 100] on div "Entrega" at bounding box center [225, 98] width 87 height 9
click at [232, 36] on div "[PERSON_NAME]" at bounding box center [225, 39] width 87 height 6
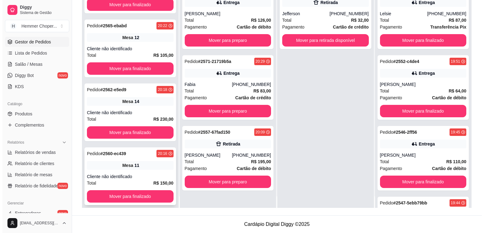
scroll to position [17, 0]
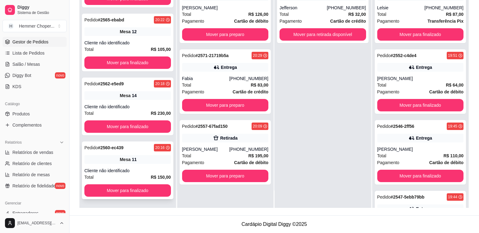
click at [143, 165] on div "Pedido # 2560-ec439 20:16 Mesa 11 Cliente não identificado Total R$ 150,00 Move…" at bounding box center [128, 171] width 92 height 58
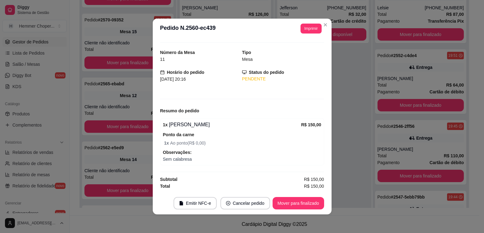
scroll to position [541, 0]
click at [297, 205] on button "Mover para finalizado" at bounding box center [299, 203] width 52 height 12
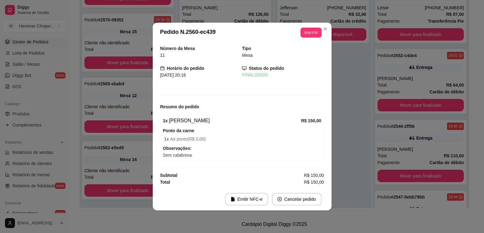
scroll to position [0, 0]
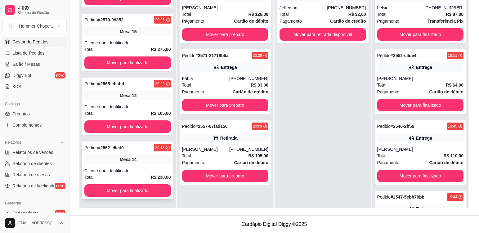
click at [159, 165] on div "Pedido # 2562-e5ed9 20:18 Mesa 14 Cliente não identificado Total R$ 230,00 Move…" at bounding box center [128, 171] width 92 height 58
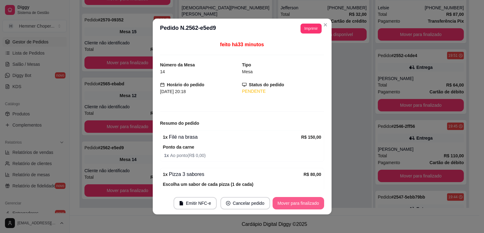
click at [293, 203] on button "Mover para finalizado" at bounding box center [299, 203] width 52 height 12
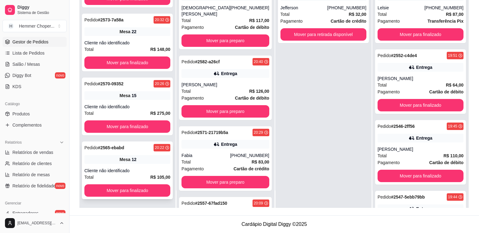
click at [138, 159] on div "Mesa 12" at bounding box center [127, 159] width 86 height 9
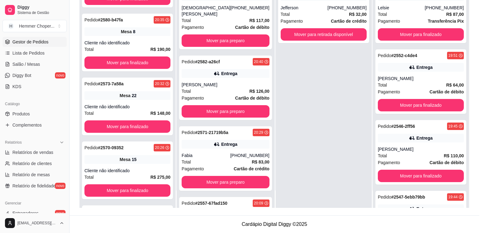
scroll to position [477, 0]
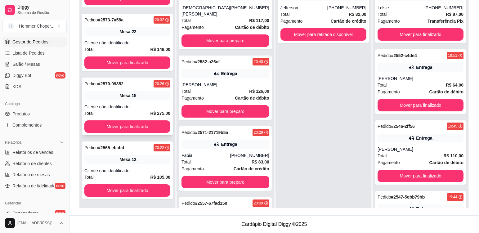
click at [149, 95] on div "Mesa 15" at bounding box center [127, 95] width 86 height 9
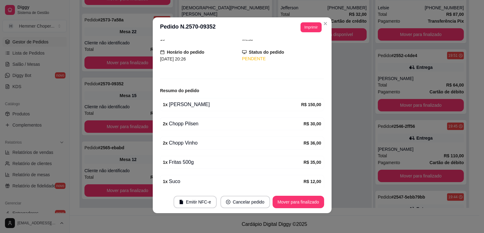
scroll to position [91, 0]
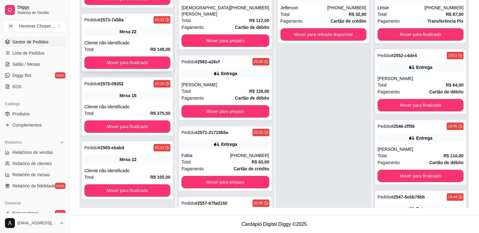
click at [139, 41] on div "Cliente não identificado" at bounding box center [127, 43] width 86 height 6
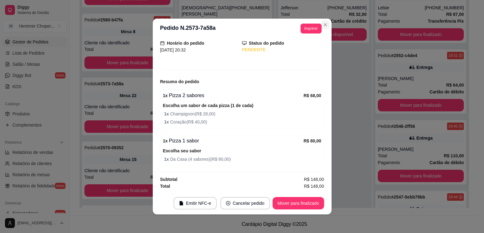
scroll to position [541, 0]
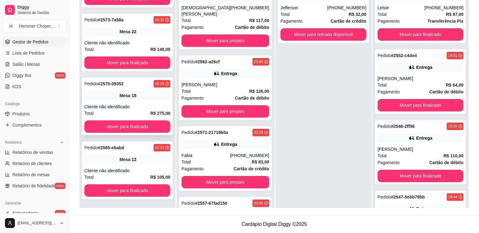
click at [147, 106] on div "Cliente não identificado" at bounding box center [127, 107] width 86 height 6
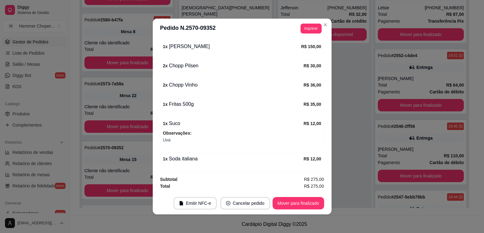
scroll to position [605, 0]
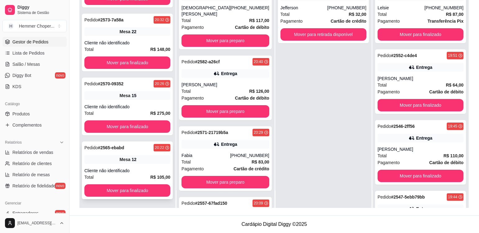
click at [133, 164] on div "Mesa 12" at bounding box center [127, 159] width 86 height 9
click at [141, 102] on div "Pedido # 2570-09352 20:26 Mesa 15 Cliente não identificado Total R$ 275,00 Move…" at bounding box center [127, 107] width 91 height 58
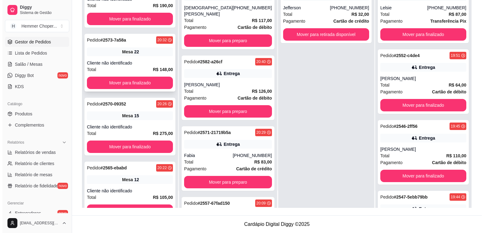
scroll to position [573, 0]
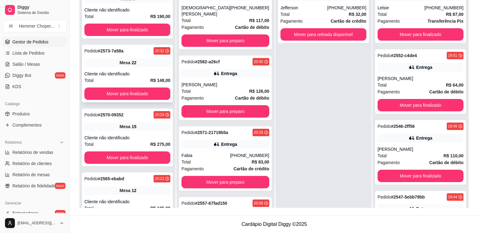
click at [131, 77] on div "Cliente não identificado" at bounding box center [127, 74] width 86 height 6
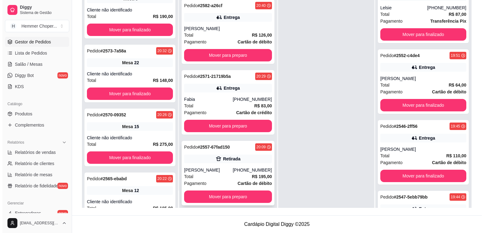
scroll to position [126, 0]
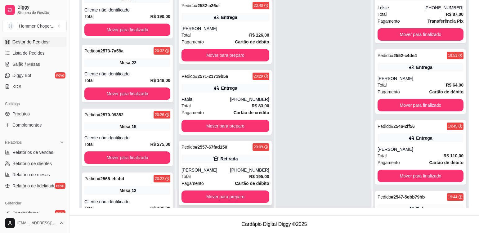
click at [208, 173] on div "Total R$ 195,00" at bounding box center [226, 176] width 88 height 7
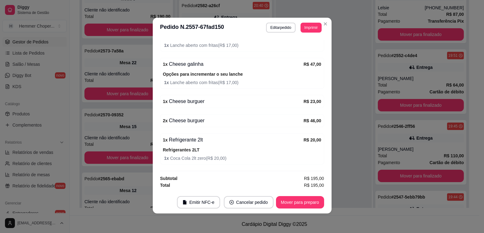
scroll to position [1, 0]
click at [300, 203] on button "Mover para preparo" at bounding box center [300, 202] width 48 height 12
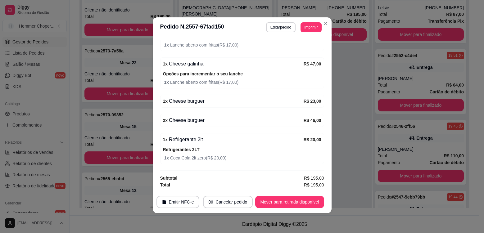
scroll to position [0, 0]
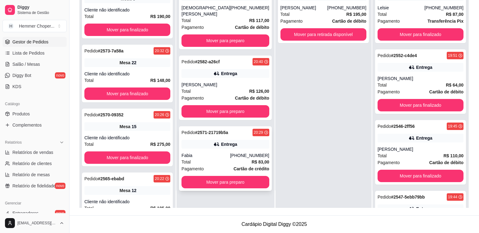
click at [220, 152] on div "Fabia" at bounding box center [206, 155] width 49 height 6
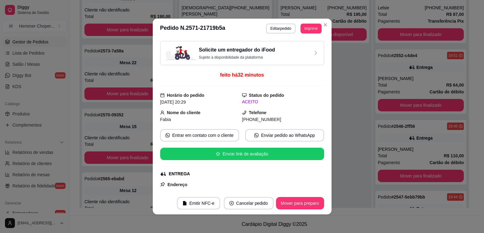
click at [220, 93] on div "Horário do pedido [DATE] 20:29" at bounding box center [201, 99] width 82 height 14
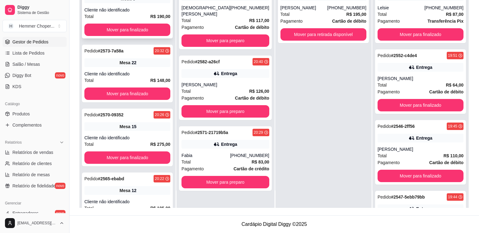
scroll to position [64, 0]
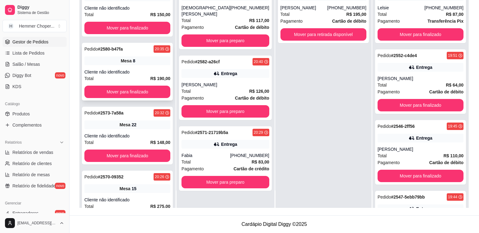
click at [141, 68] on div "Pedido # 2580-b47fa 20:35 Mesa 8 Cliente não identificado Total R$ 190,00 Mover…" at bounding box center [127, 72] width 91 height 58
click at [126, 7] on div "Cliente não identificado" at bounding box center [127, 8] width 86 height 6
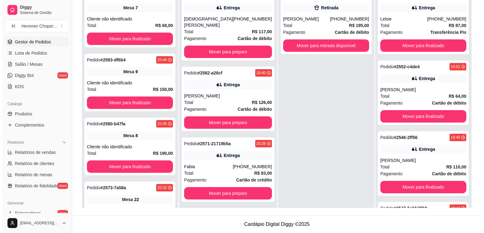
scroll to position [0, 0]
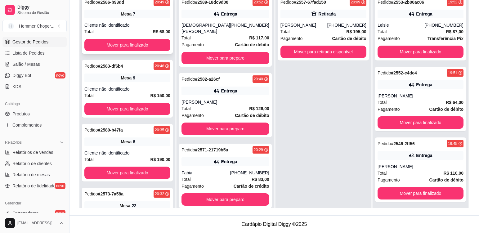
click at [132, 19] on div "Pedido # 2586-b93dd 20:49 Mesa 7 Cliente não identificado Total R$ 68,00 Mover …" at bounding box center [127, 25] width 91 height 58
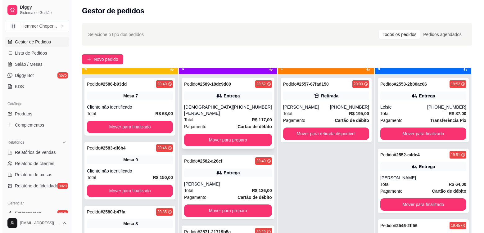
scroll to position [17, 0]
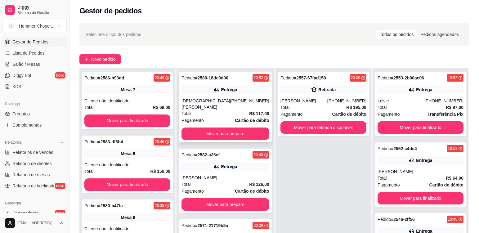
click at [229, 110] on div "Total R$ 117,00" at bounding box center [226, 113] width 88 height 7
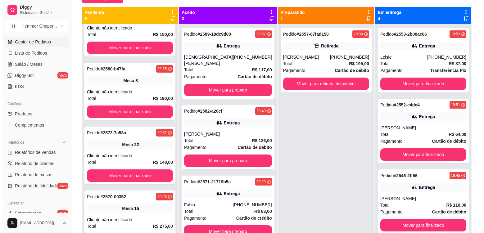
scroll to position [33, 0]
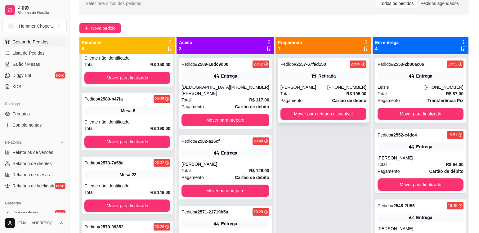
click at [319, 87] on div "[PERSON_NAME]" at bounding box center [304, 87] width 47 height 6
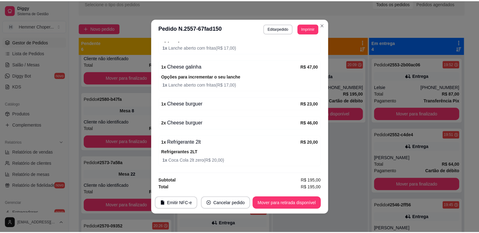
scroll to position [175, 0]
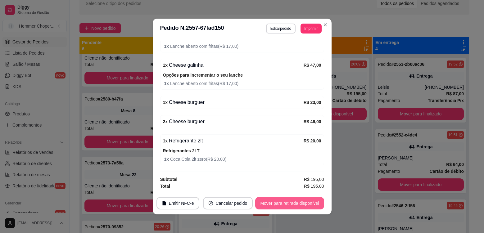
click at [288, 203] on button "Mover para retirada disponível" at bounding box center [289, 203] width 69 height 12
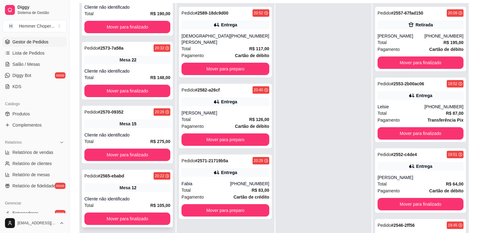
scroll to position [95, 0]
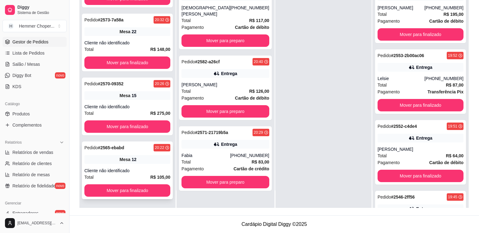
click at [148, 163] on div "Mesa 12" at bounding box center [127, 159] width 86 height 9
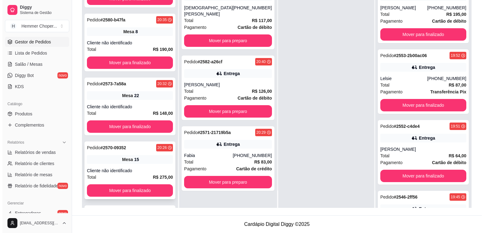
scroll to position [349, 0]
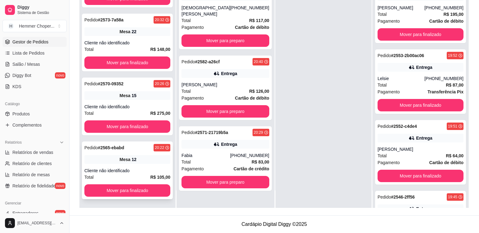
click at [139, 160] on div "Mesa 12" at bounding box center [127, 159] width 86 height 9
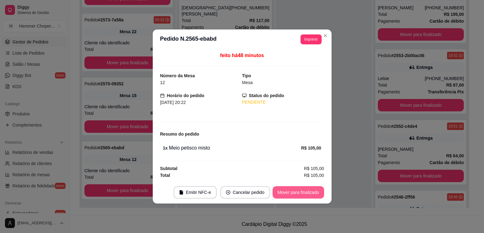
click at [290, 194] on button "Mover para finalizado" at bounding box center [299, 192] width 52 height 12
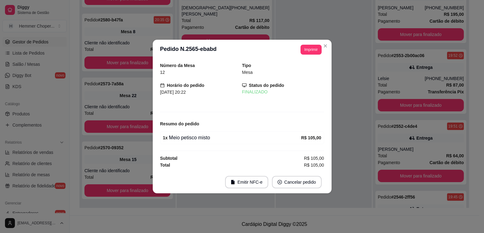
scroll to position [285, 0]
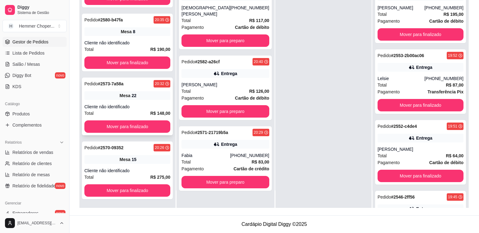
click at [150, 100] on div "Mesa 22" at bounding box center [127, 95] width 86 height 9
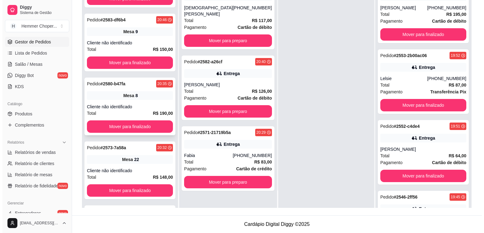
scroll to position [413, 0]
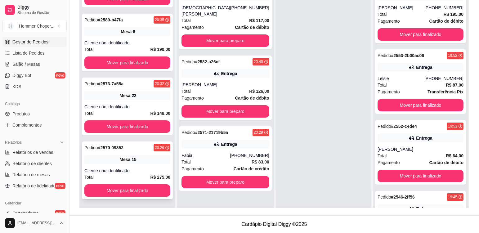
click at [145, 163] on div "Mesa 15" at bounding box center [127, 159] width 86 height 9
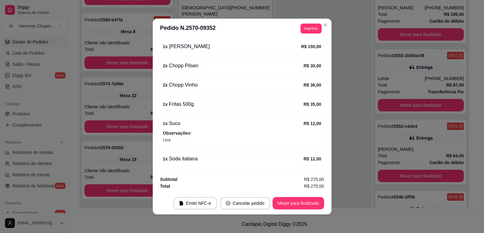
scroll to position [1, 0]
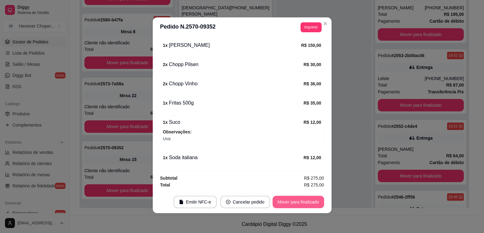
click at [297, 202] on button "Mover para finalizado" at bounding box center [299, 202] width 52 height 12
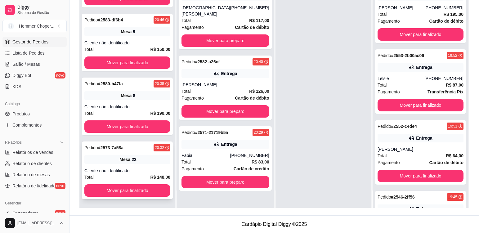
click at [147, 167] on div "Pedido # 2573-7a58a 20:32 Mesa 22 Cliente não identificado Total R$ 148,00 Move…" at bounding box center [127, 171] width 91 height 58
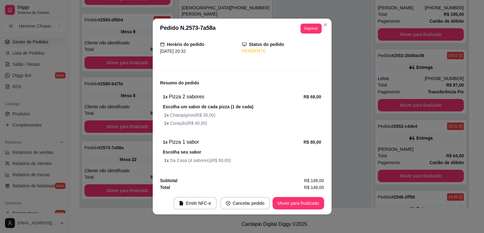
scroll to position [42, 0]
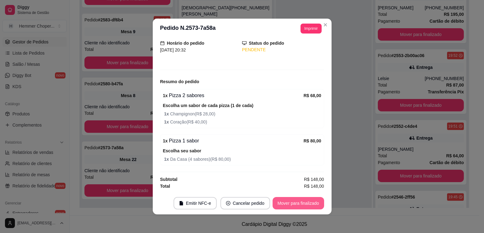
click at [293, 202] on button "Mover para finalizado" at bounding box center [299, 203] width 52 height 12
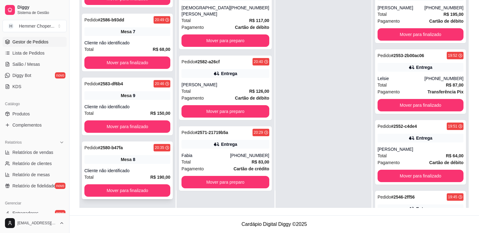
click at [143, 164] on div "Pedido # 2580-b47fa 20:35 Mesa 8 Cliente não identificado Total R$ 190,00 Mover…" at bounding box center [127, 171] width 91 height 58
click at [140, 97] on div "Mesa 9" at bounding box center [127, 95] width 86 height 9
click at [138, 45] on div "Cliente não identificado" at bounding box center [127, 43] width 86 height 6
click at [217, 159] on div "Total R$ 83,00" at bounding box center [226, 162] width 88 height 7
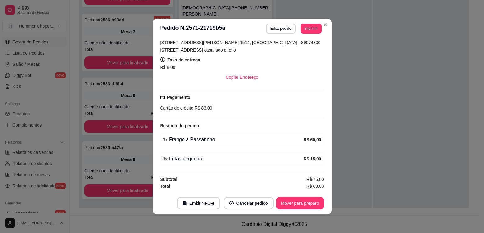
scroll to position [93, 0]
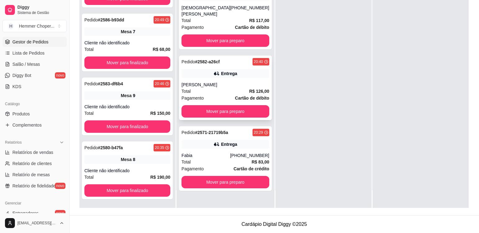
click at [221, 88] on div "Total R$ 126,00" at bounding box center [226, 91] width 88 height 7
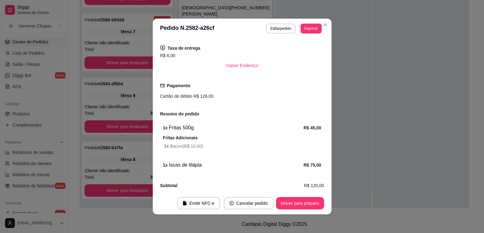
scroll to position [142, 0]
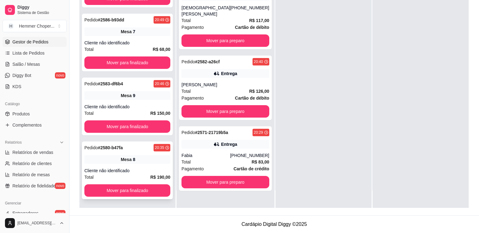
click at [143, 161] on div "Mesa 8" at bounding box center [127, 159] width 86 height 9
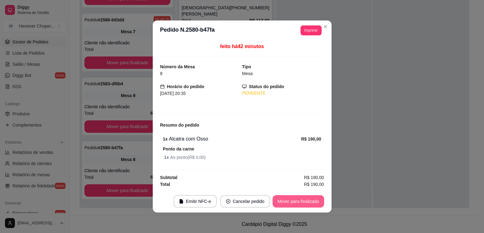
click at [305, 202] on button "Mover para finalizado" at bounding box center [299, 201] width 52 height 12
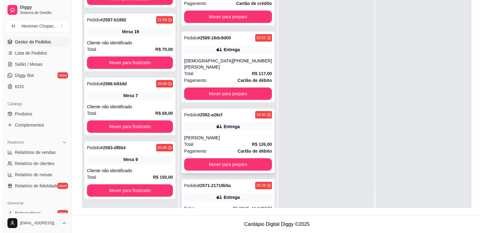
scroll to position [56, 0]
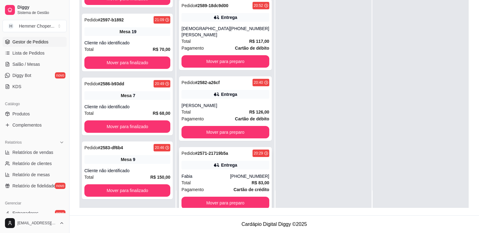
click at [216, 173] on div "Fabia" at bounding box center [206, 176] width 49 height 6
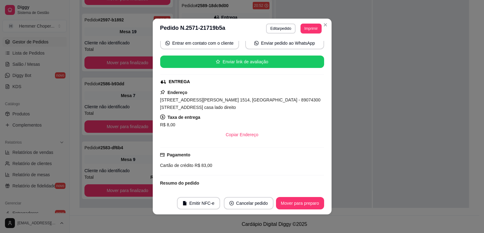
scroll to position [133, 0]
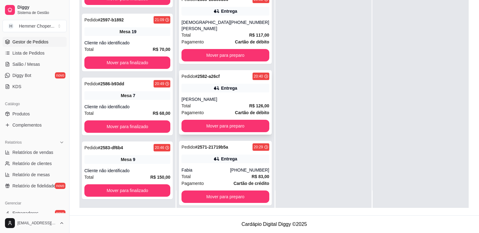
click at [211, 102] on div "Total R$ 126,00" at bounding box center [226, 105] width 88 height 7
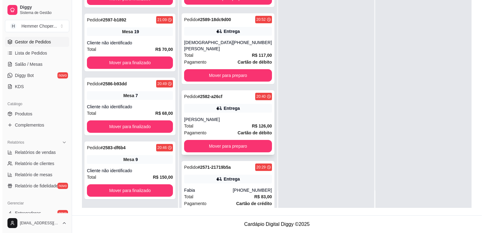
scroll to position [102, 0]
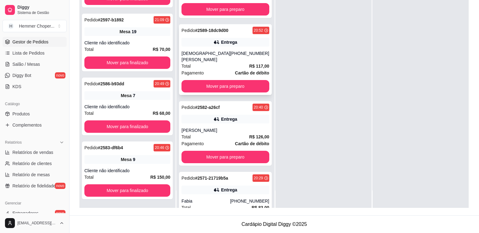
click at [216, 63] on div "Total R$ 117,00" at bounding box center [226, 66] width 88 height 7
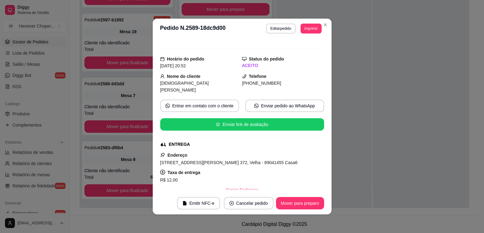
scroll to position [17, 0]
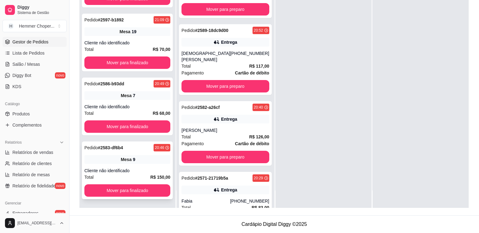
click at [141, 163] on div "Mesa 9" at bounding box center [127, 159] width 86 height 9
click at [143, 41] on div "Cliente não identificado" at bounding box center [127, 43] width 86 height 6
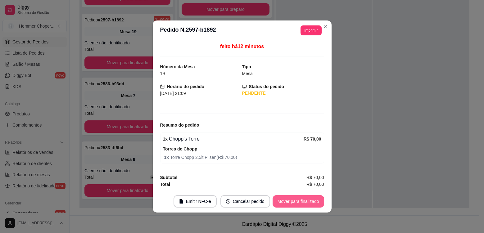
click at [298, 207] on button "Mover para finalizado" at bounding box center [299, 201] width 52 height 12
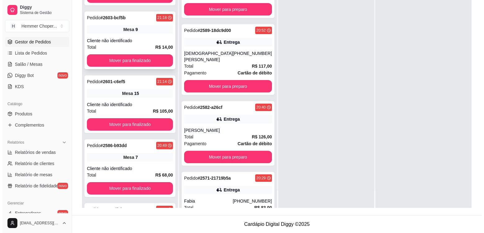
scroll to position [31, 0]
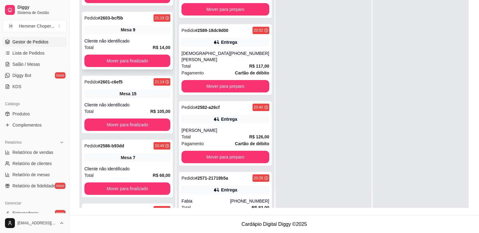
click at [144, 36] on div "Pedido # 2603-bcf5b 21:18 Mesa 9 Cliente não identificado Total R$ 14,00 Mover …" at bounding box center [127, 41] width 91 height 58
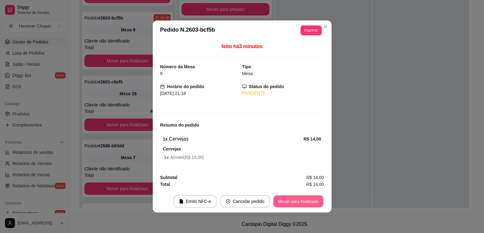
click at [302, 200] on button "Mover para finalizado" at bounding box center [298, 202] width 50 height 12
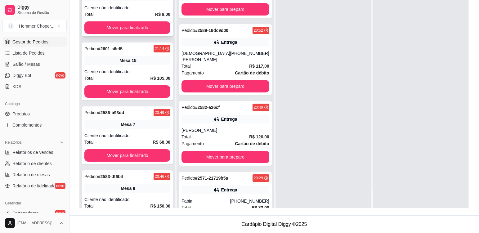
scroll to position [0, 0]
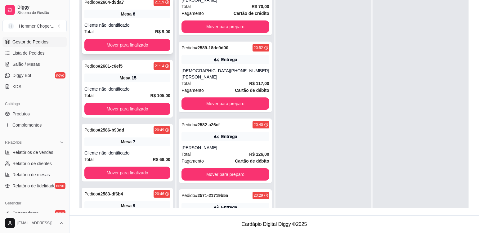
click at [144, 22] on div "Pedido # 2604-d9da7 21:19 Mesa 8 Cliente não identificado Total R$ 9,00 Mover p…" at bounding box center [127, 25] width 91 height 58
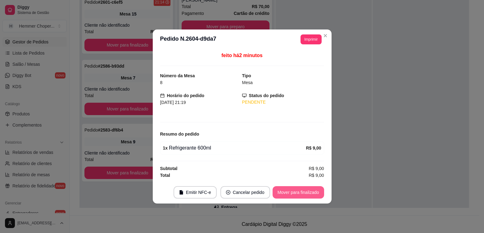
click at [293, 192] on button "Mover para finalizado" at bounding box center [299, 192] width 52 height 12
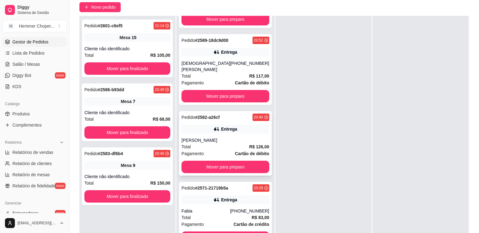
scroll to position [64, 0]
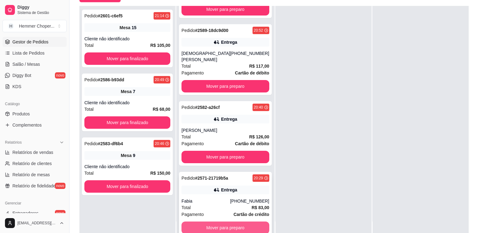
click at [217, 222] on button "Mover para preparo" at bounding box center [226, 228] width 88 height 12
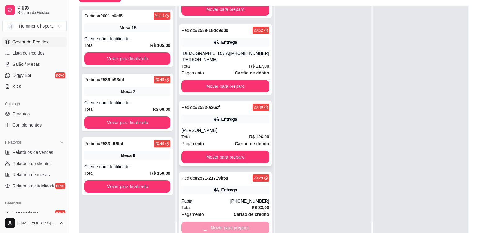
scroll to position [62, 0]
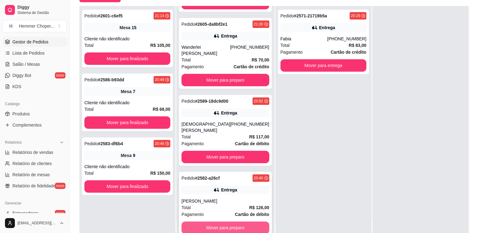
click at [204, 222] on button "Mover para preparo" at bounding box center [226, 228] width 88 height 12
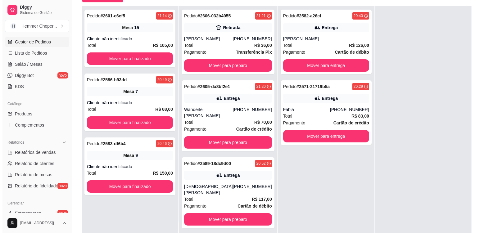
scroll to position [0, 0]
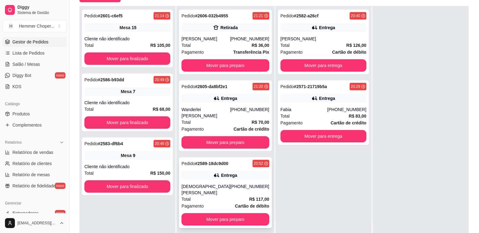
click at [219, 183] on div "[DEMOGRAPHIC_DATA][PERSON_NAME]" at bounding box center [206, 189] width 49 height 12
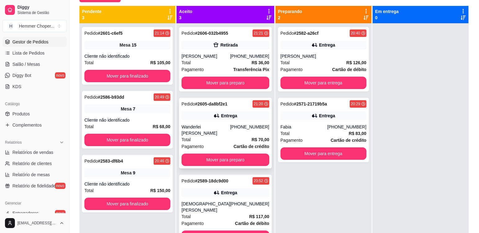
click at [220, 128] on div "Wanderlei [PERSON_NAME]" at bounding box center [206, 130] width 49 height 12
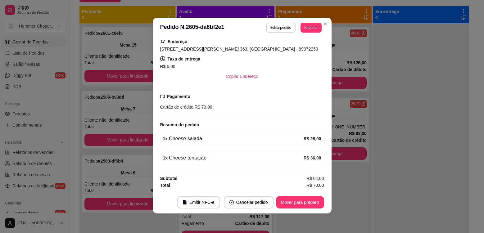
scroll to position [1, 0]
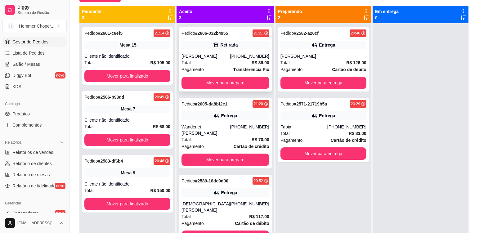
click at [215, 68] on div "Pagamento Transferência Pix" at bounding box center [226, 69] width 88 height 7
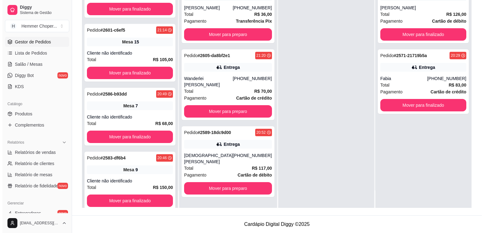
scroll to position [29, 0]
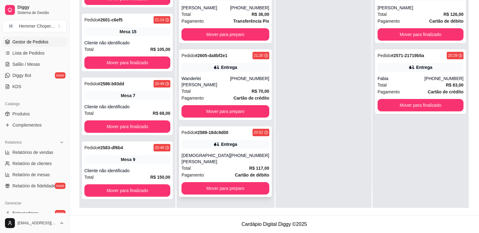
click at [227, 152] on div "[DEMOGRAPHIC_DATA][PERSON_NAME]" at bounding box center [206, 158] width 49 height 12
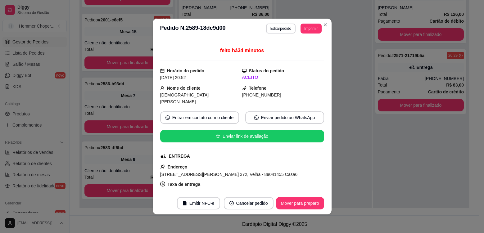
scroll to position [17, 0]
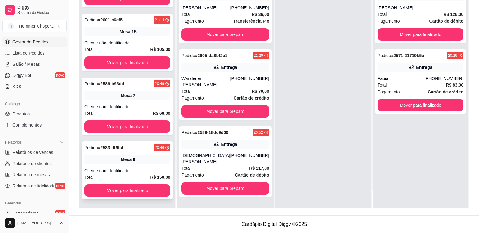
click at [140, 168] on div "Cliente não identificado" at bounding box center [127, 171] width 86 height 6
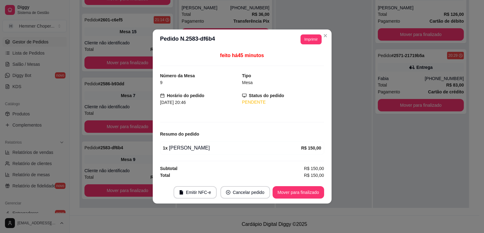
scroll to position [29, 0]
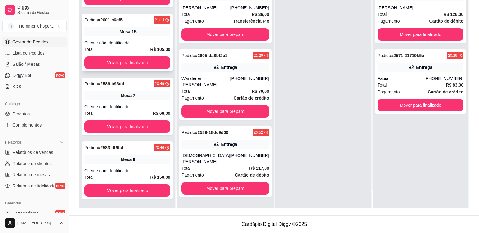
click at [135, 41] on div "Cliente não identificado" at bounding box center [127, 43] width 86 height 6
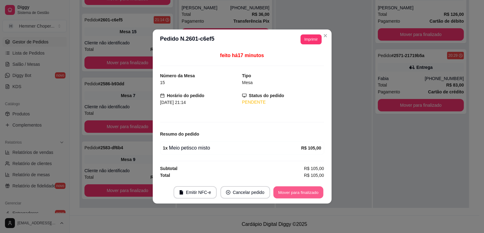
click at [303, 192] on button "Mover para finalizado" at bounding box center [298, 193] width 50 height 12
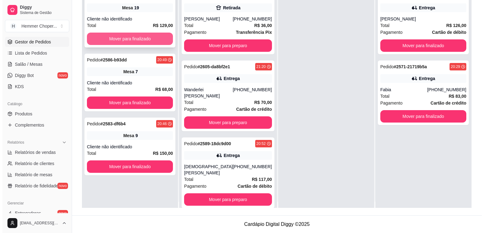
scroll to position [0, 0]
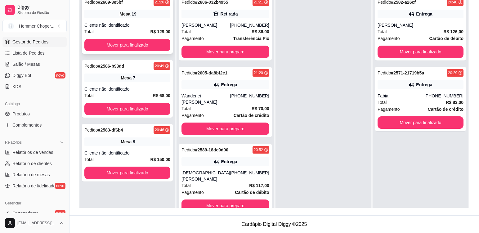
click at [148, 17] on div "Mesa 19" at bounding box center [127, 14] width 86 height 9
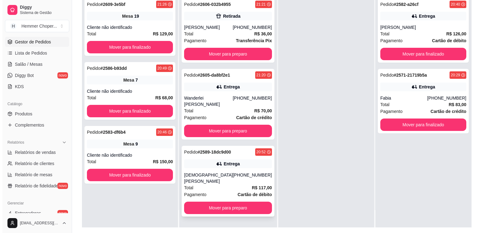
scroll to position [95, 0]
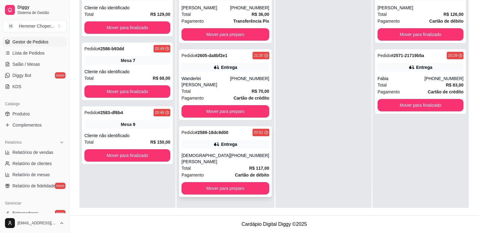
click at [218, 152] on div "[DEMOGRAPHIC_DATA][PERSON_NAME]" at bounding box center [206, 158] width 49 height 12
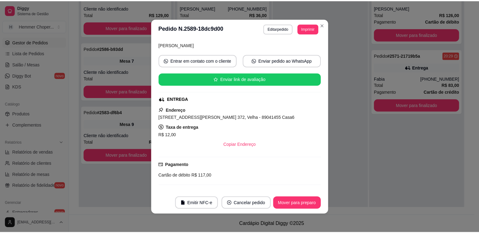
scroll to position [17, 0]
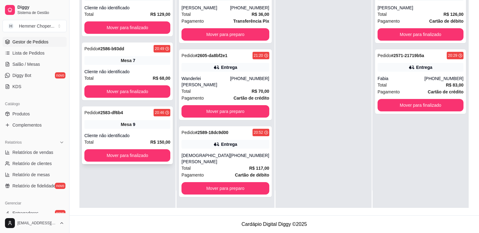
click at [152, 133] on div "Cliente não identificado" at bounding box center [127, 136] width 86 height 6
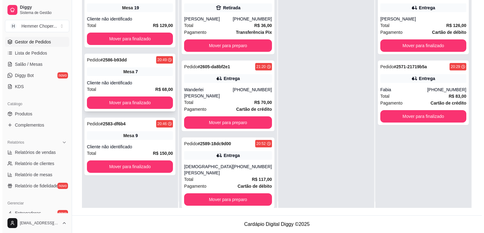
scroll to position [0, 0]
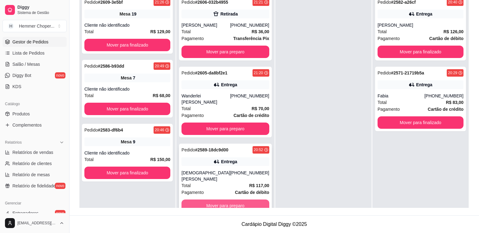
click at [229, 200] on button "Mover para preparo" at bounding box center [226, 206] width 88 height 12
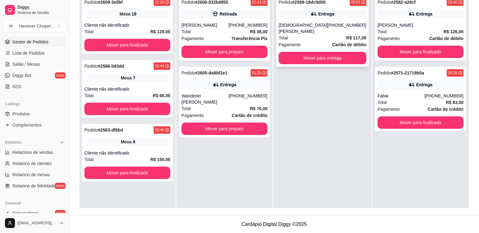
click at [307, 34] on div "Total R$ 117,00" at bounding box center [323, 37] width 88 height 7
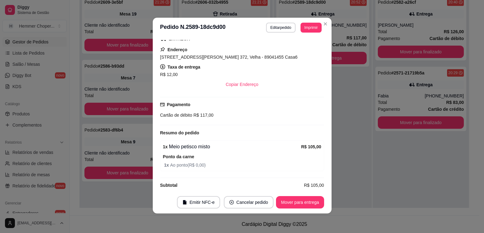
scroll to position [1, 0]
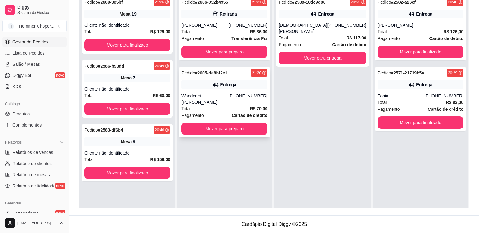
click at [221, 105] on div "Total R$ 70,00" at bounding box center [225, 108] width 86 height 7
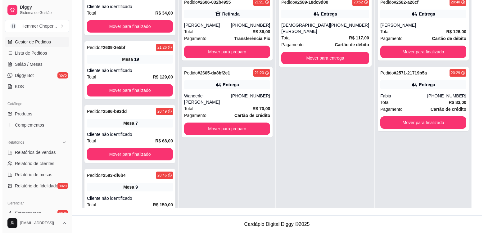
scroll to position [29, 0]
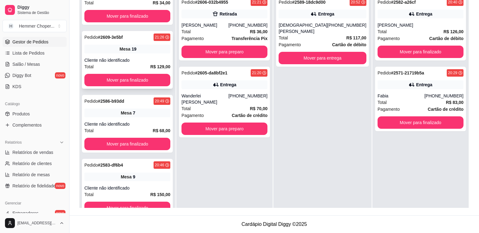
click at [144, 55] on div "Pedido # 2609-3e5bf 21:26 Mesa 19 Cliente não identificado Total R$ 129,00 Move…" at bounding box center [127, 60] width 91 height 58
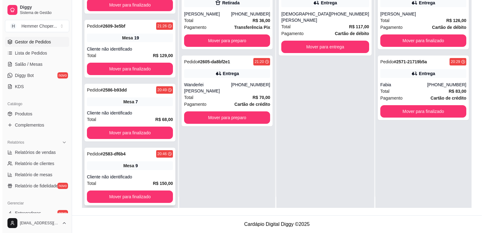
scroll to position [17, 0]
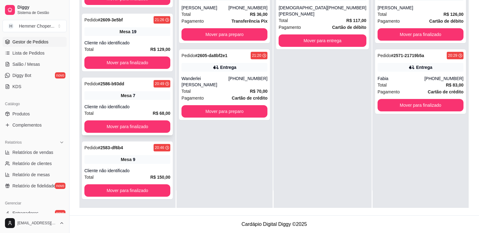
click at [143, 102] on div "Pedido # 2586-b93dd 20:49 Mesa 7 Cliente não identificado Total R$ 68,00 Mover …" at bounding box center [127, 107] width 91 height 58
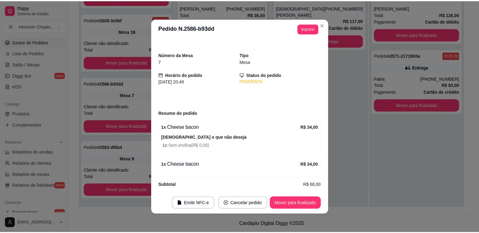
scroll to position [16, 0]
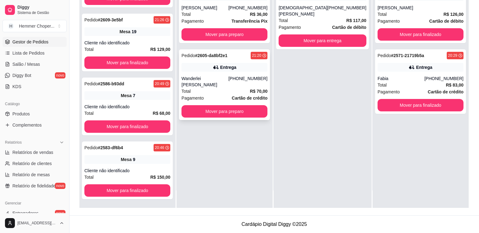
click at [224, 79] on div "Wanderlei [PERSON_NAME]" at bounding box center [205, 81] width 47 height 12
click at [137, 37] on div "Pedido # 2609-3e5bf 21:26 Mesa 19 Cliente não identificado Total R$ 129,00 Move…" at bounding box center [127, 43] width 91 height 58
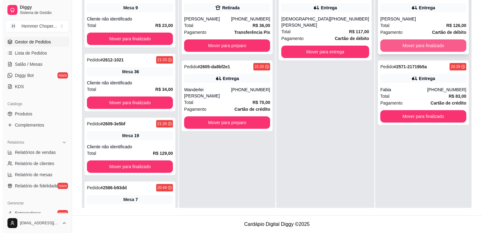
scroll to position [0, 0]
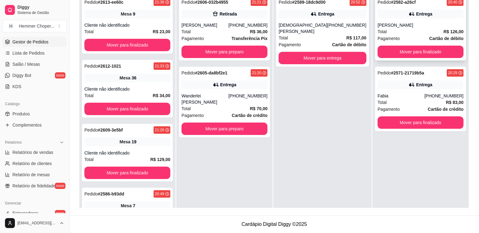
click at [407, 35] on div "Total R$ 126,00" at bounding box center [421, 31] width 86 height 7
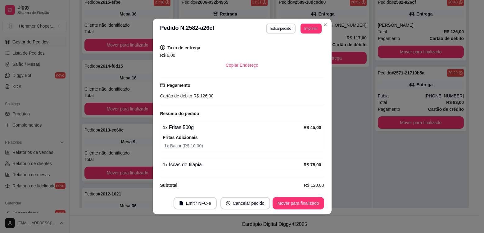
scroll to position [142, 0]
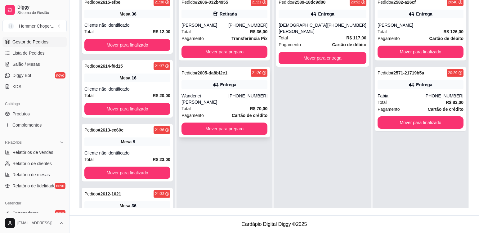
click at [226, 96] on div "Wanderlei [PERSON_NAME]" at bounding box center [205, 99] width 47 height 12
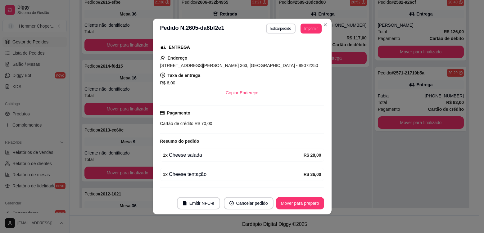
scroll to position [142, 0]
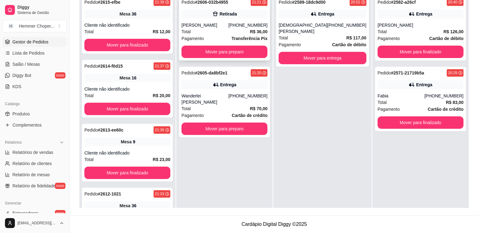
click at [214, 32] on div "Total R$ 36,00" at bounding box center [225, 31] width 86 height 7
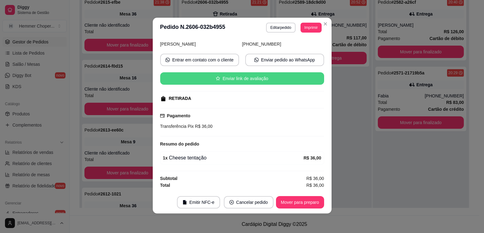
scroll to position [1, 0]
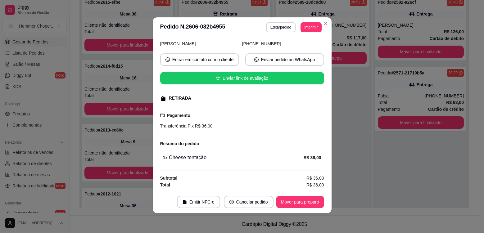
click at [323, 29] on header "**********" at bounding box center [242, 27] width 179 height 20
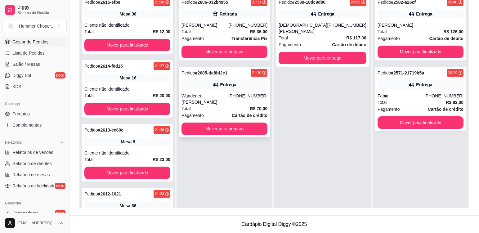
click at [219, 105] on div "Total R$ 70,00" at bounding box center [225, 108] width 86 height 7
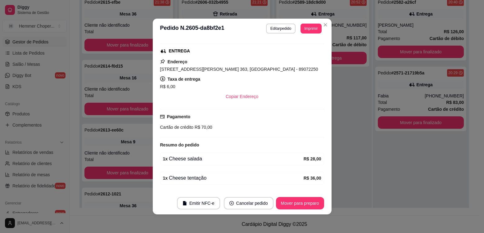
scroll to position [124, 0]
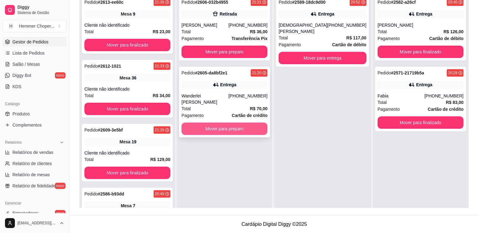
click at [218, 123] on button "Mover para preparo" at bounding box center [225, 129] width 86 height 12
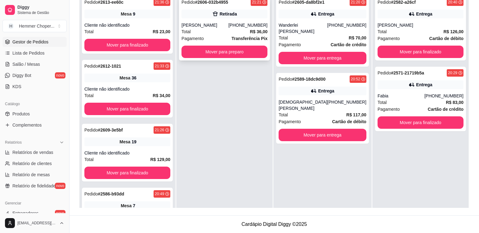
click at [215, 34] on div "Total R$ 36,00" at bounding box center [225, 31] width 86 height 7
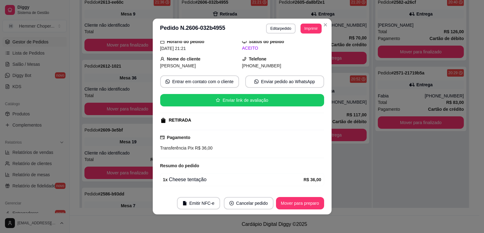
scroll to position [44, 0]
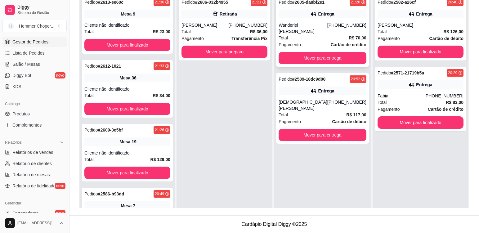
click at [319, 34] on div "Total R$ 70,00" at bounding box center [323, 37] width 88 height 7
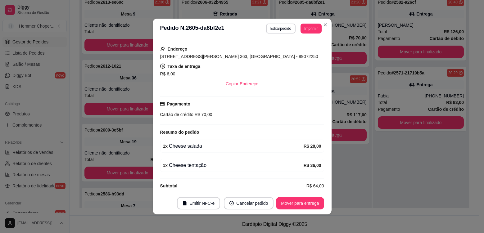
scroll to position [142, 0]
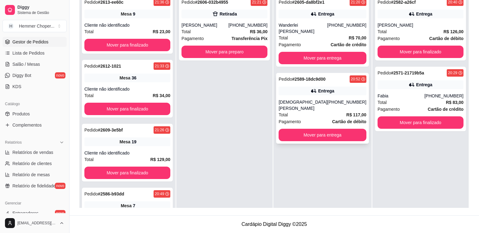
click at [314, 111] on div "Total R$ 117,00" at bounding box center [323, 114] width 88 height 7
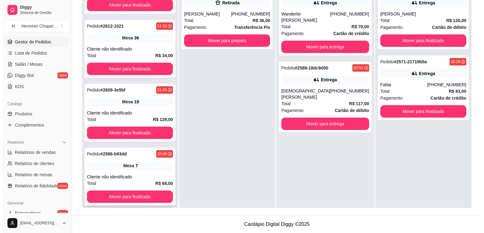
scroll to position [17, 0]
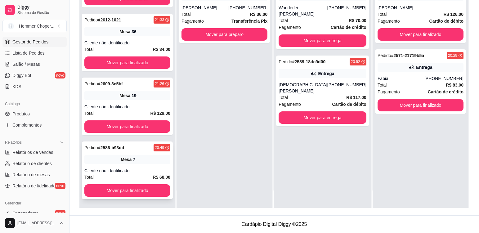
click at [140, 164] on div "Pedido # 2586-b93dd 20:49 Mesa 7 Cliente não identificado Total R$ 68,00 Mover …" at bounding box center [127, 171] width 91 height 58
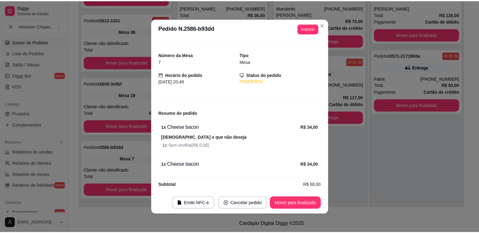
scroll to position [16, 0]
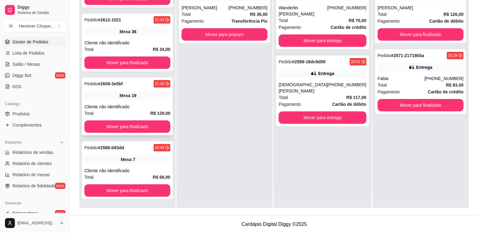
click at [138, 101] on div "Pedido # 2609-3e5bf 21:26 Mesa 19 Cliente não identificado Total R$ 129,00 Move…" at bounding box center [127, 107] width 91 height 58
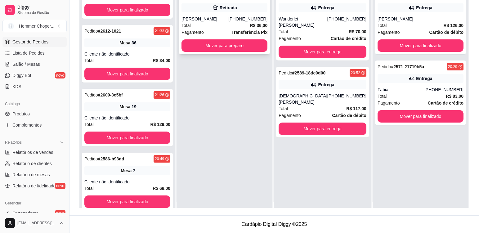
scroll to position [0, 0]
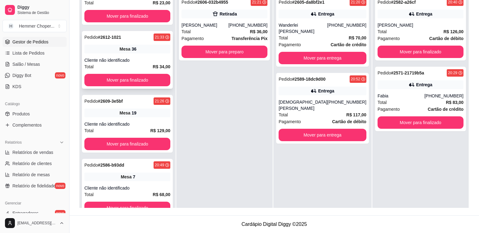
click at [148, 52] on div "Mesa 36" at bounding box center [127, 49] width 86 height 9
click at [140, 61] on div "Cliente não identificado" at bounding box center [127, 60] width 86 height 6
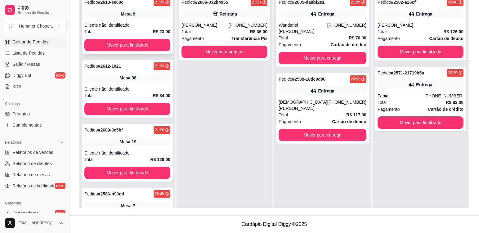
click at [145, 14] on div "Mesa 9" at bounding box center [127, 14] width 86 height 9
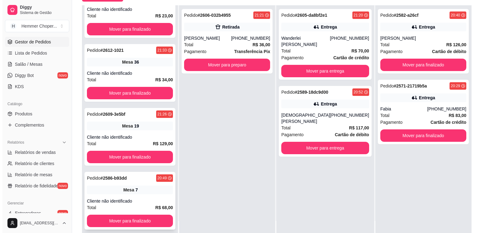
scroll to position [95, 0]
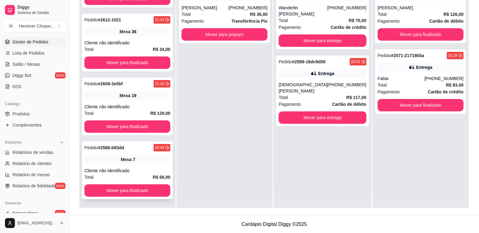
click at [143, 165] on div "Pedido # 2586-b93dd 20:49 Mesa 7 Cliente não identificado Total R$ 68,00 Mover …" at bounding box center [127, 171] width 91 height 58
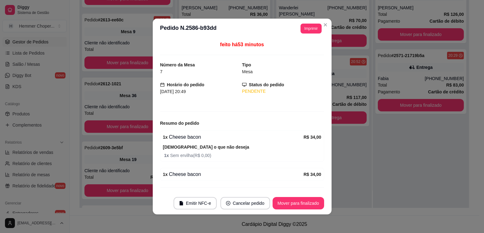
scroll to position [93, 0]
click at [297, 206] on button "Mover para finalizado" at bounding box center [299, 203] width 52 height 12
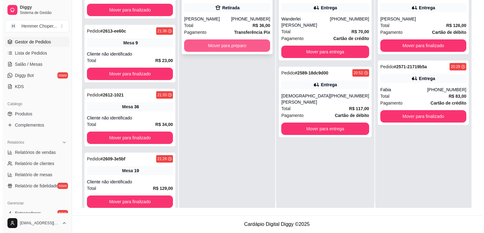
scroll to position [0, 0]
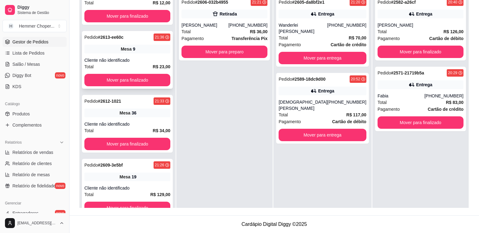
click at [138, 56] on div "Pedido # 2613-ee60c 21:36 Mesa 9 Cliente não identificado Total R$ 23,00 Mover …" at bounding box center [127, 60] width 91 height 58
click at [324, 34] on div "Total R$ 70,00" at bounding box center [323, 37] width 88 height 7
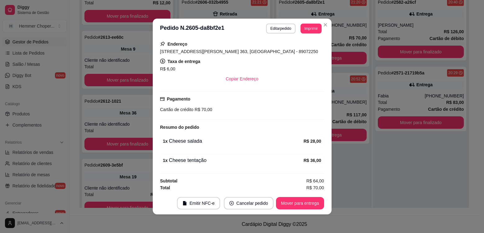
scroll to position [142, 0]
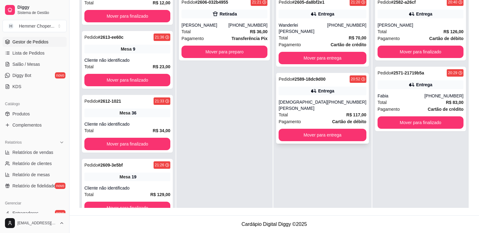
click at [323, 111] on div "Total R$ 117,00" at bounding box center [323, 114] width 88 height 7
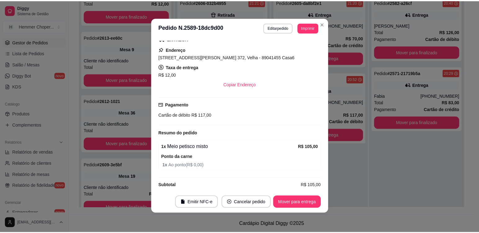
scroll to position [1, 0]
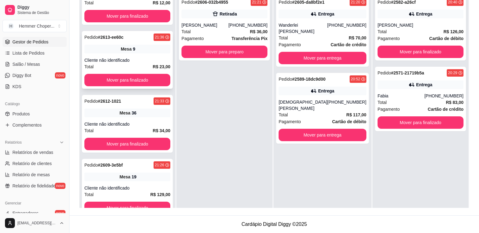
click at [131, 59] on div "Cliente não identificado" at bounding box center [127, 60] width 86 height 6
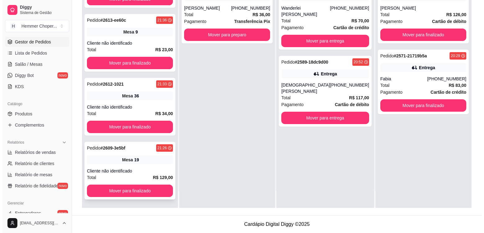
scroll to position [17, 0]
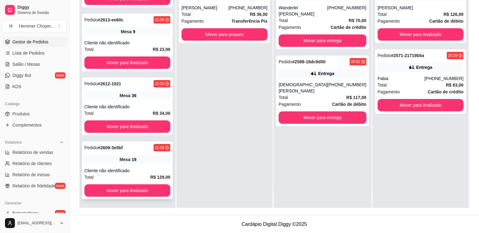
click at [140, 162] on div "Mesa 19" at bounding box center [127, 159] width 86 height 9
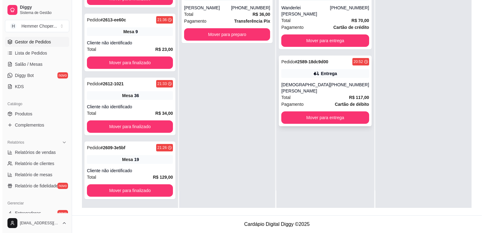
scroll to position [0, 0]
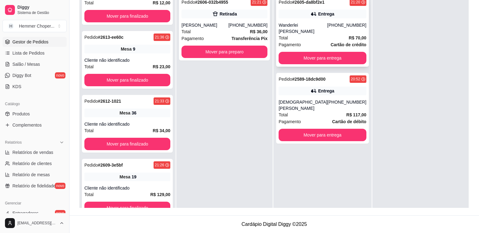
click at [319, 26] on div "Wanderlei [PERSON_NAME]" at bounding box center [303, 28] width 49 height 12
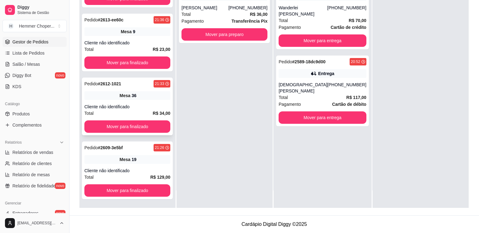
click at [138, 102] on div "Pedido # 2612-1021 21:33 Mesa 36 Cliente não identificado Total R$ 34,00 Mover …" at bounding box center [127, 107] width 91 height 58
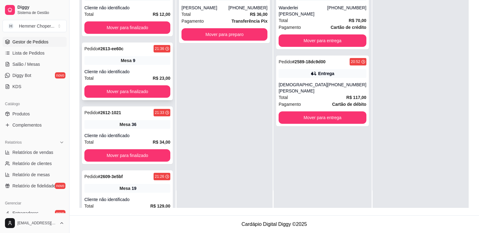
scroll to position [0, 0]
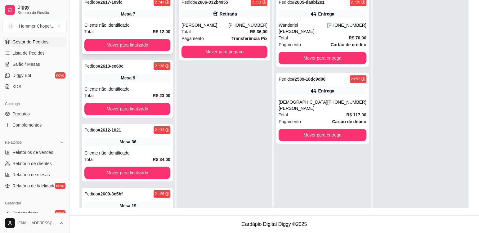
click at [150, 17] on div "Mesa 7" at bounding box center [127, 14] width 86 height 9
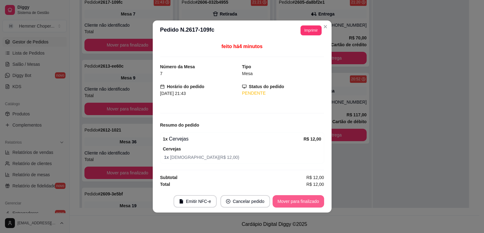
click at [289, 202] on button "Mover para finalizado" at bounding box center [299, 201] width 52 height 12
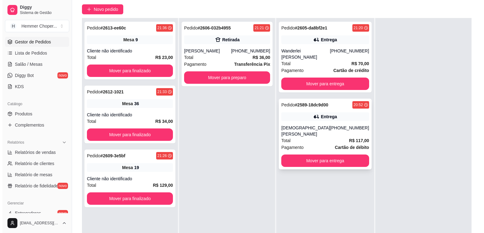
scroll to position [64, 0]
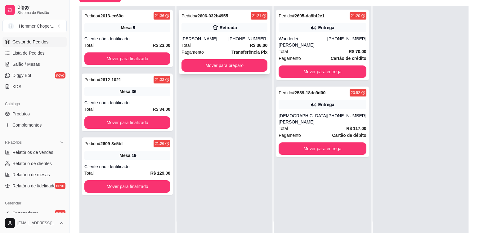
click at [219, 47] on div "Total R$ 36,00" at bounding box center [225, 45] width 86 height 7
click at [145, 37] on div "Cliente não identificado" at bounding box center [127, 39] width 86 height 6
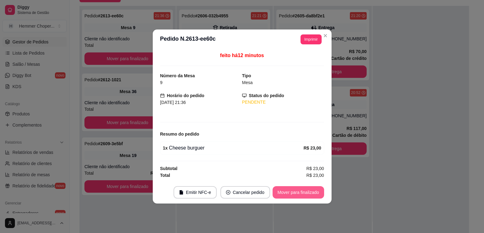
click at [306, 191] on button "Mover para finalizado" at bounding box center [299, 192] width 52 height 12
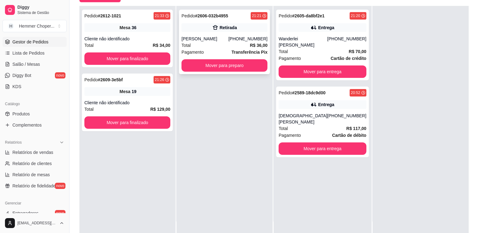
click at [213, 47] on div "Total R$ 36,00" at bounding box center [225, 45] width 86 height 7
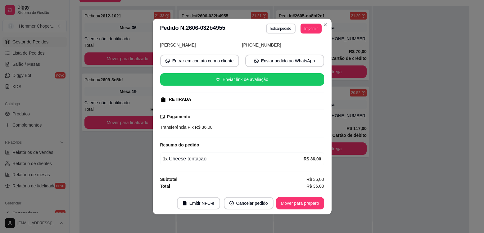
scroll to position [1, 0]
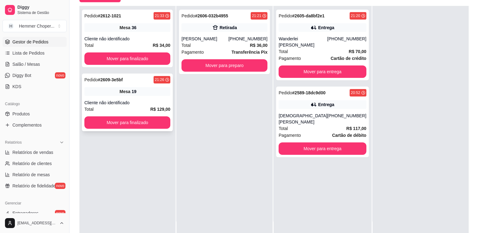
click at [140, 97] on div "Pedido # 2609-3e5bf 21:26 Mesa 19 Cliente não identificado Total R$ 129,00 Move…" at bounding box center [127, 103] width 91 height 58
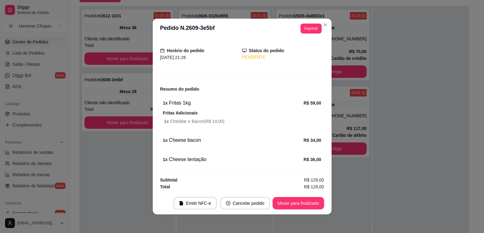
scroll to position [35, 0]
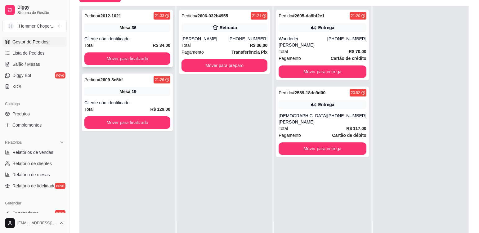
click at [145, 36] on div "Cliente não identificado" at bounding box center [127, 39] width 86 height 6
click at [315, 48] on div "Total R$ 70,00" at bounding box center [323, 51] width 88 height 7
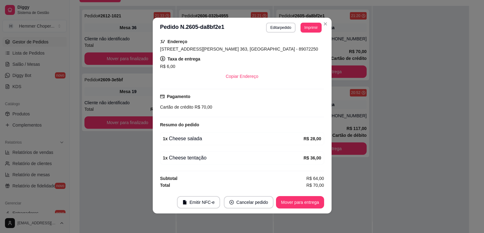
scroll to position [1, 0]
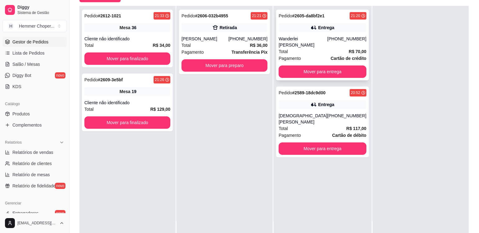
click at [318, 48] on div "Total R$ 70,00" at bounding box center [323, 51] width 88 height 7
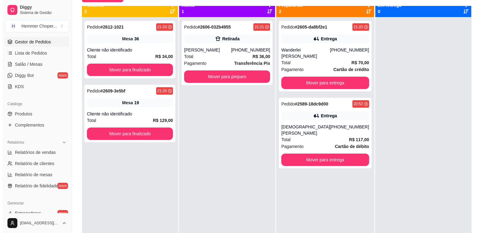
scroll to position [0, 0]
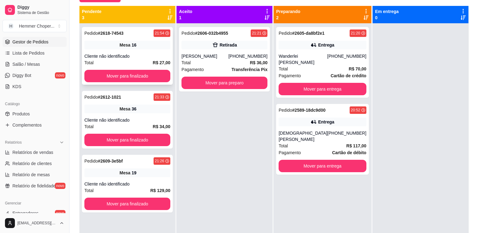
click at [153, 54] on div "Cliente não identificado" at bounding box center [127, 56] width 86 height 6
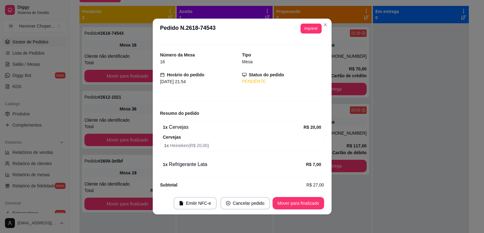
scroll to position [16, 0]
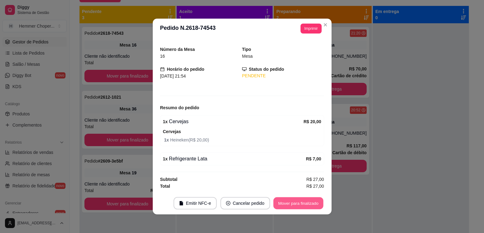
click at [291, 201] on button "Mover para finalizado" at bounding box center [298, 203] width 50 height 12
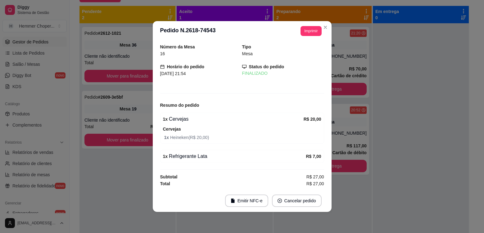
scroll to position [0, 0]
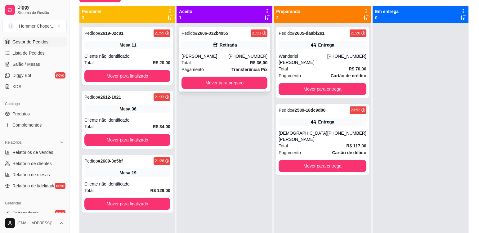
click at [225, 64] on div "Total R$ 36,00" at bounding box center [225, 62] width 86 height 7
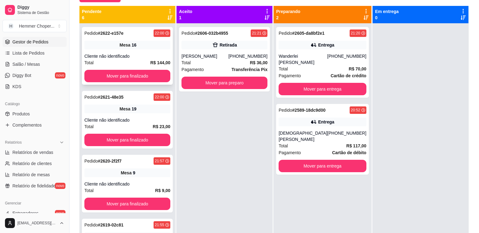
click at [126, 48] on span "Mesa" at bounding box center [125, 45] width 11 height 6
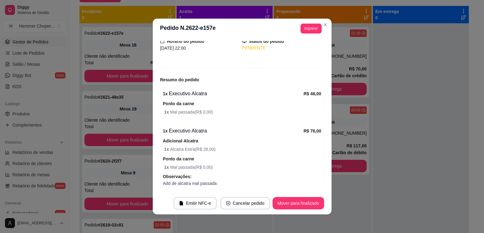
scroll to position [62, 0]
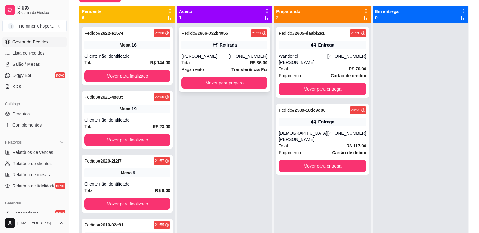
click at [223, 60] on div "Total R$ 36,00" at bounding box center [225, 62] width 86 height 7
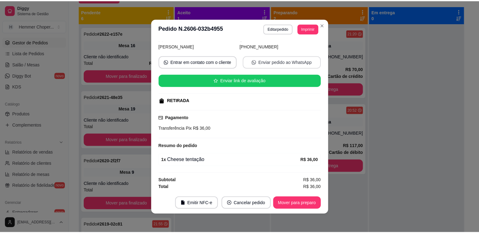
scroll to position [44, 0]
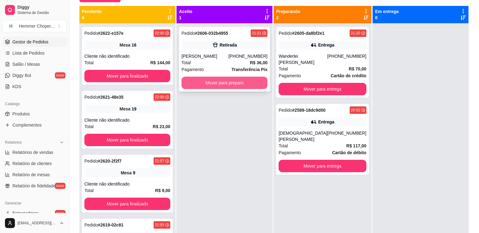
click at [209, 83] on button "Mover para preparo" at bounding box center [225, 83] width 86 height 12
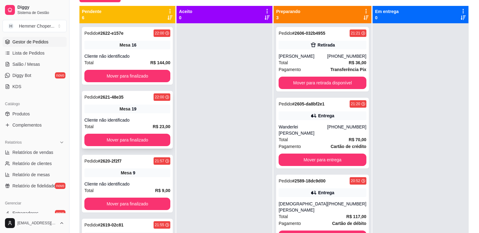
click at [124, 118] on div "Cliente não identificado" at bounding box center [127, 120] width 86 height 6
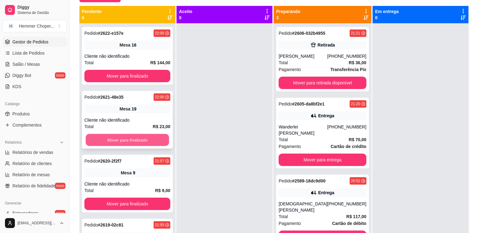
click at [130, 136] on button "Mover para finalizado" at bounding box center [128, 140] width 84 height 12
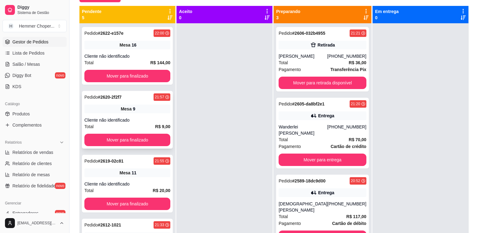
click at [128, 122] on div "Cliente não identificado" at bounding box center [127, 120] width 86 height 6
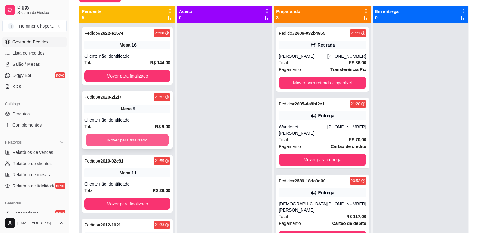
click at [132, 138] on button "Mover para finalizado" at bounding box center [128, 140] width 84 height 12
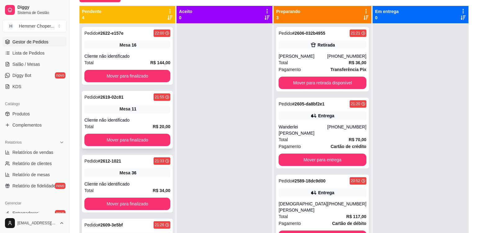
click at [128, 120] on div "Cliente não identificado" at bounding box center [127, 120] width 86 height 6
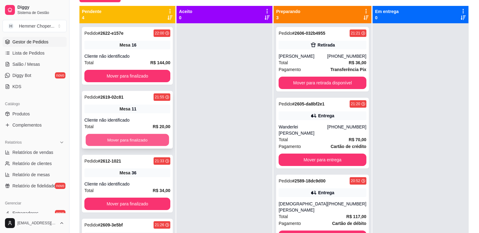
click at [129, 139] on button "Mover para finalizado" at bounding box center [128, 140] width 84 height 12
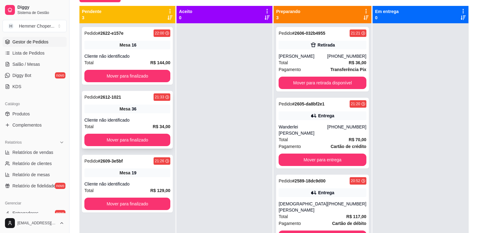
click at [125, 119] on div "Cliente não identificado" at bounding box center [127, 120] width 86 height 6
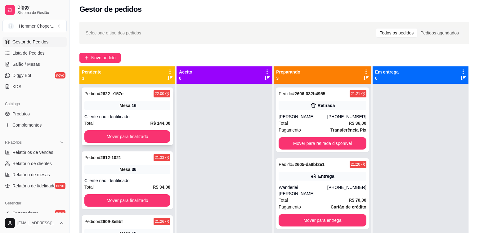
scroll to position [2, 0]
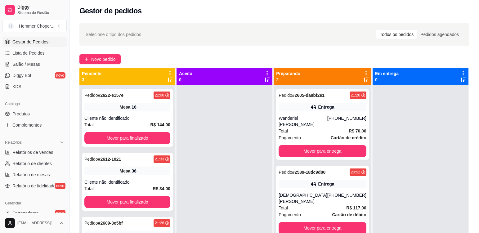
click at [266, 106] on div at bounding box center [225, 201] width 96 height 233
click at [339, 222] on button "Mover para entrega" at bounding box center [323, 228] width 88 height 12
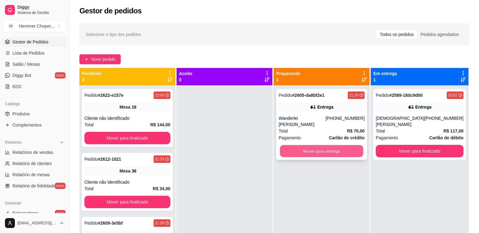
click at [339, 148] on button "Mover para entrega" at bounding box center [322, 151] width 84 height 12
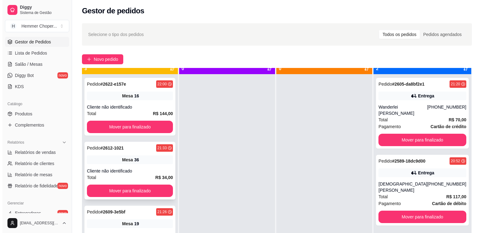
scroll to position [17, 0]
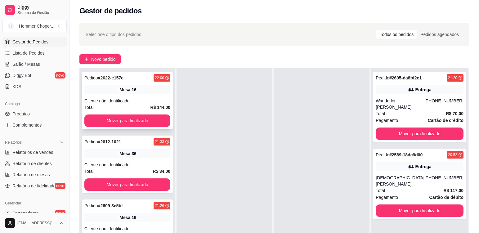
click at [153, 101] on div "Cliente não identificado" at bounding box center [127, 101] width 86 height 6
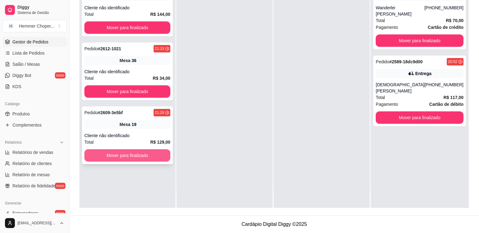
click at [147, 156] on button "Mover para finalizado" at bounding box center [127, 155] width 86 height 12
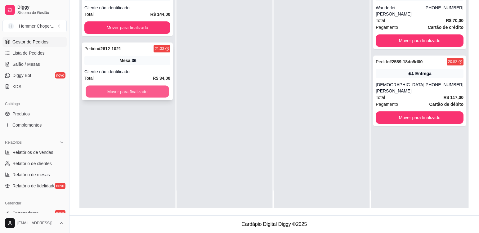
click at [141, 93] on button "Mover para finalizado" at bounding box center [128, 92] width 84 height 12
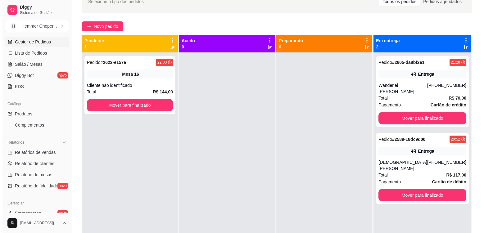
scroll to position [33, 0]
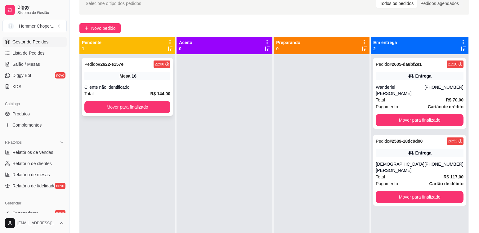
click at [135, 80] on div "Pedido # 2622-e157e 22:00 Mesa 16 Cliente não identificado Total R$ 144,00 Move…" at bounding box center [127, 87] width 91 height 58
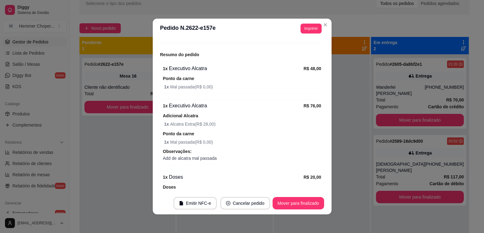
scroll to position [105, 0]
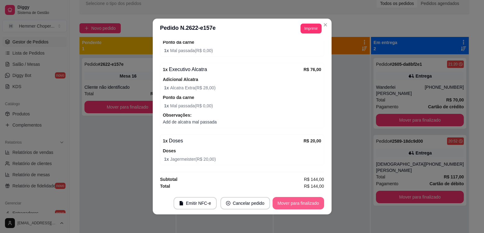
click at [286, 207] on button "Mover para finalizado" at bounding box center [299, 203] width 52 height 12
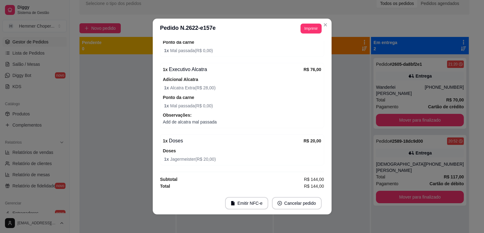
scroll to position [84, 0]
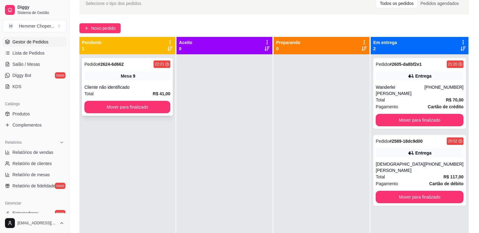
click at [144, 74] on div "Mesa 9" at bounding box center [127, 76] width 86 height 9
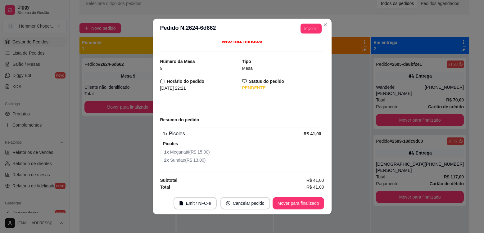
scroll to position [4, 0]
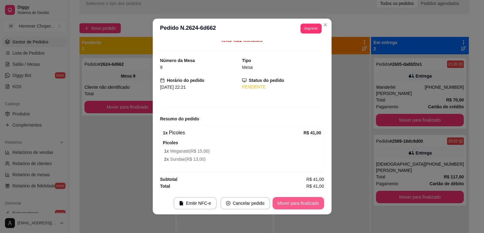
click at [300, 205] on button "Mover para finalizado" at bounding box center [299, 203] width 52 height 12
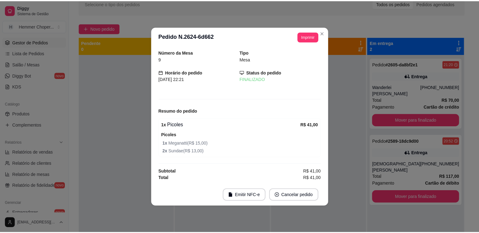
scroll to position [0, 0]
